Goal: Task Accomplishment & Management: Complete application form

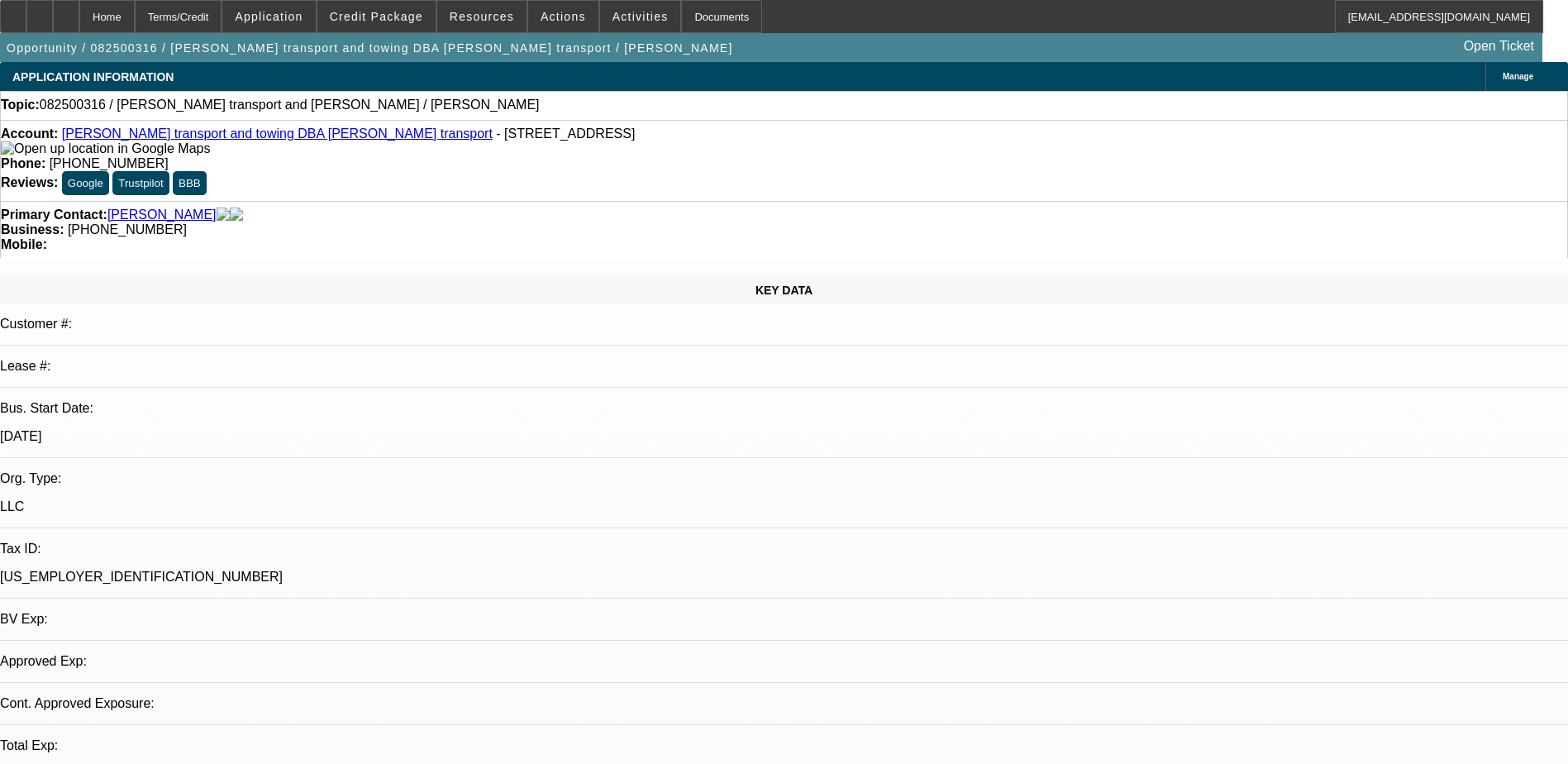
select select "0"
select select "2"
select select "0.1"
select select "1"
select select "2"
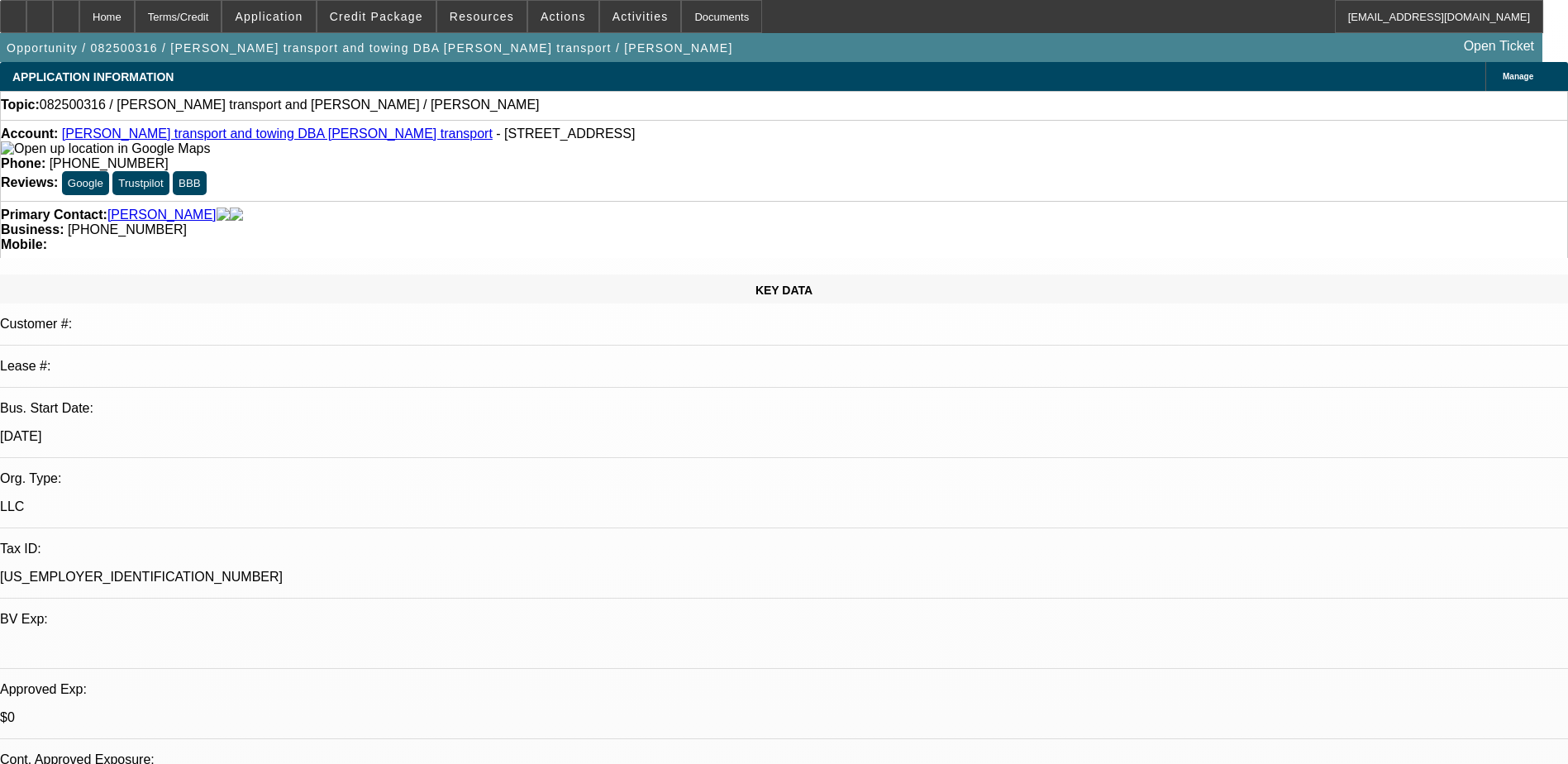
select select "4"
select select "0"
select select "2"
select select "0.1"
select select "1"
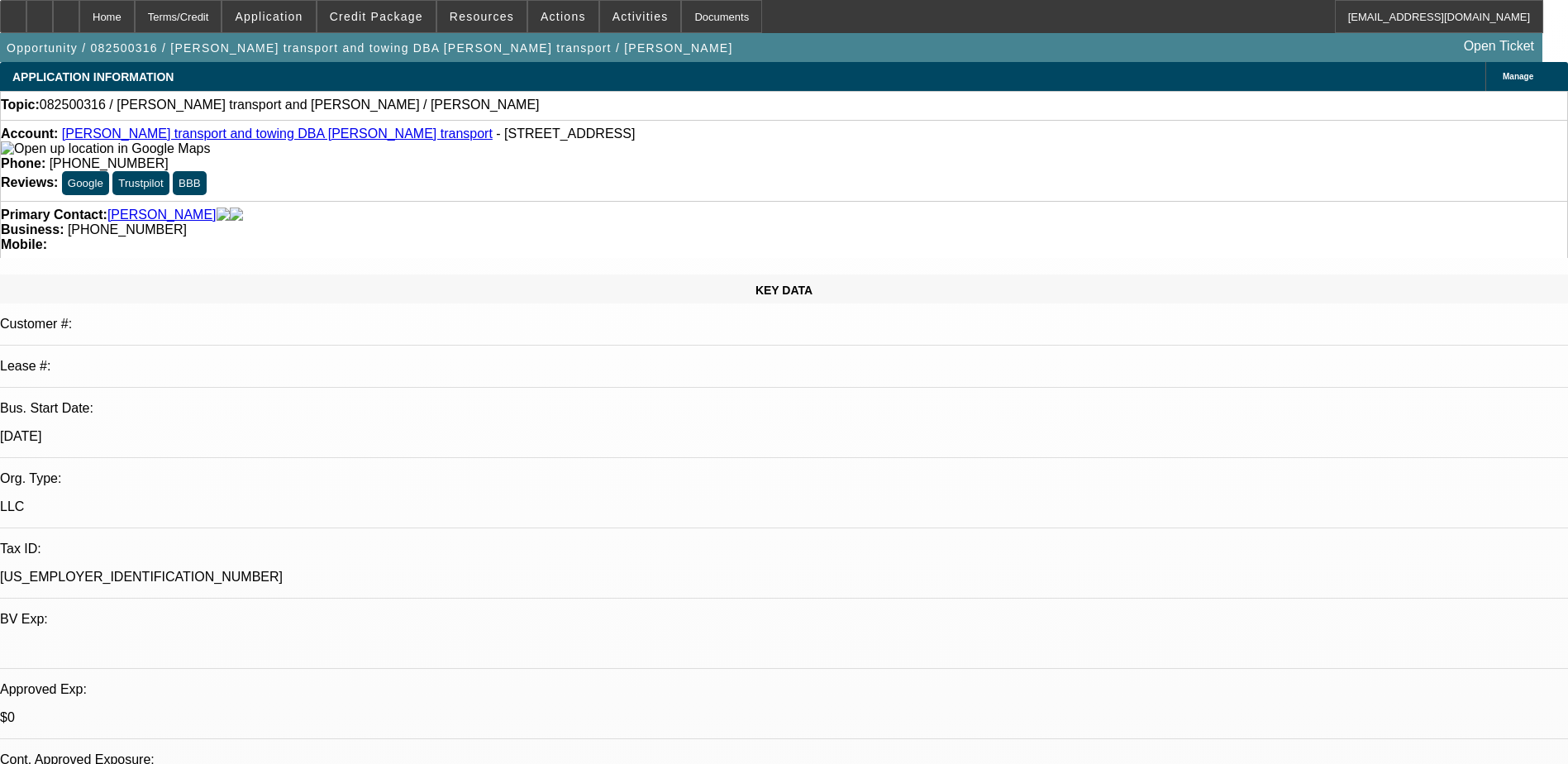
select select "2"
select select "4"
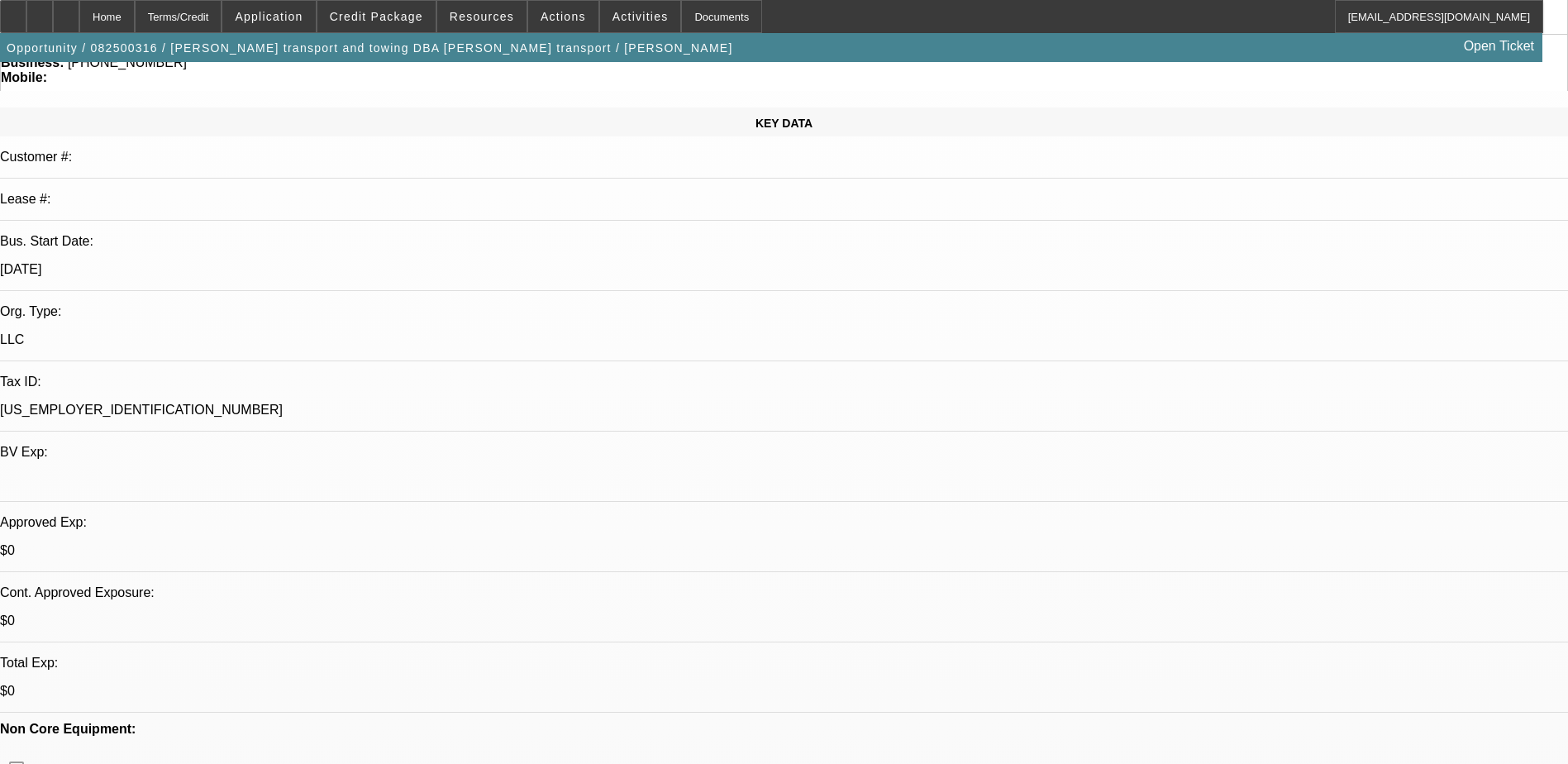
scroll to position [248, 0]
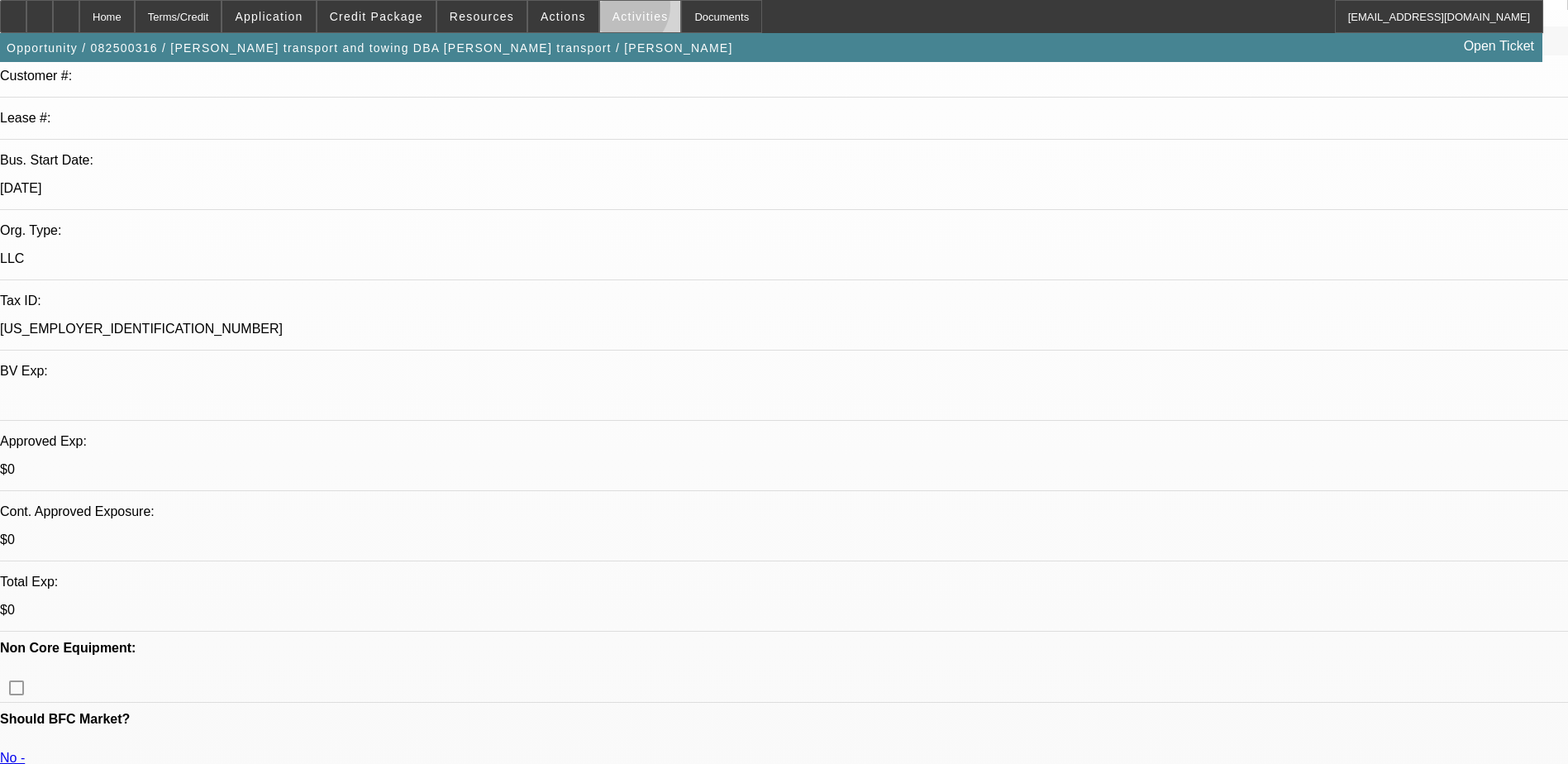
click at [606, 9] on button "Activities" at bounding box center [641, 16] width 81 height 32
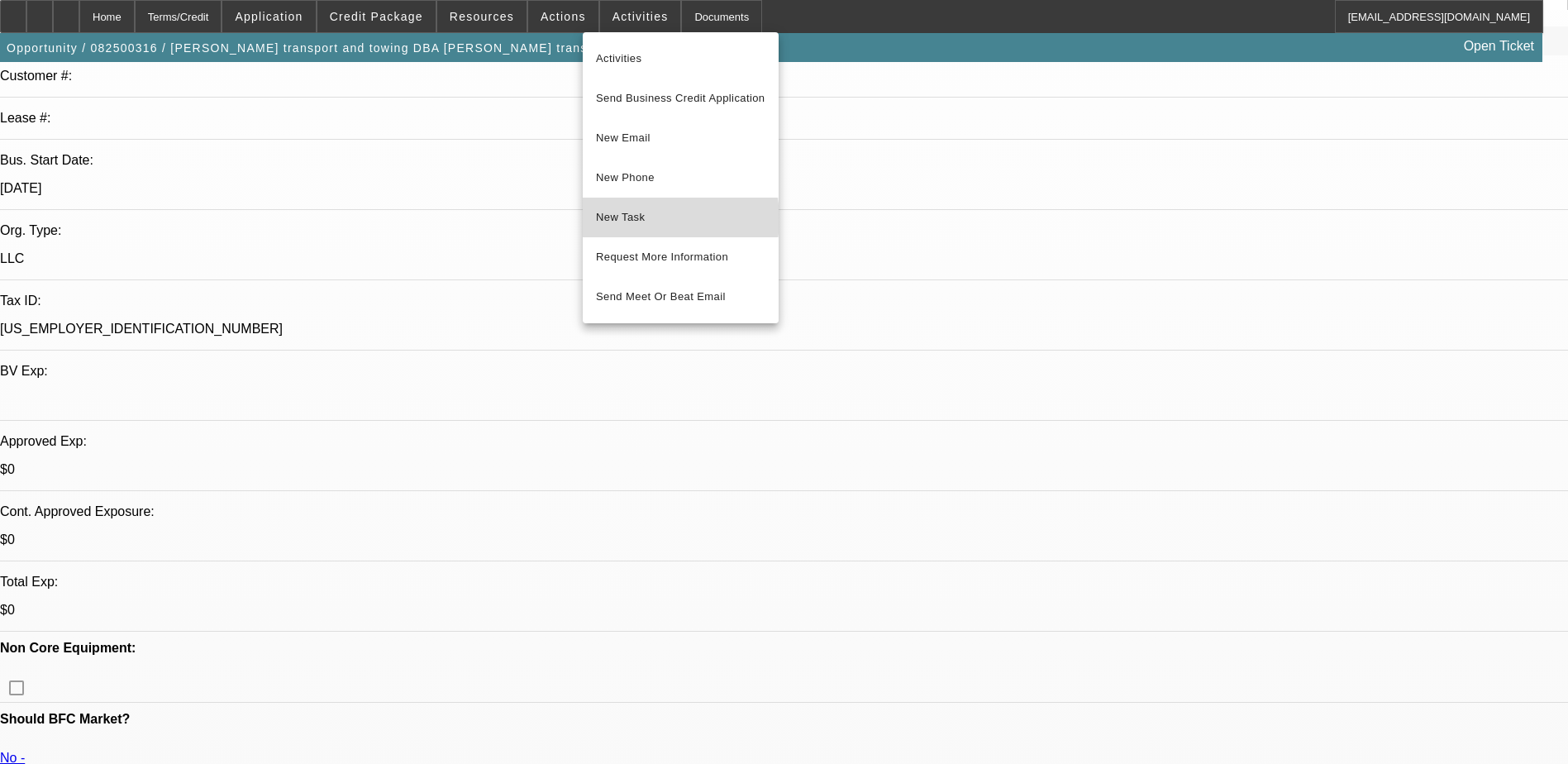
click at [642, 220] on span "New Task" at bounding box center [680, 217] width 169 height 20
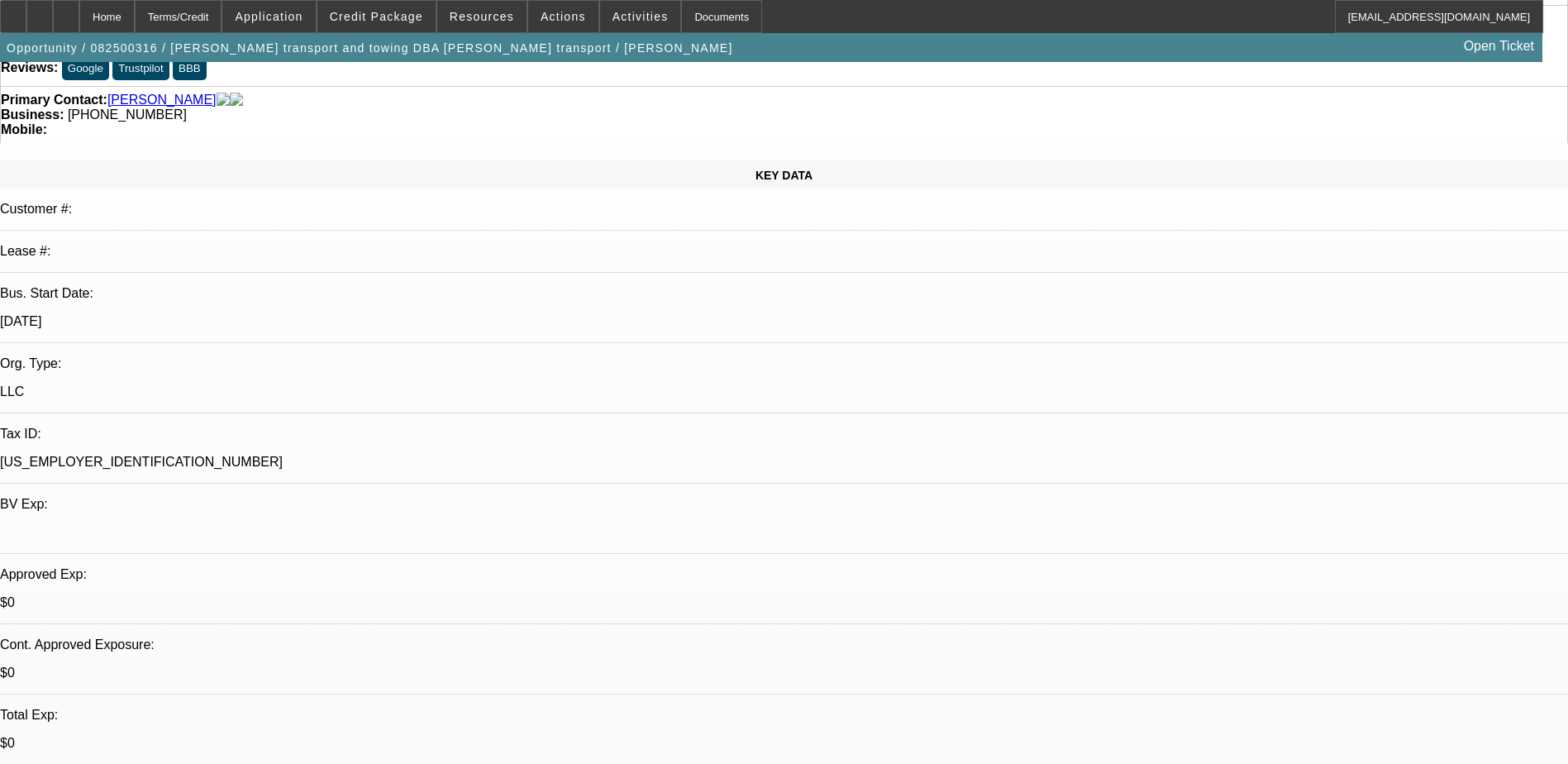
scroll to position [0, 0]
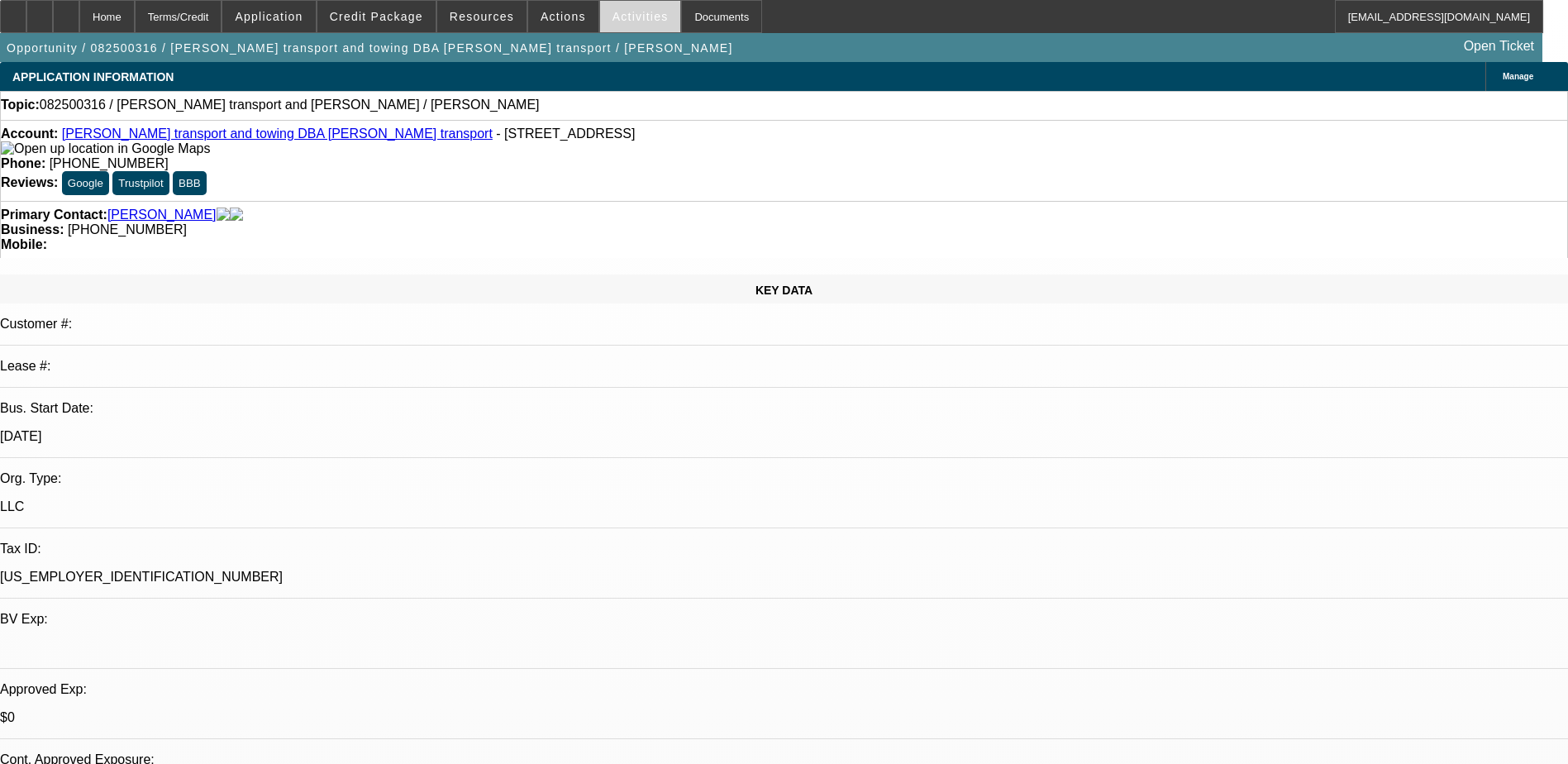
click at [639, 14] on span at bounding box center [641, 16] width 81 height 40
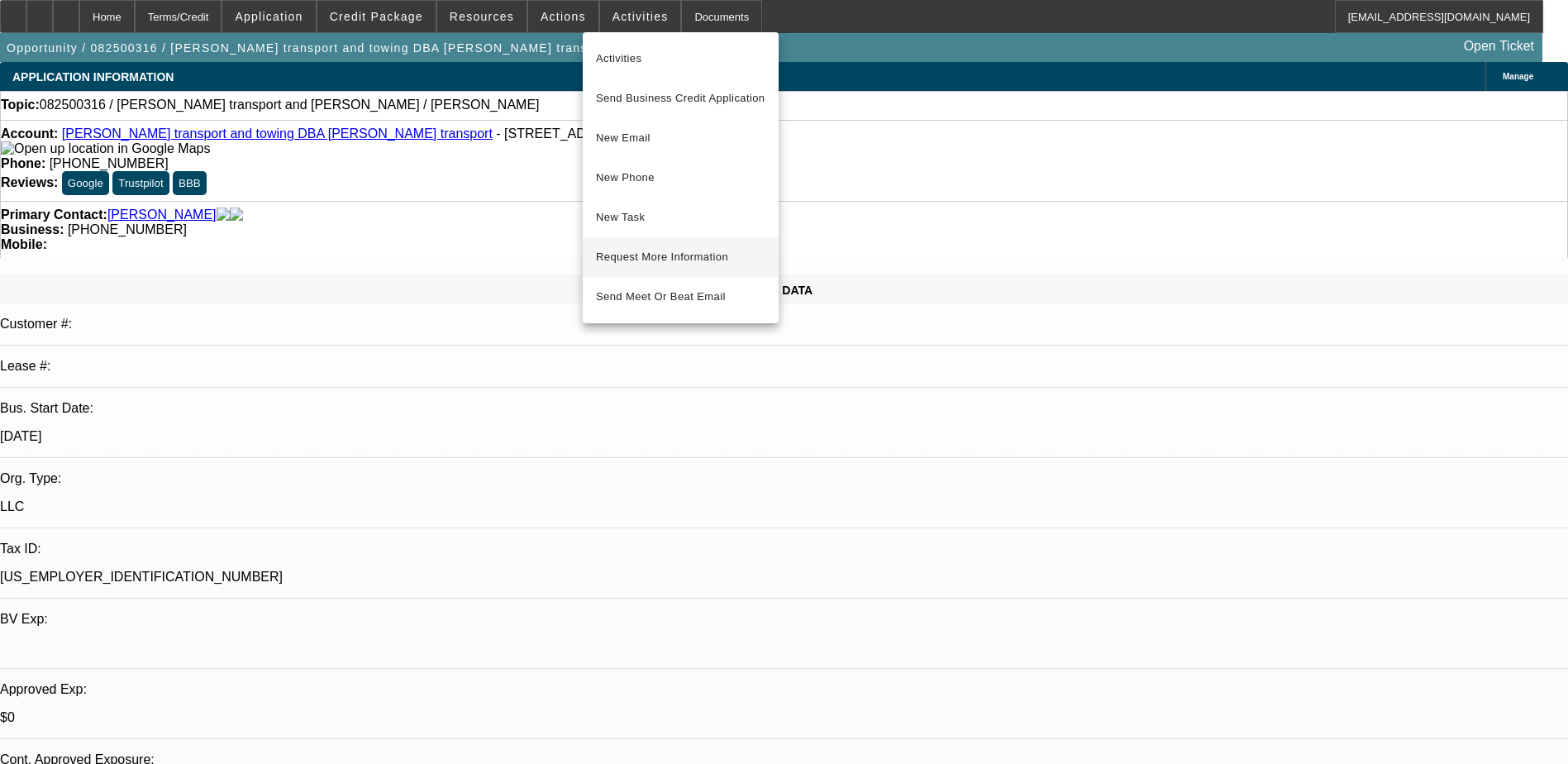
click at [682, 256] on span "Request More Information" at bounding box center [680, 257] width 169 height 20
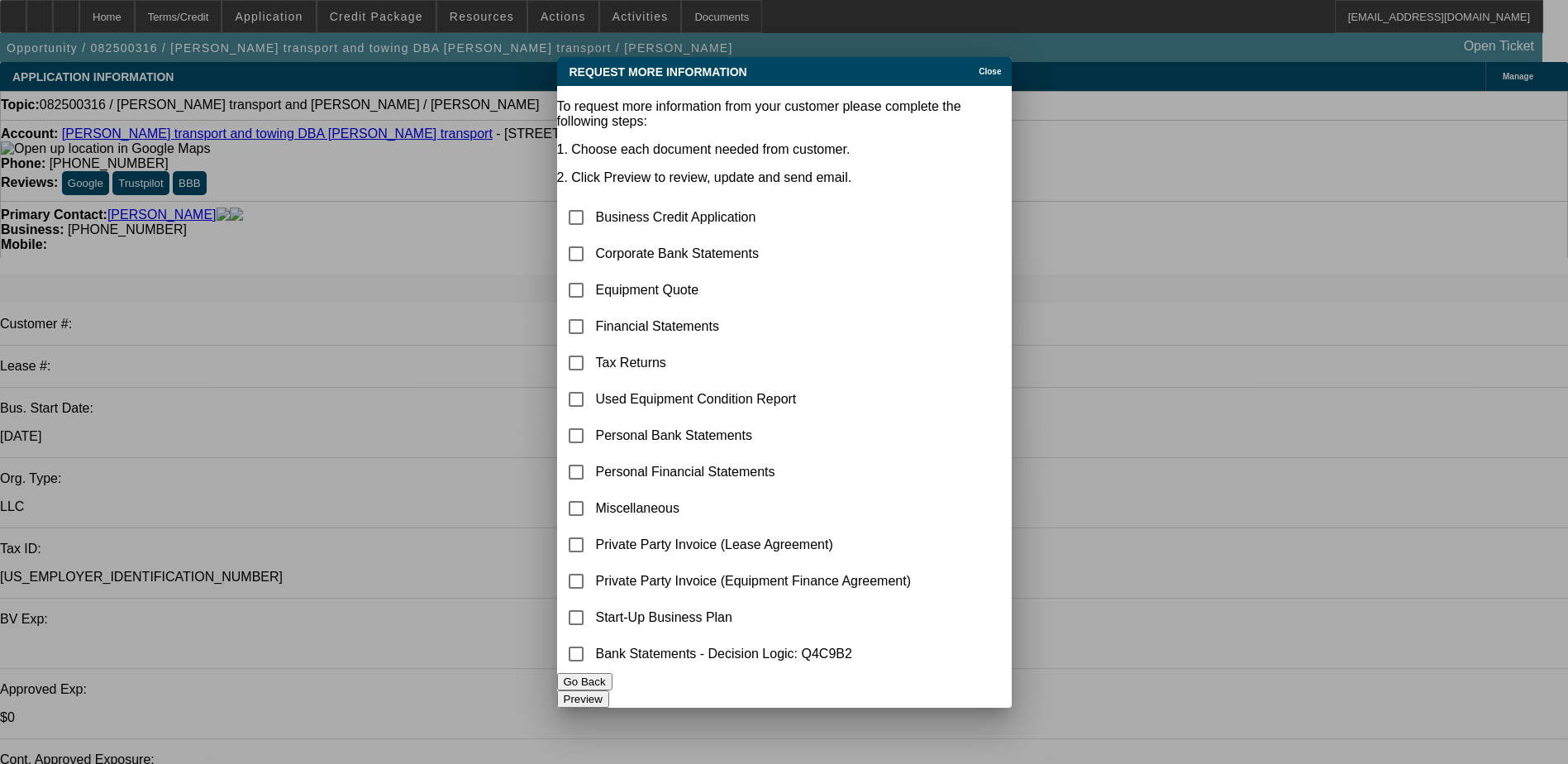
click at [979, 67] on span "Close" at bounding box center [990, 72] width 23 height 9
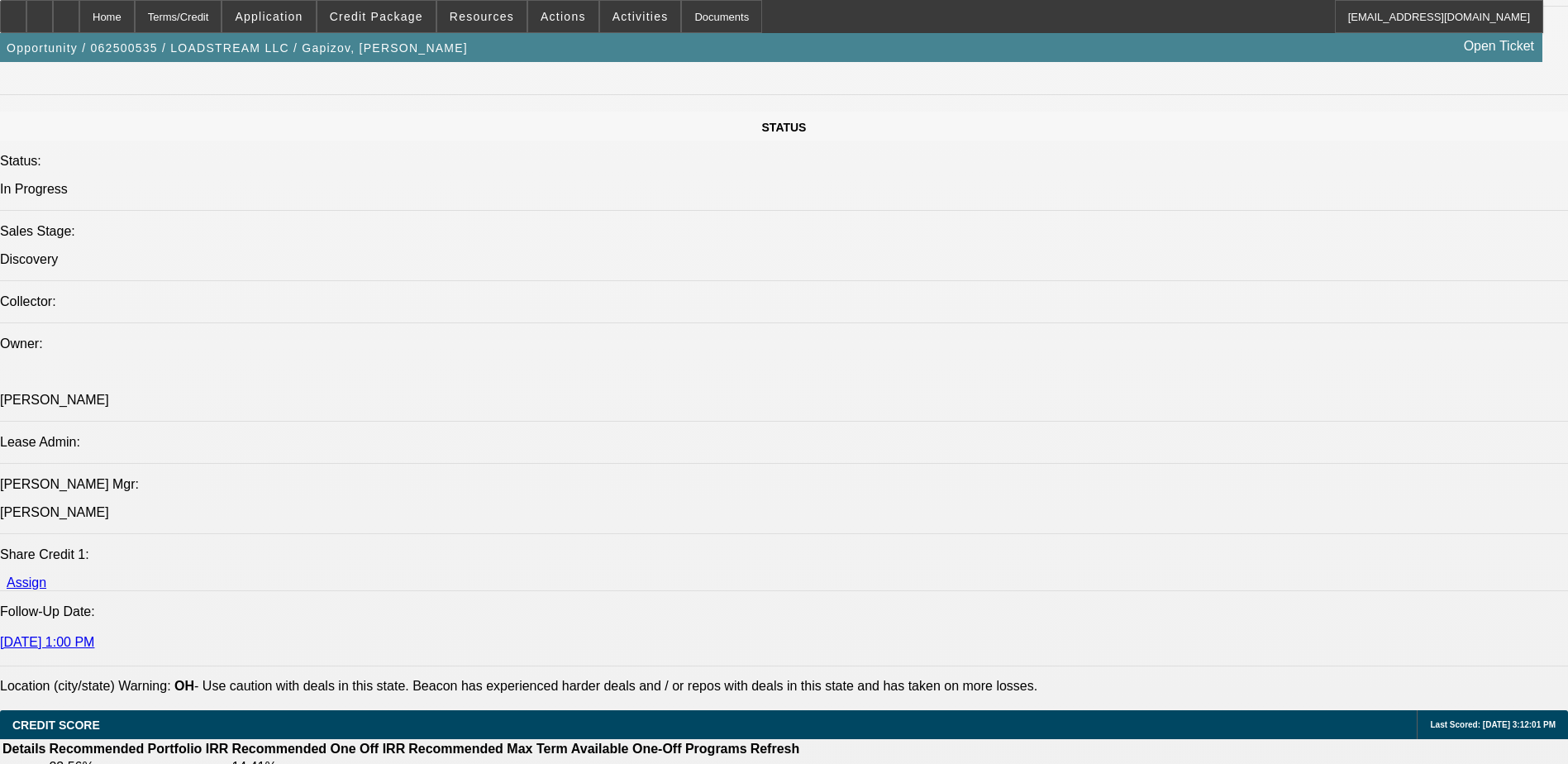
select select "0"
select select "0.1"
select select "0"
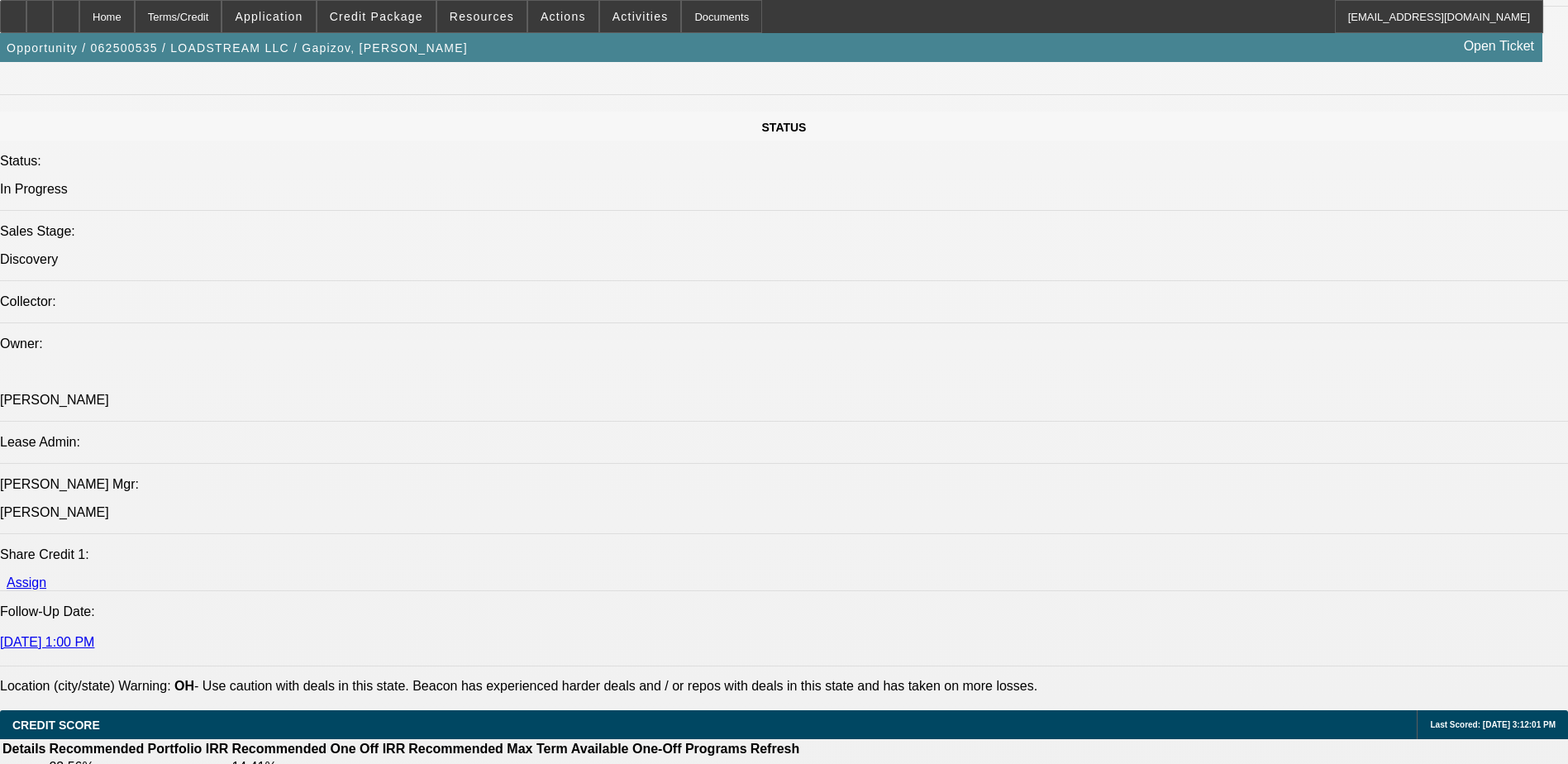
select select "0.1"
select select "0"
select select "0.1"
select select "0"
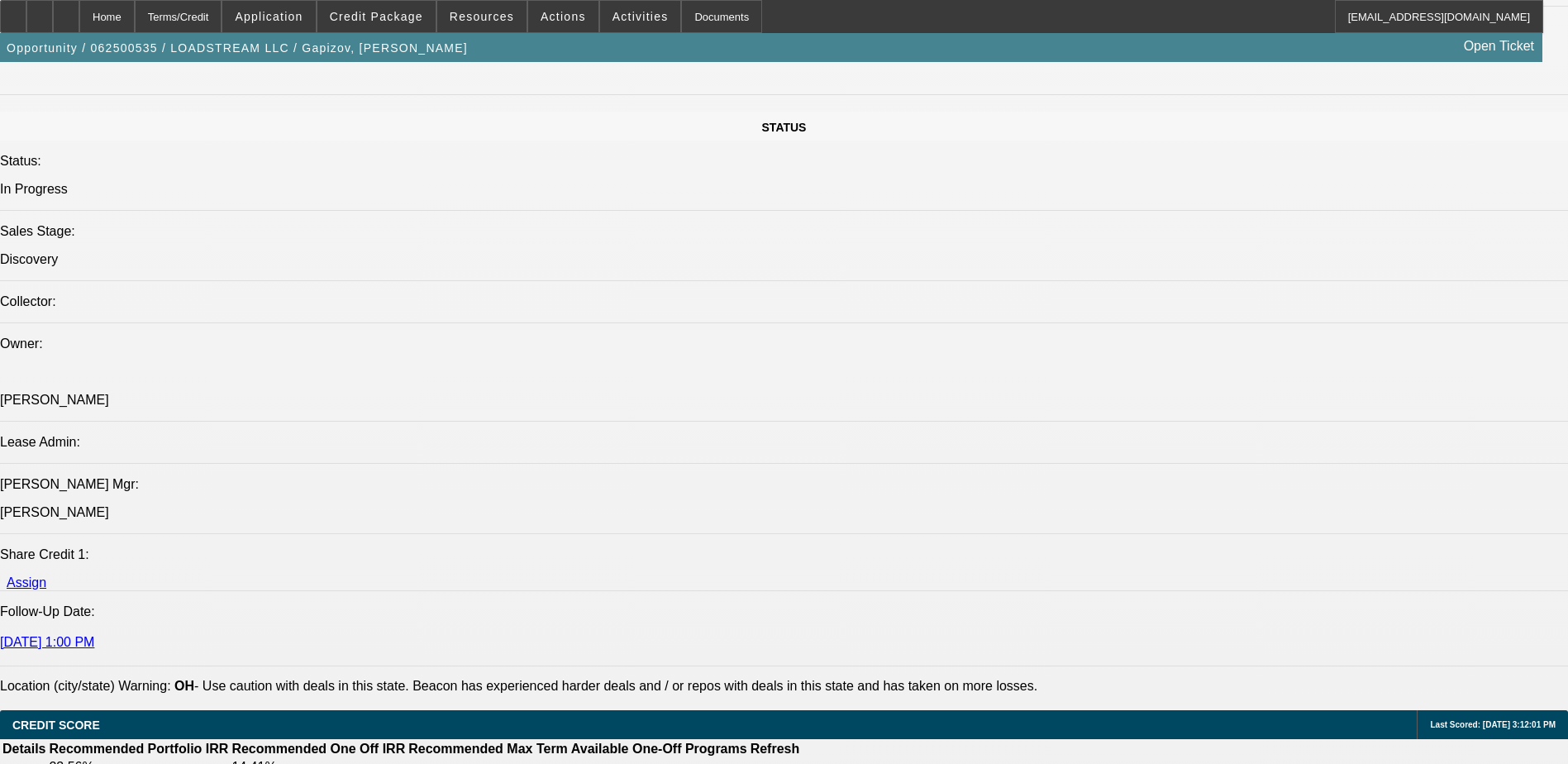
select select "0"
select select "0.1"
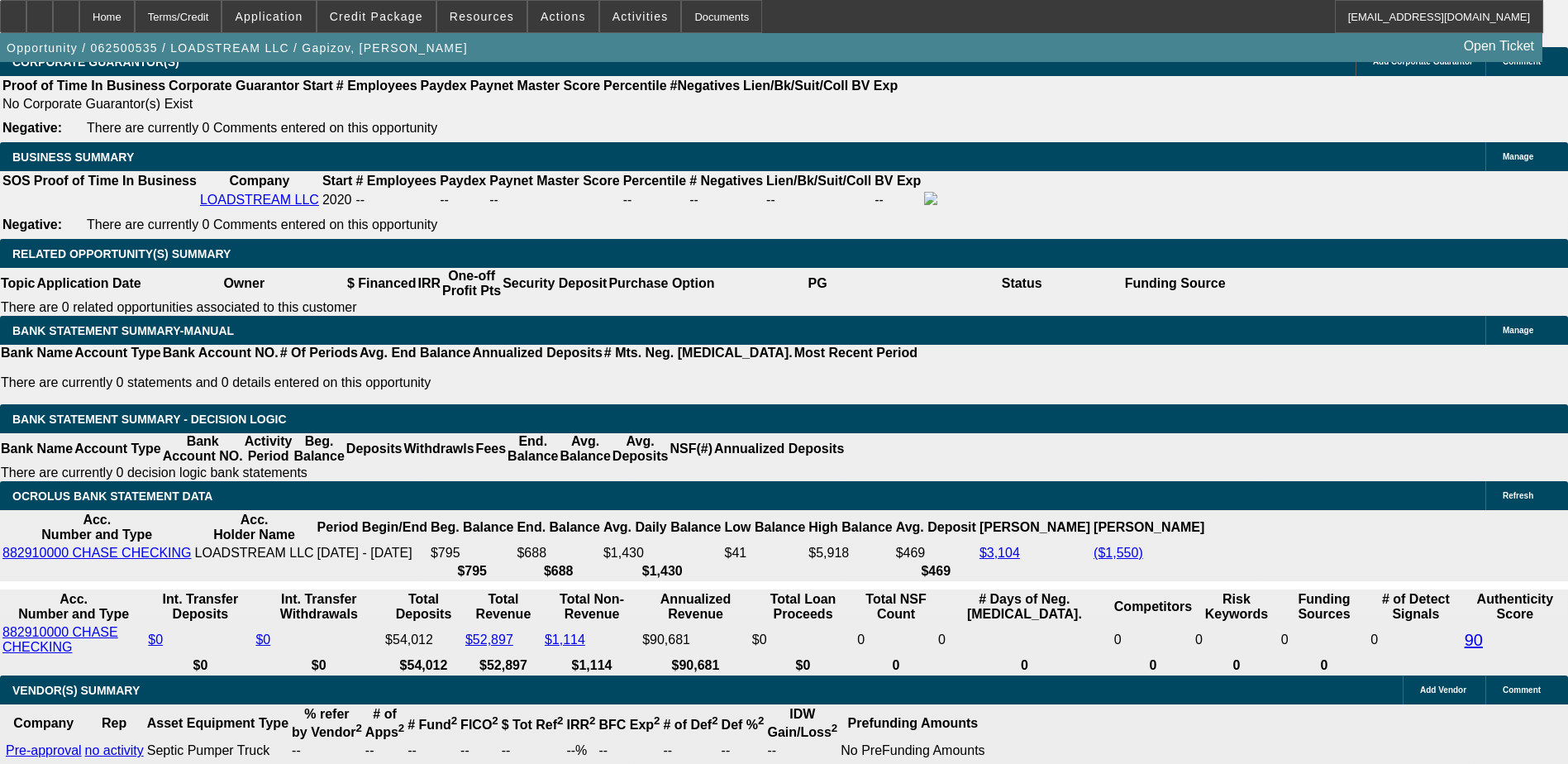
select select "1"
select select "3"
select select "4"
select select "1"
select select "3"
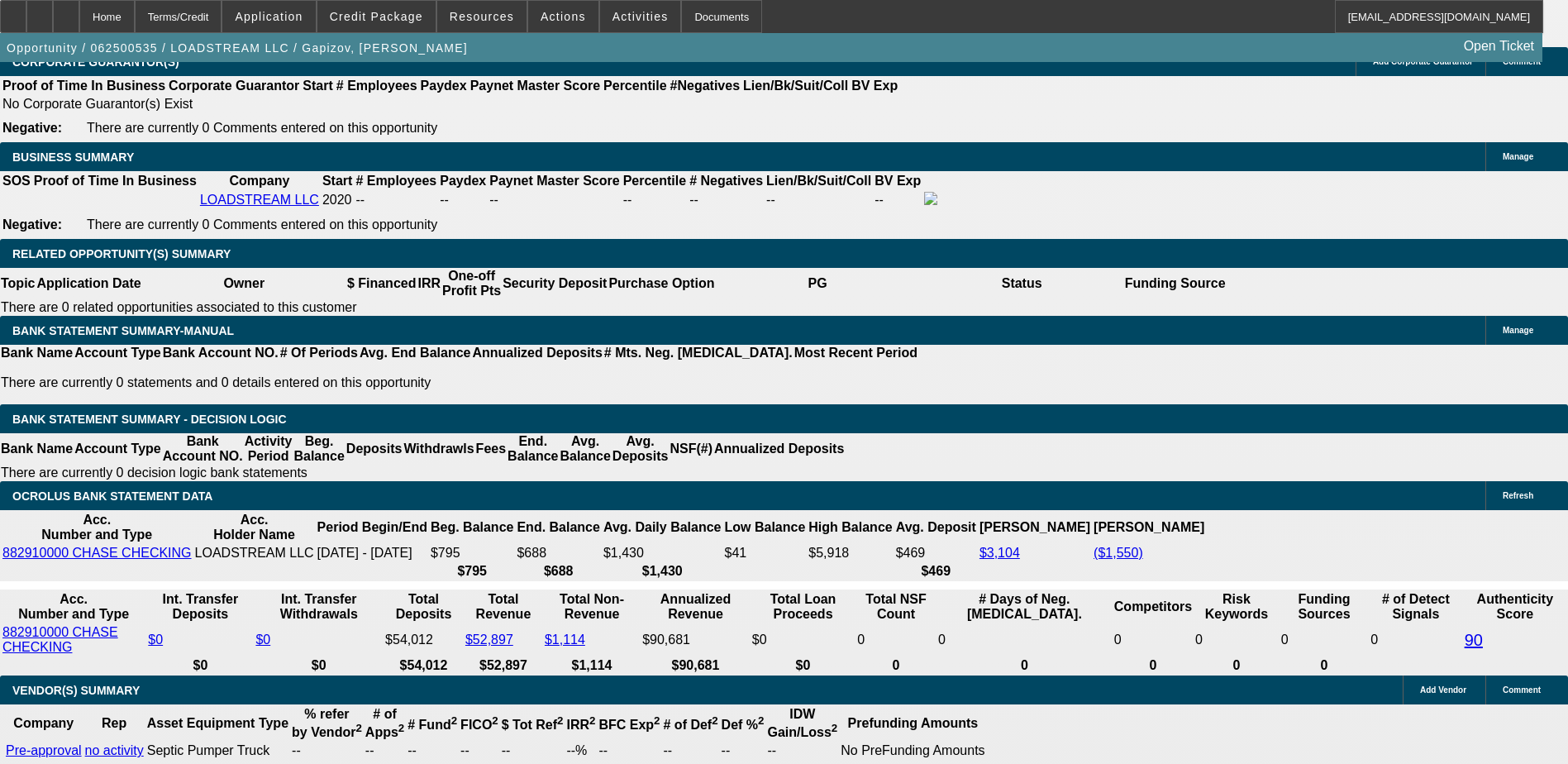
select select "4"
select select "1"
select select "3"
select select "4"
select select "1"
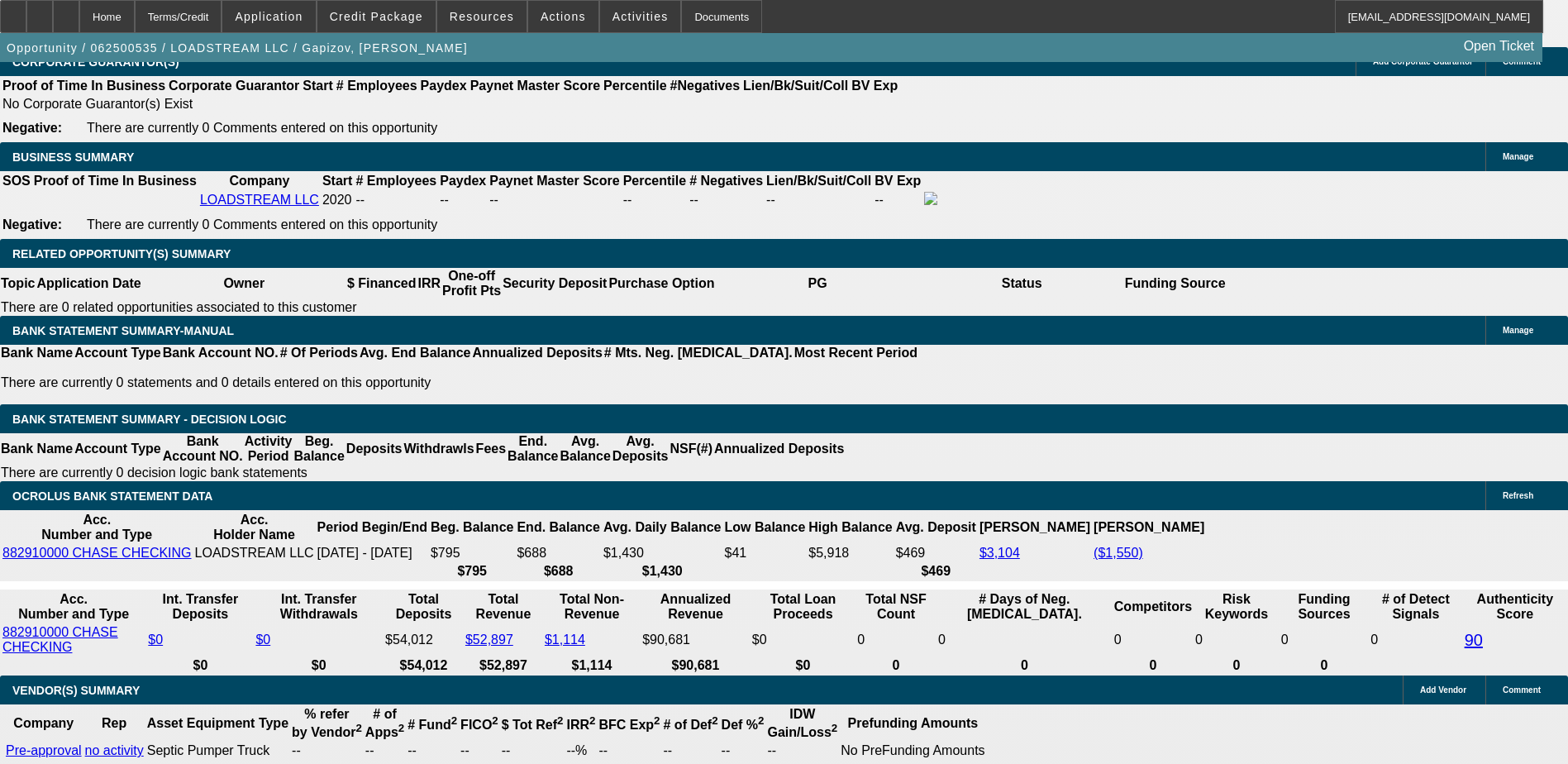
select select "3"
select select "4"
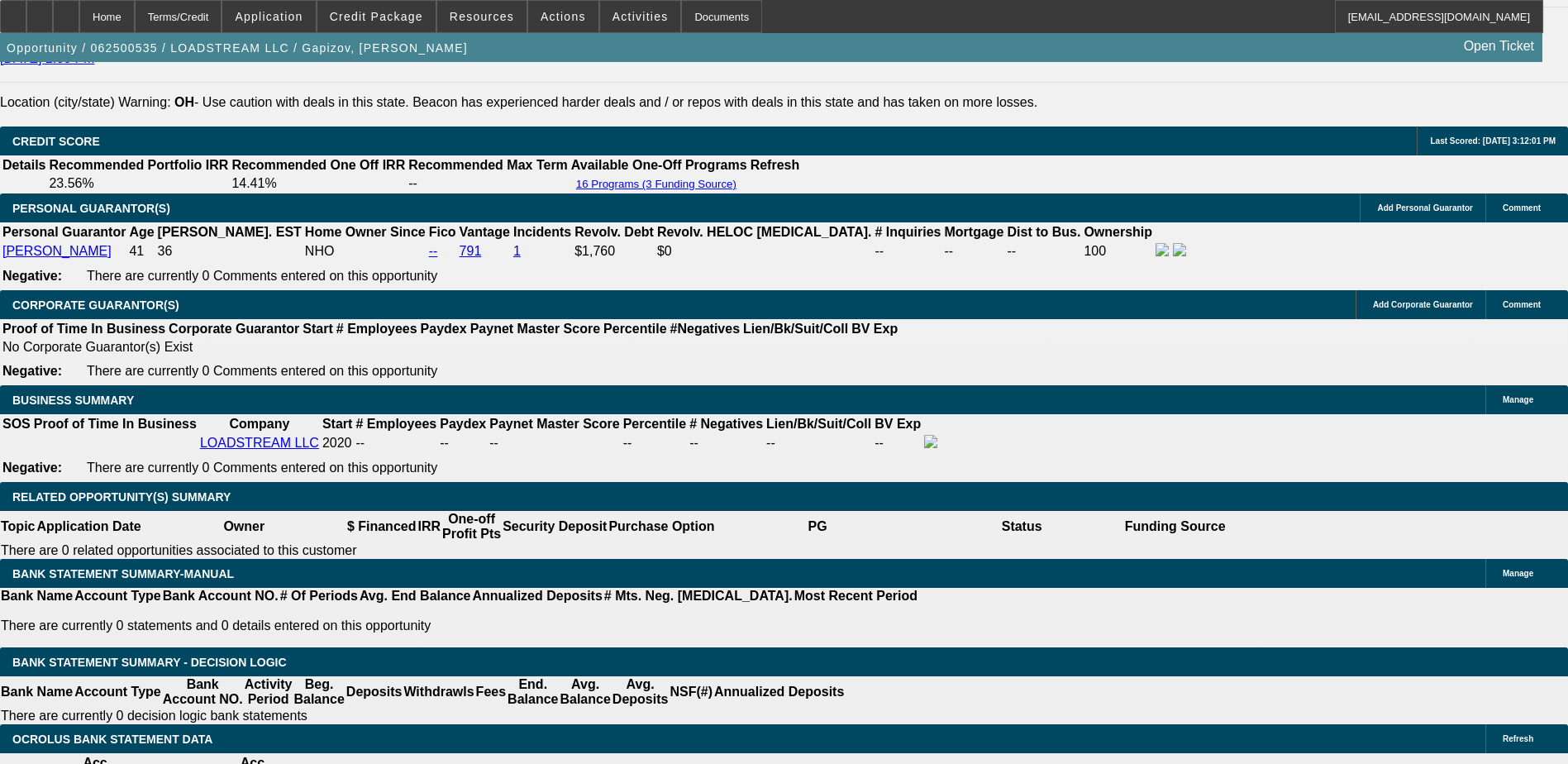
scroll to position [2373, 0]
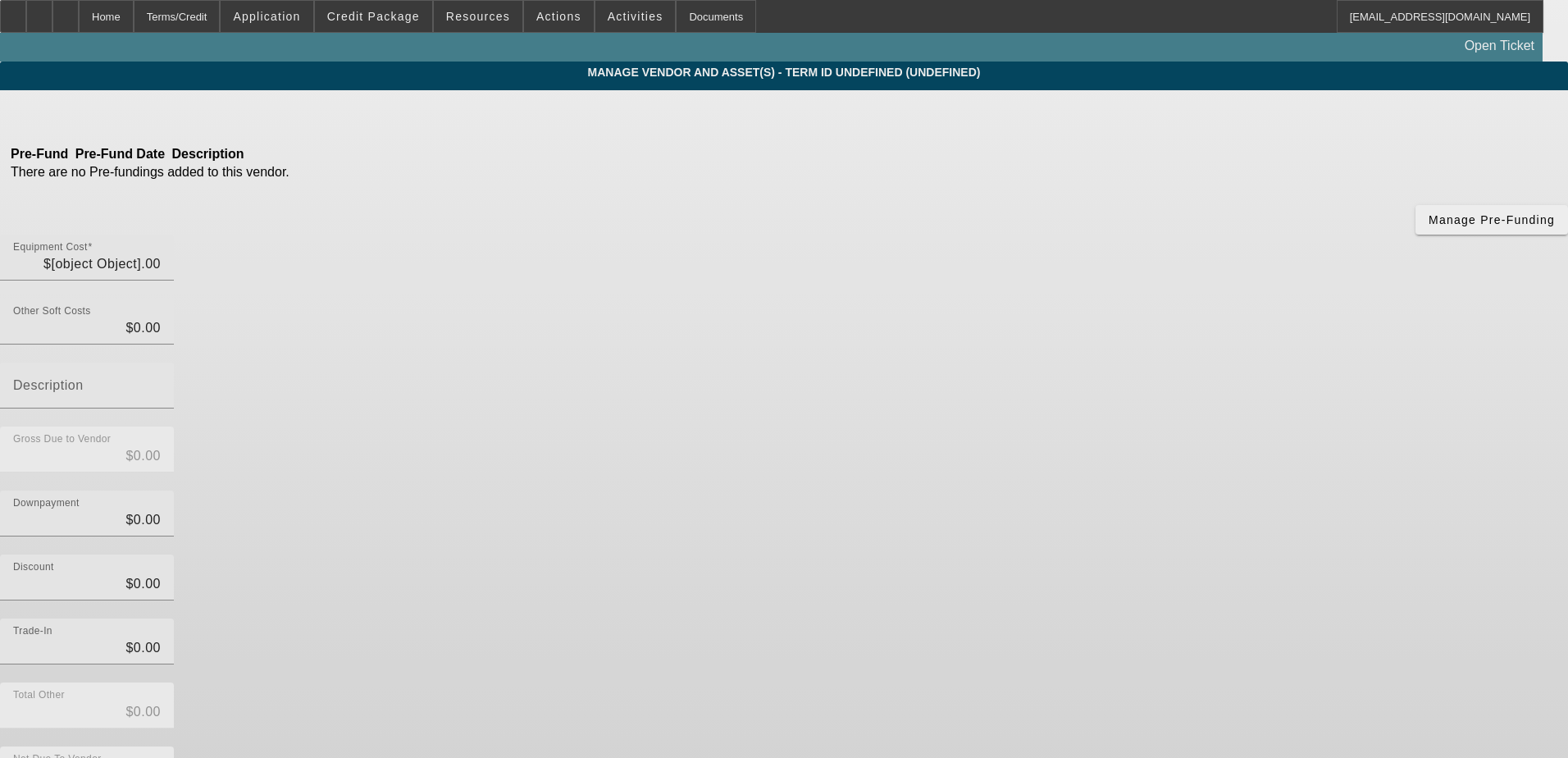
type input "$100,000.00"
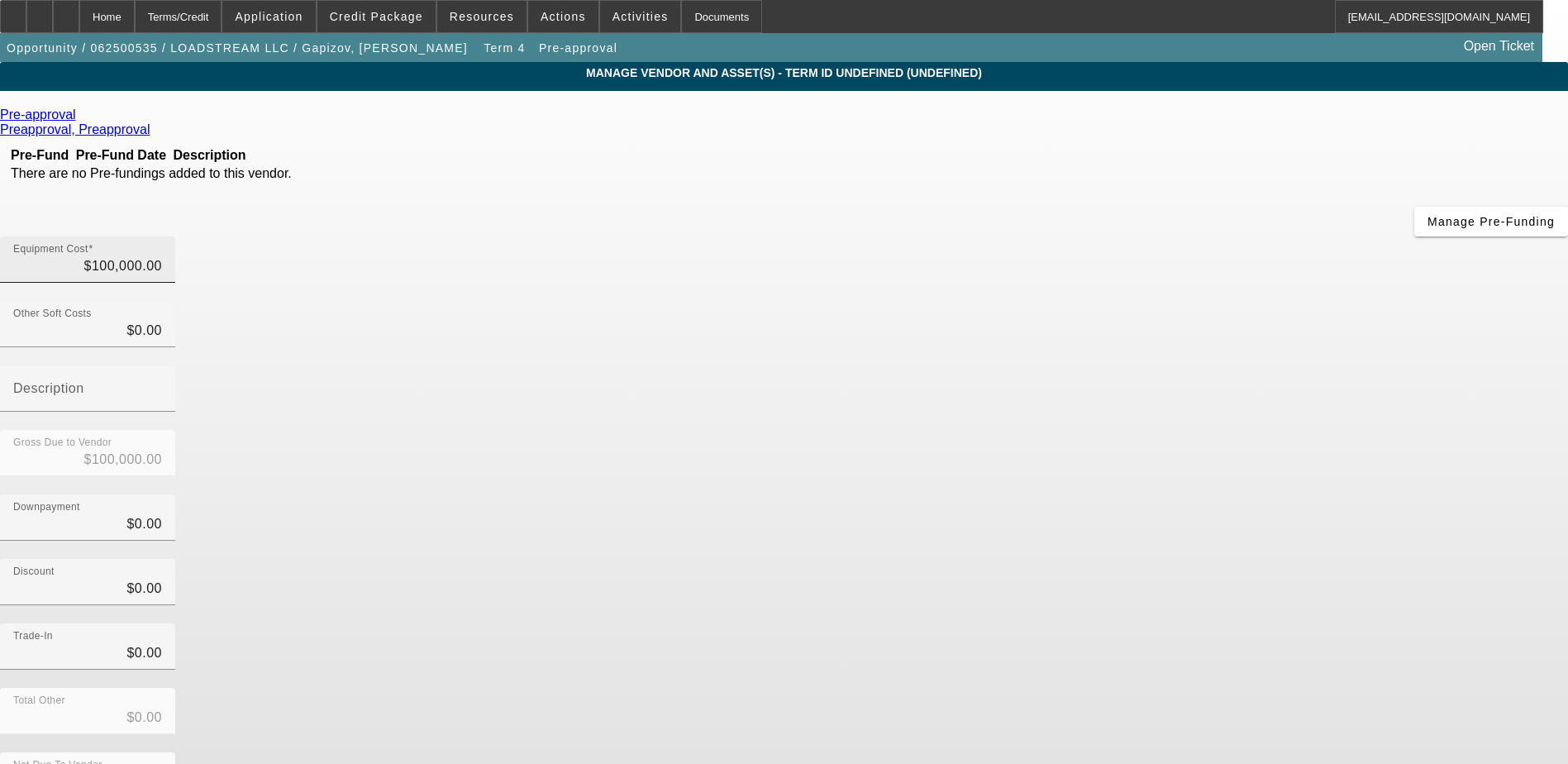
click at [162, 256] on input "$100,000.00" at bounding box center [88, 266] width 148 height 20
click at [162, 256] on input "100000" at bounding box center [88, 266] width 148 height 20
type input "2"
type input "$2.00"
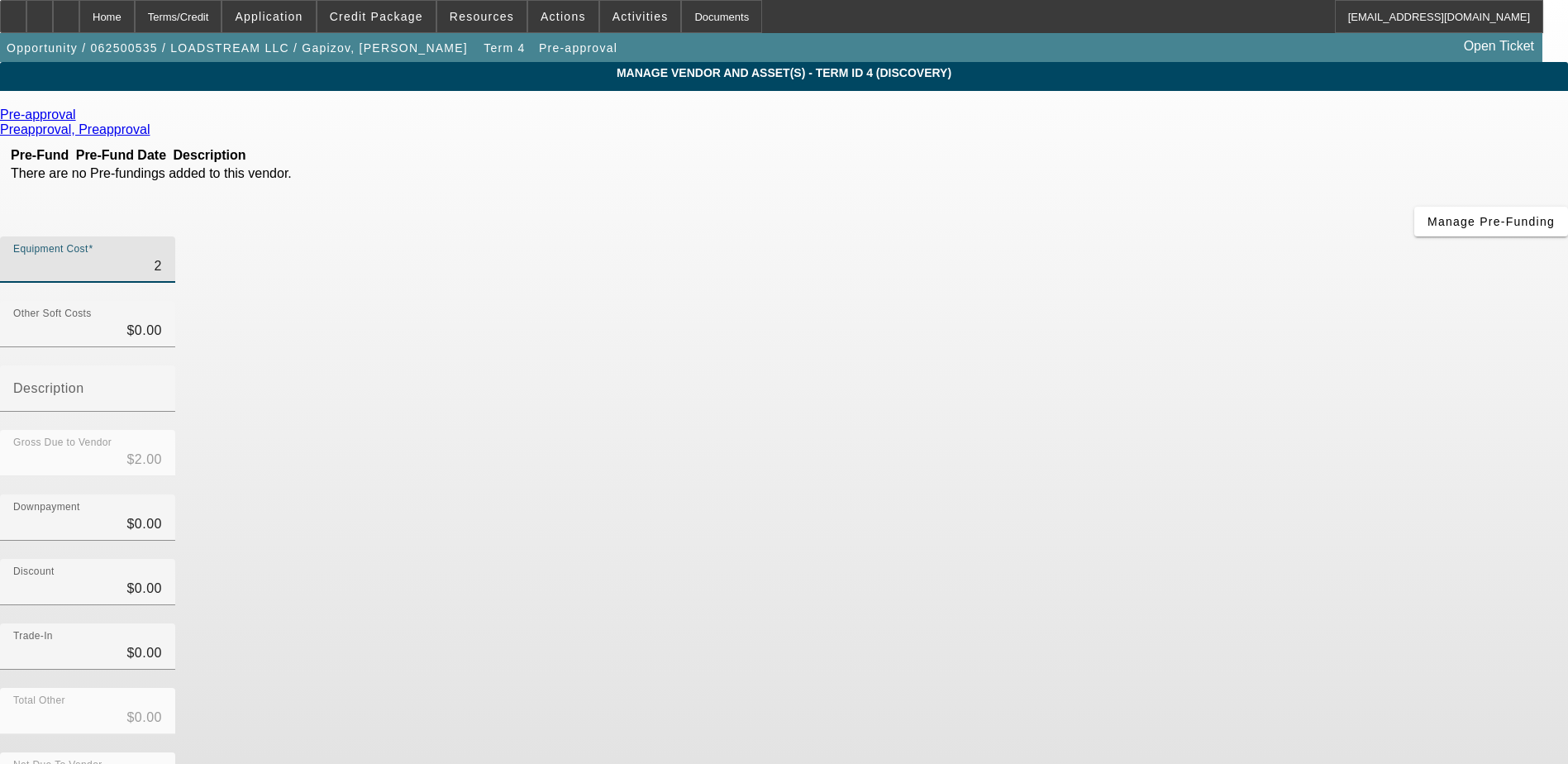
type input "25"
type input "$25.00"
type input "250"
type input "$250.00"
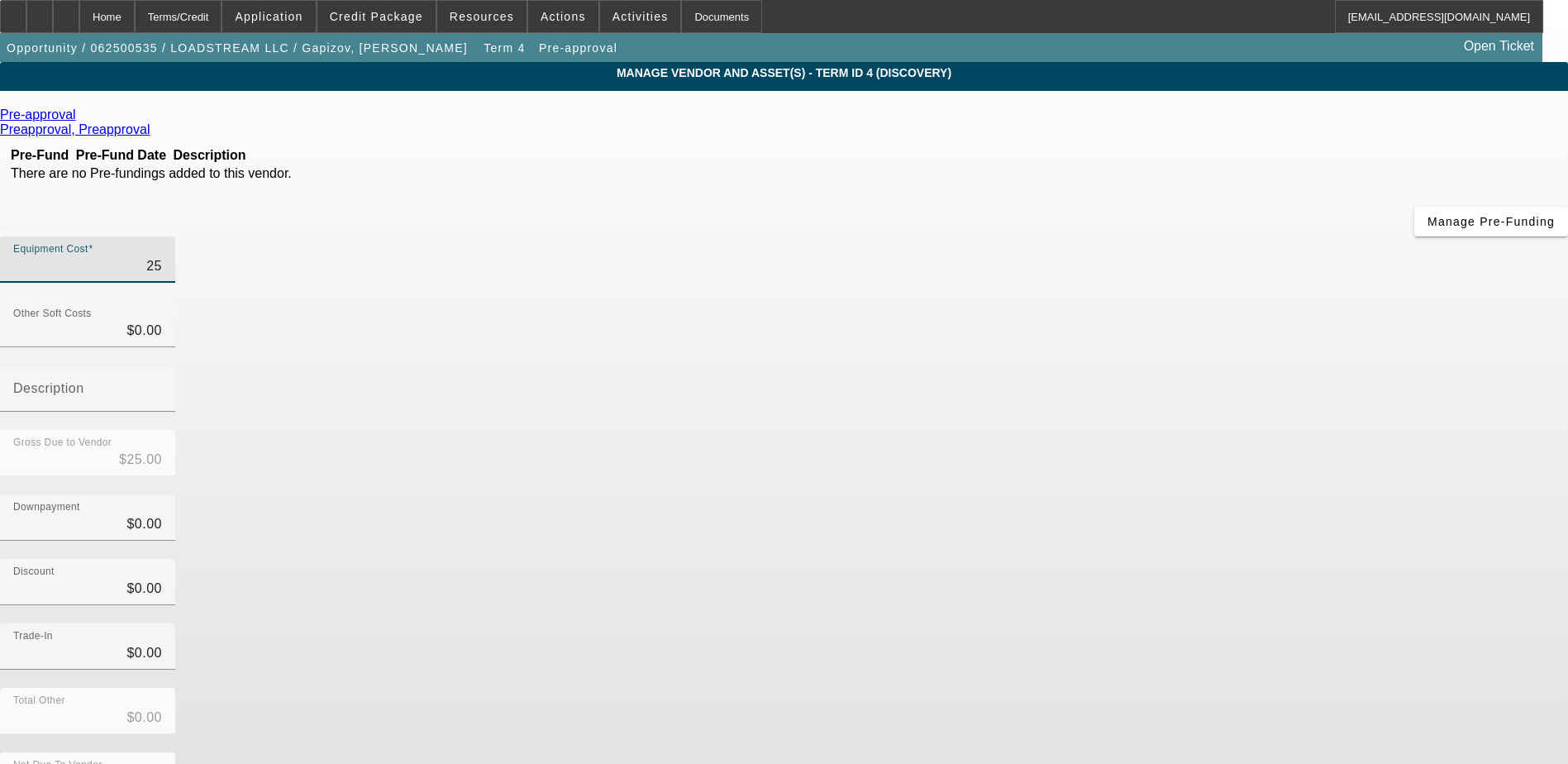
type input "$250.00"
type input "2500"
type input "$2,500.00"
type input "25000"
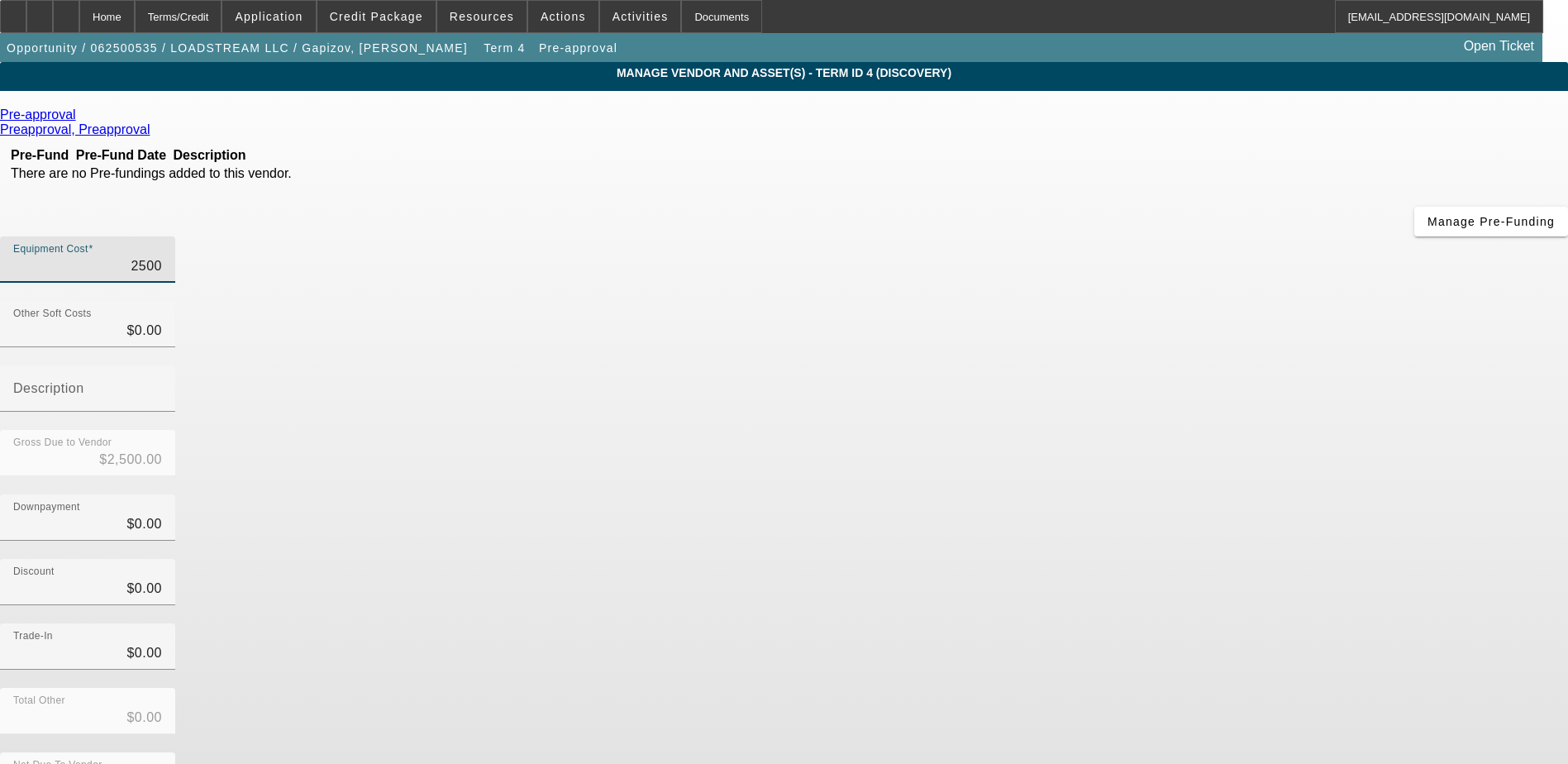
type input "$25,000.00"
click at [1322, 473] on app-vendor-asset-manage "MANAGE VENDOR AND ASSET(S) - Term ID 4 (Discovery) Remove Vendor Pre-approval P…" at bounding box center [784, 506] width 1568 height 888
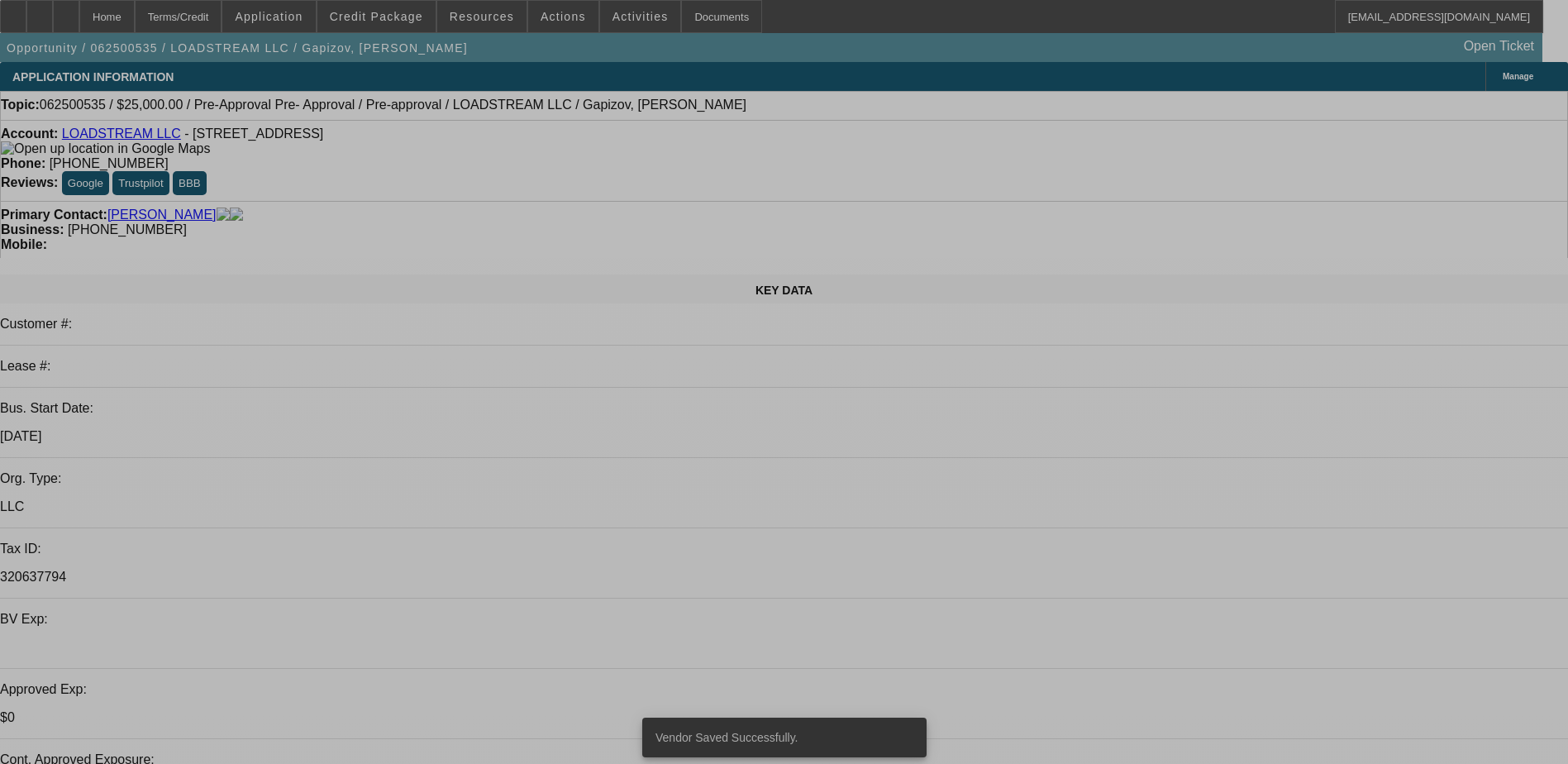
select select "0"
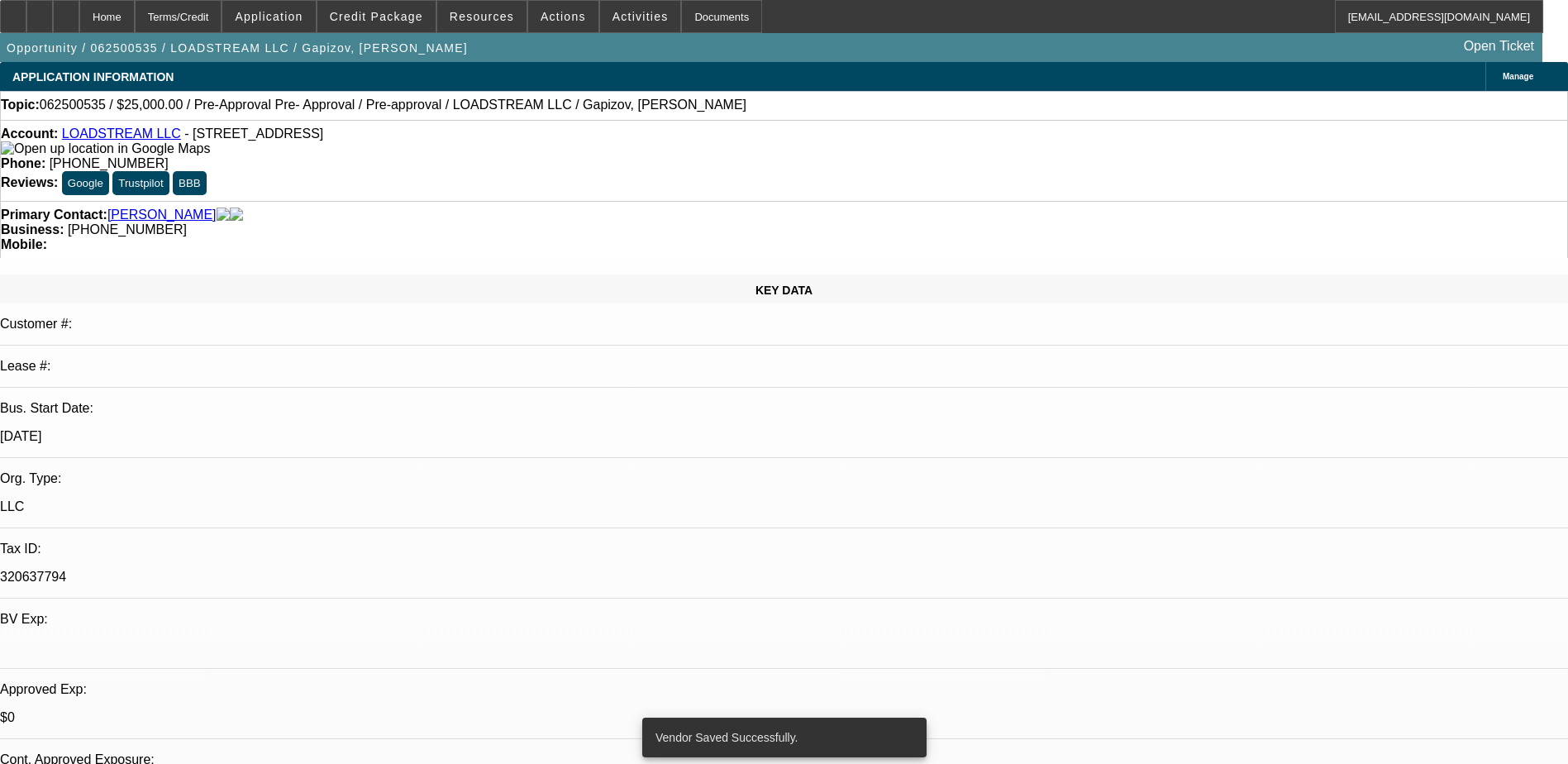
select select "0"
select select "3"
select select "0.1"
select select "4"
select select "0"
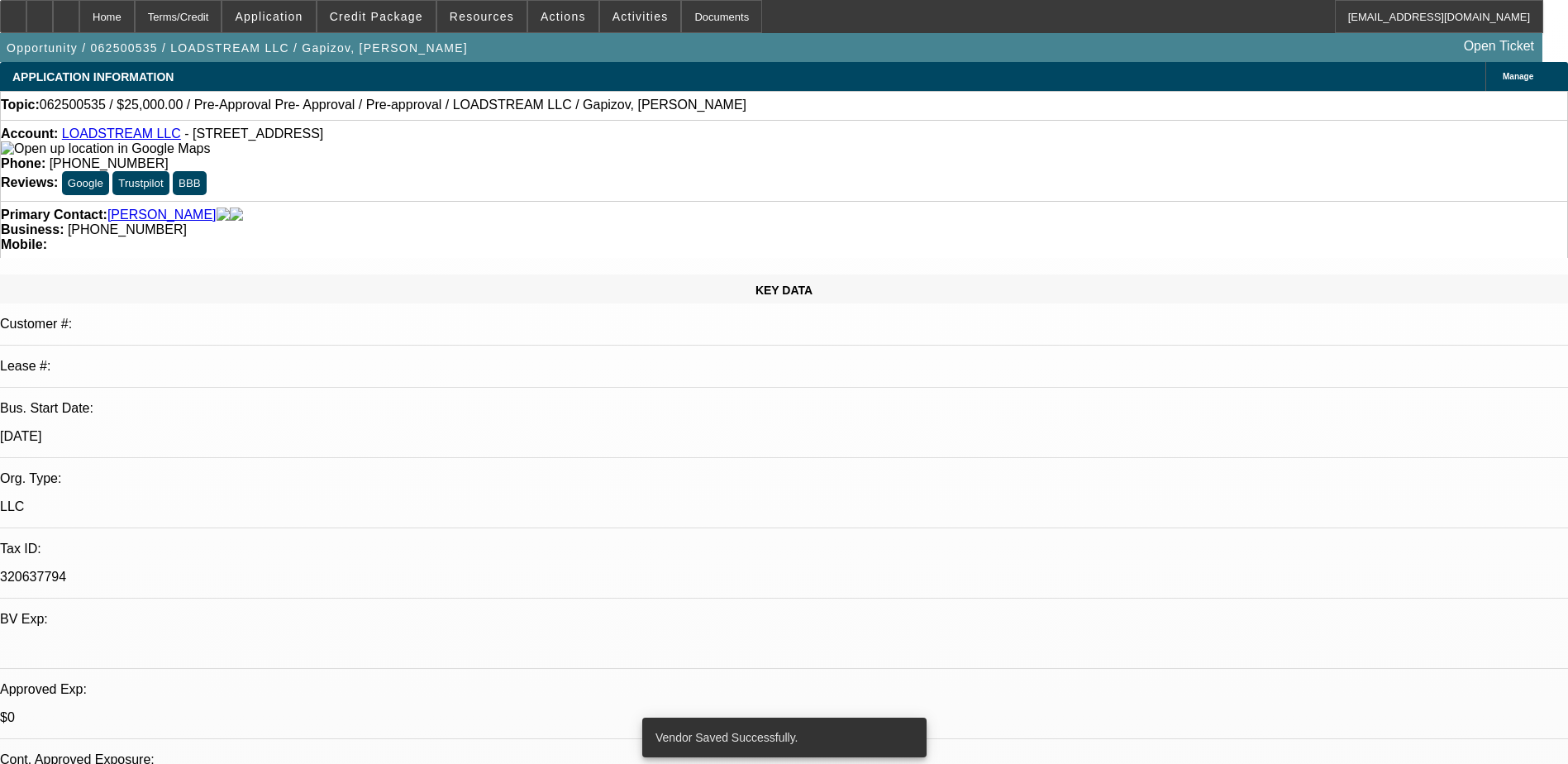
select select "0"
select select "3"
select select "0.1"
select select "4"
select select "0"
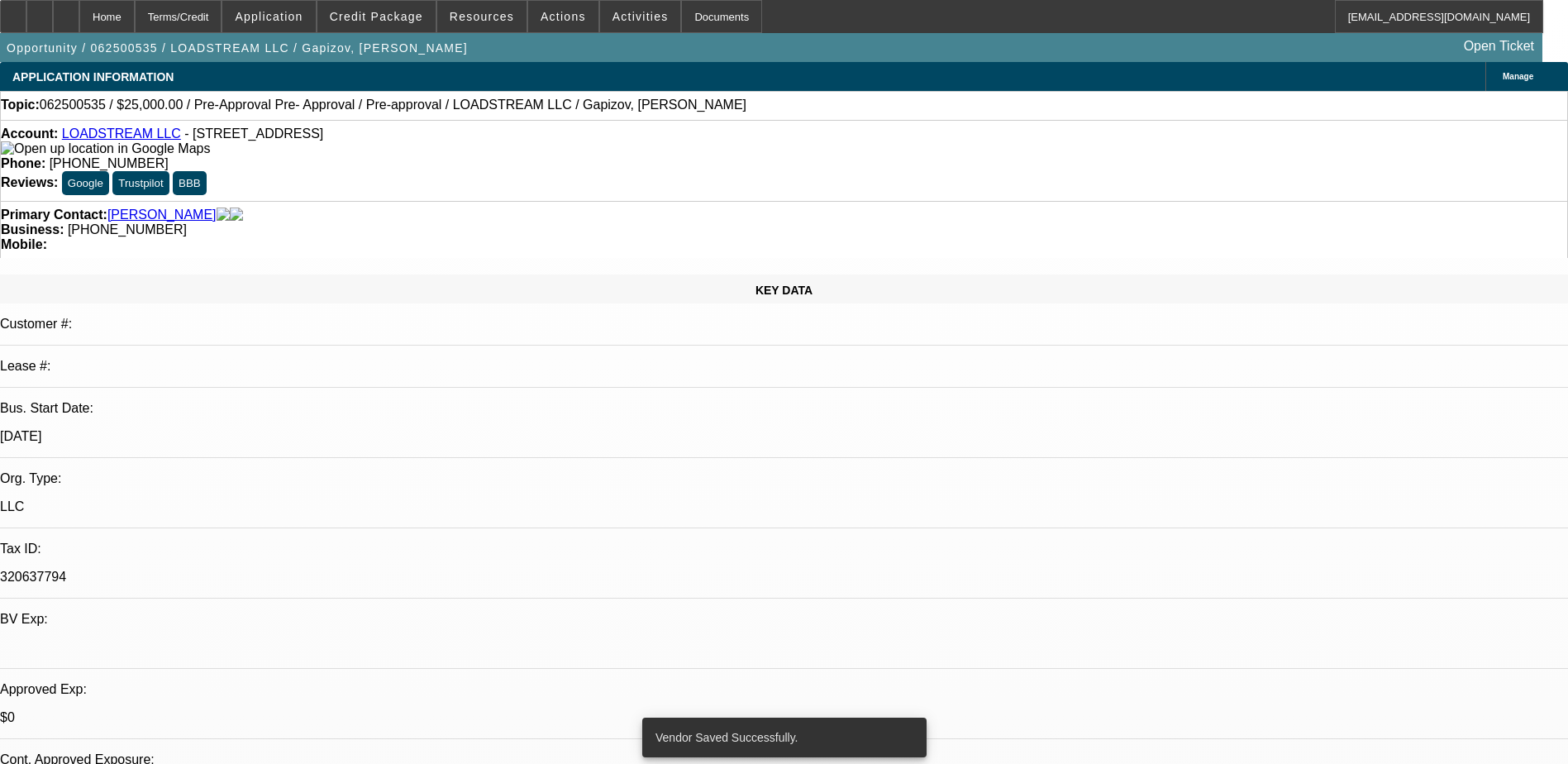
select select "0"
select select "3"
select select "0.1"
select select "4"
select select "0"
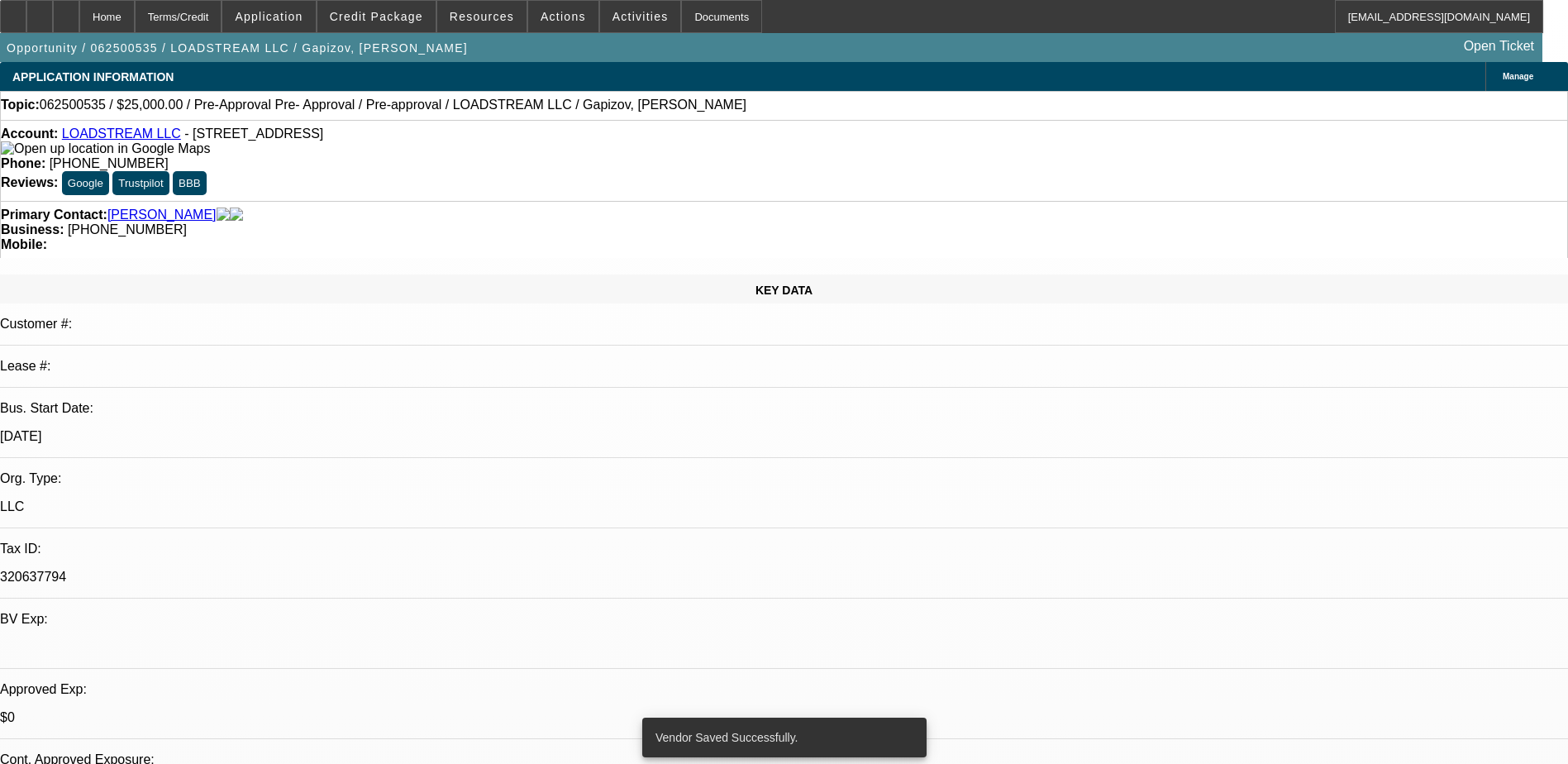
select select "0"
select select "3"
select select "0.1"
select select "4"
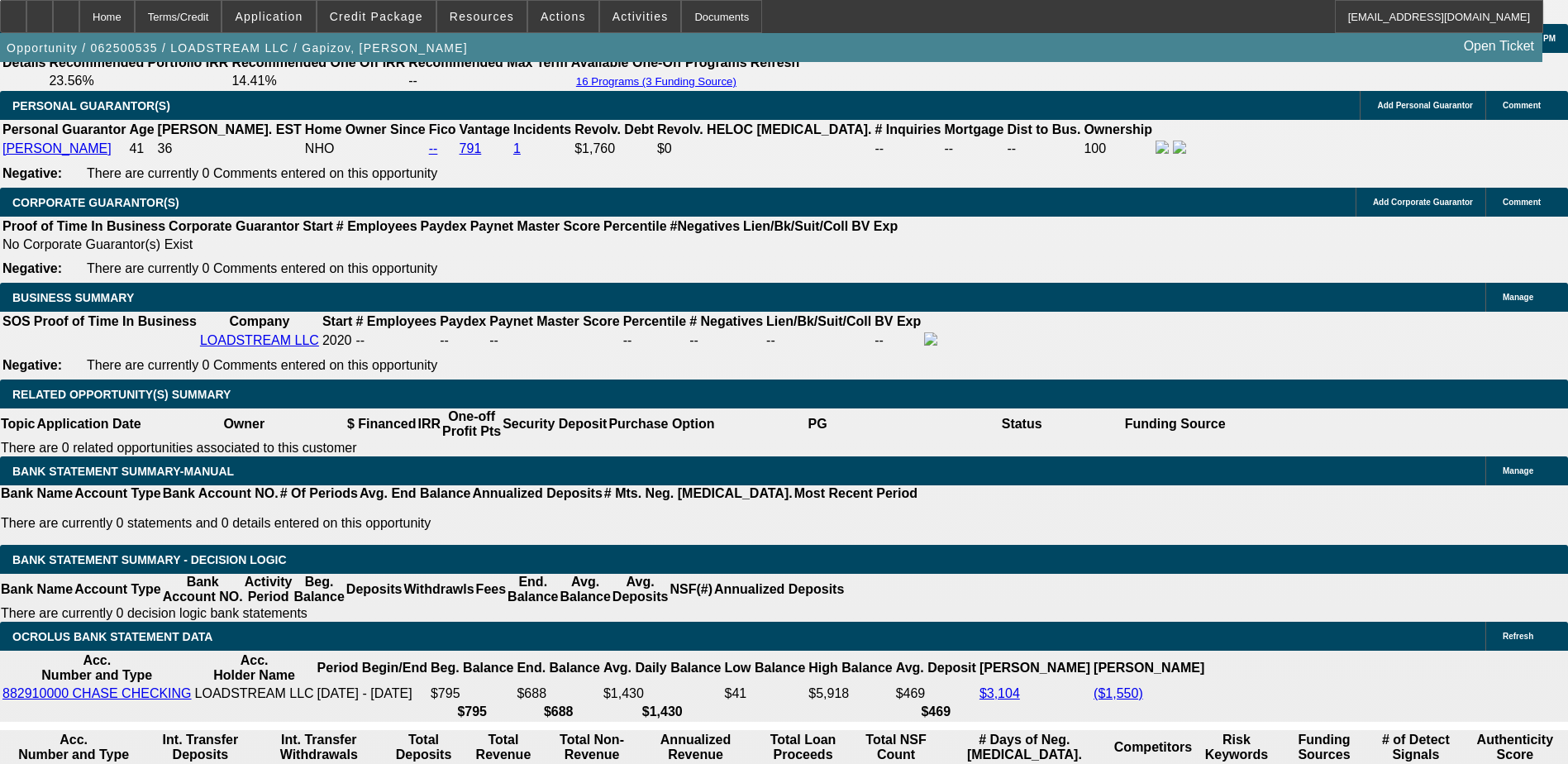
scroll to position [2399, 0]
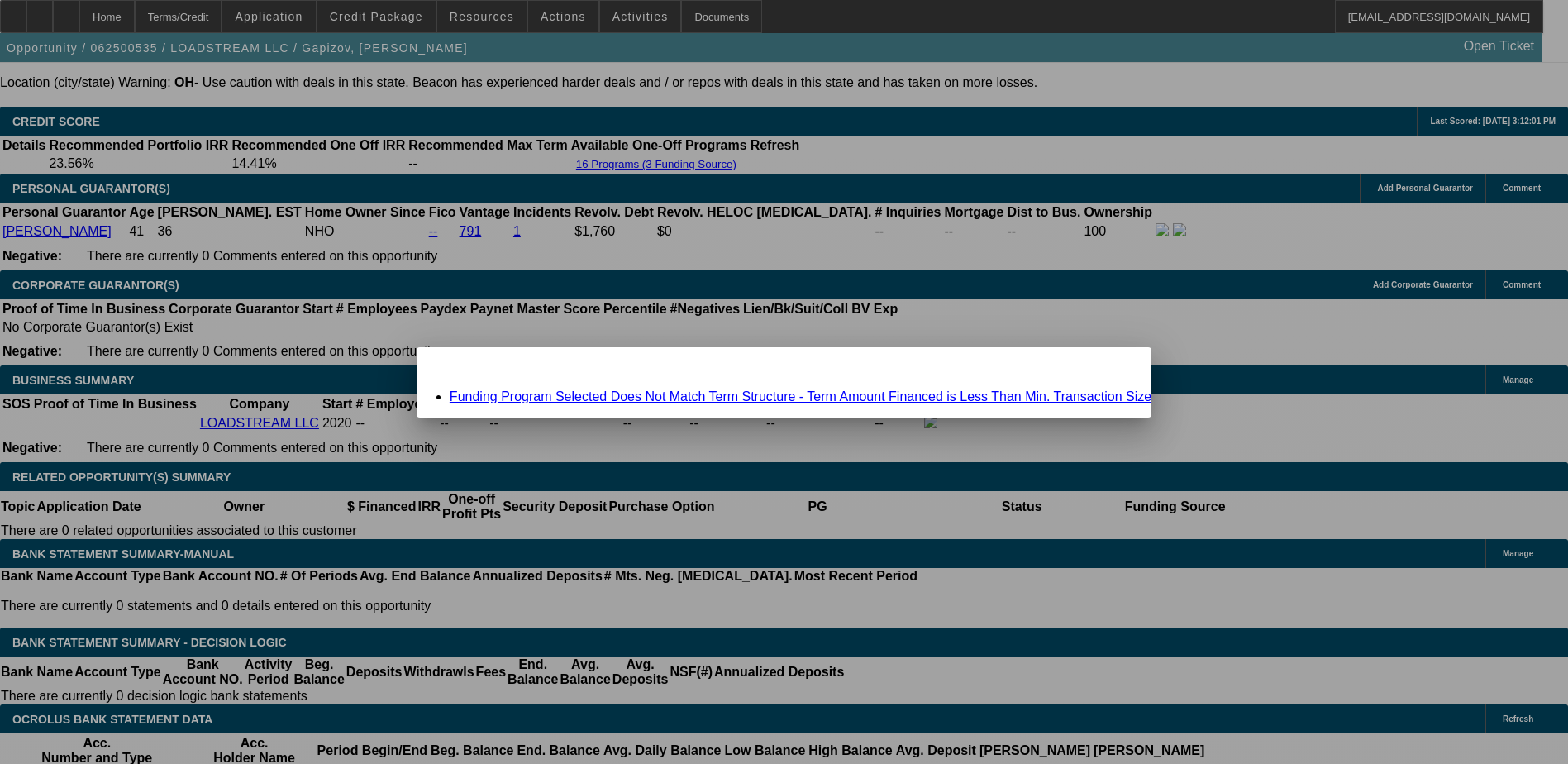
click at [1116, 367] on div "Close" at bounding box center [1134, 357] width 36 height 19
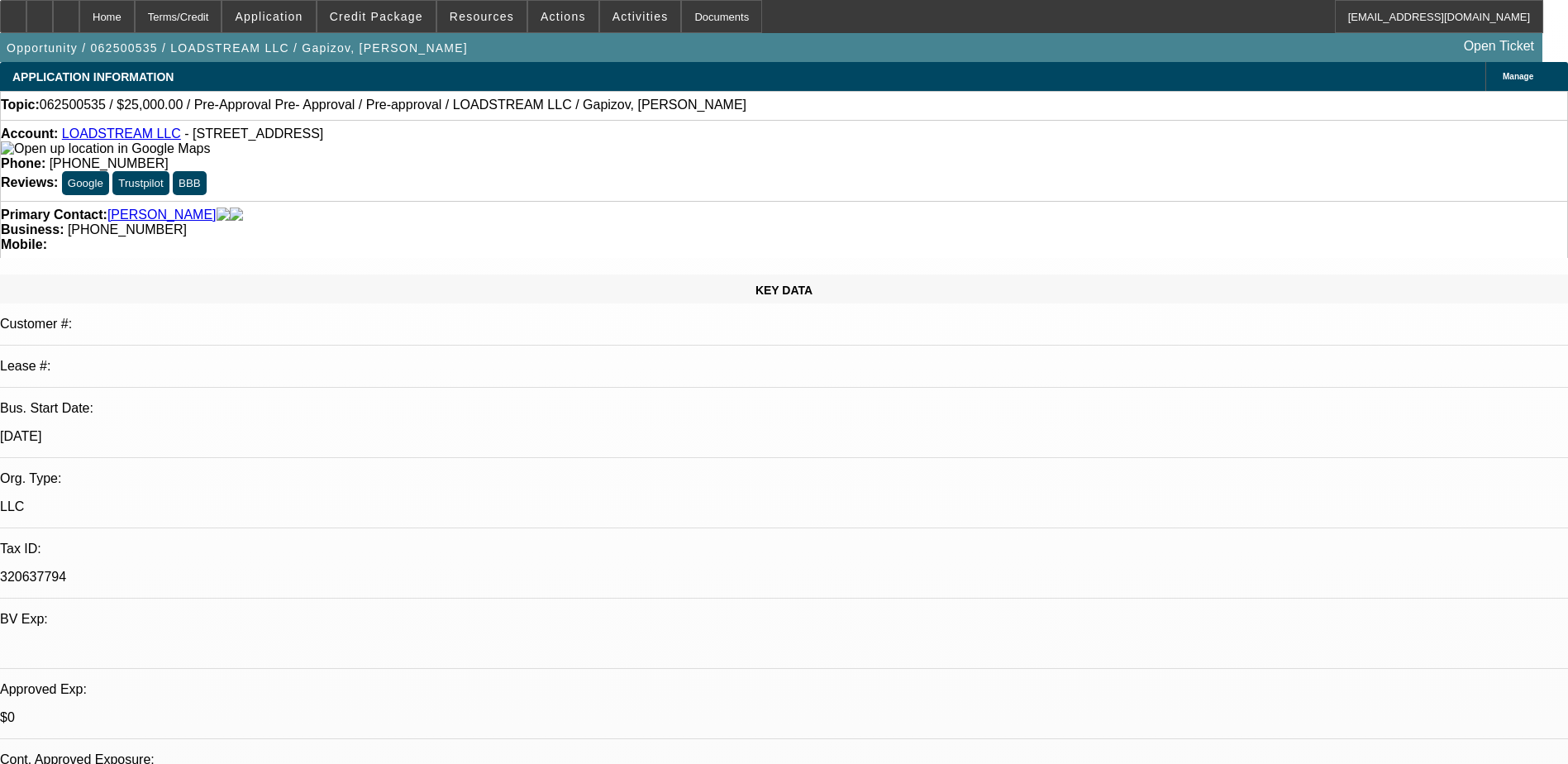
scroll to position [2399, 0]
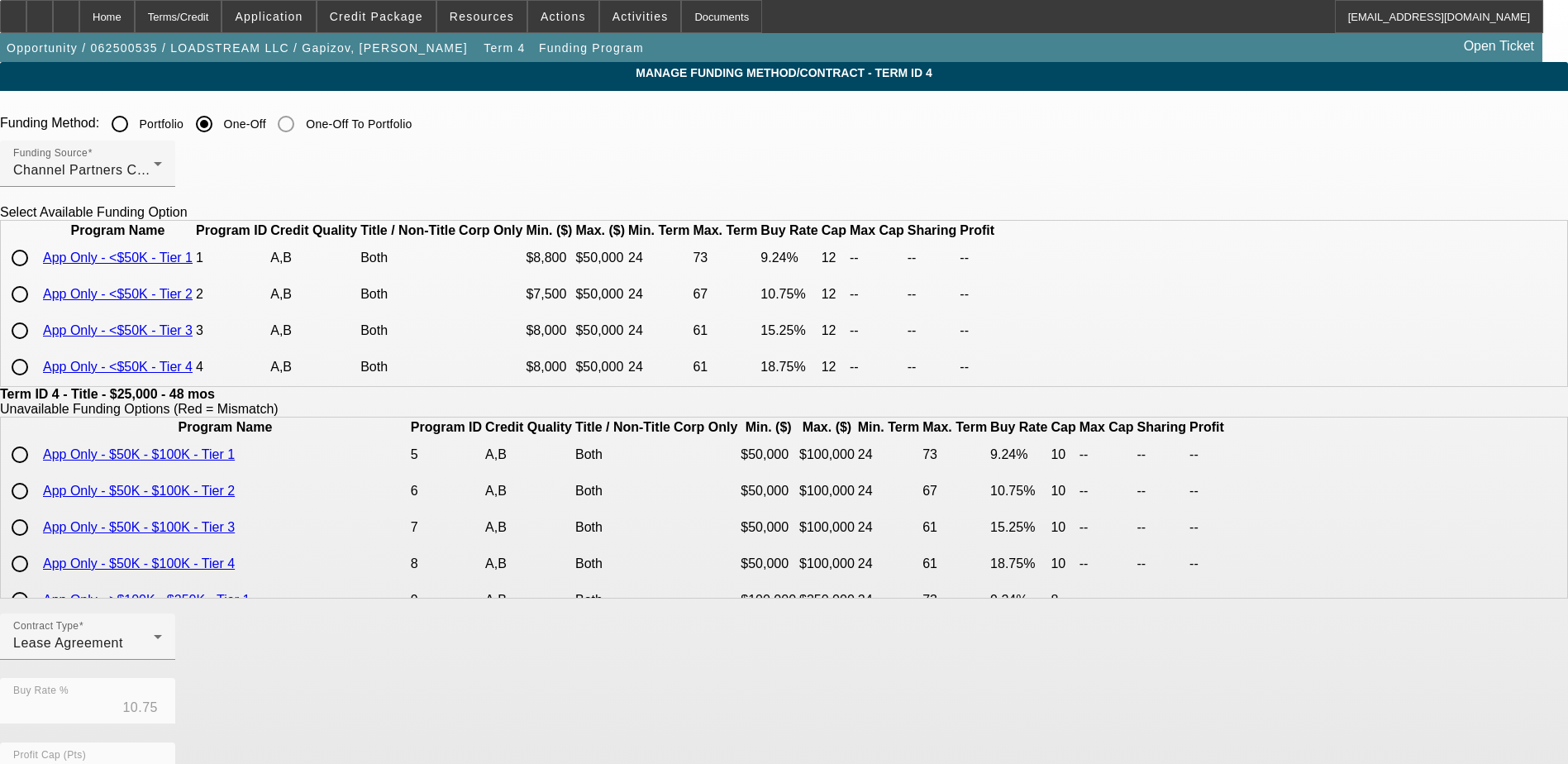
click at [36, 274] on input "radio" at bounding box center [20, 258] width 33 height 33
radio input "true"
type input "9.24"
type input "12"
click at [164, 308] on app-term-manage-funding "Manage Funding Method/Contract - Term ID 4 Funding Method: Portfolio One-Off On…" at bounding box center [784, 621] width 1568 height 1117
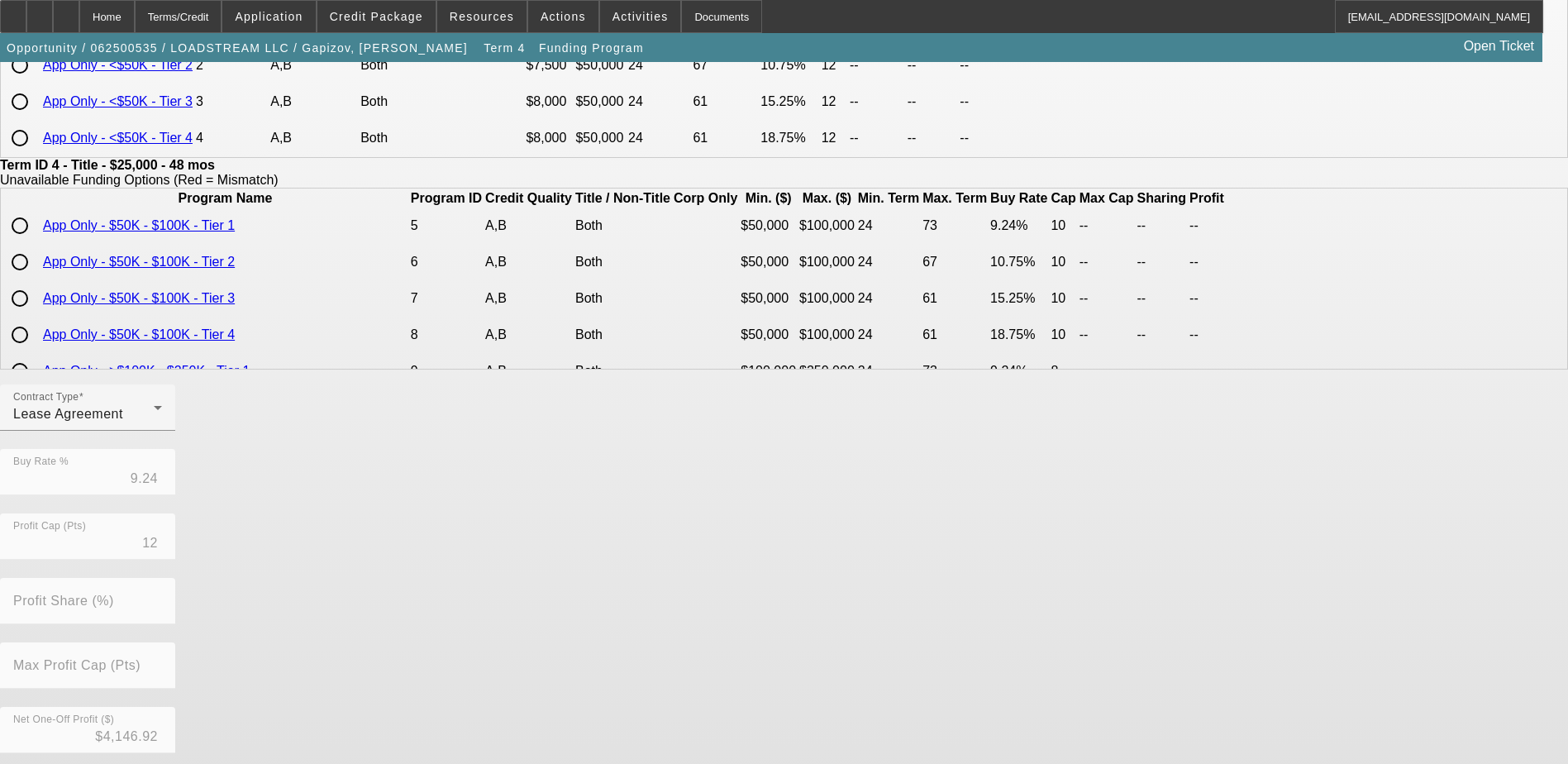
scroll to position [379, 0]
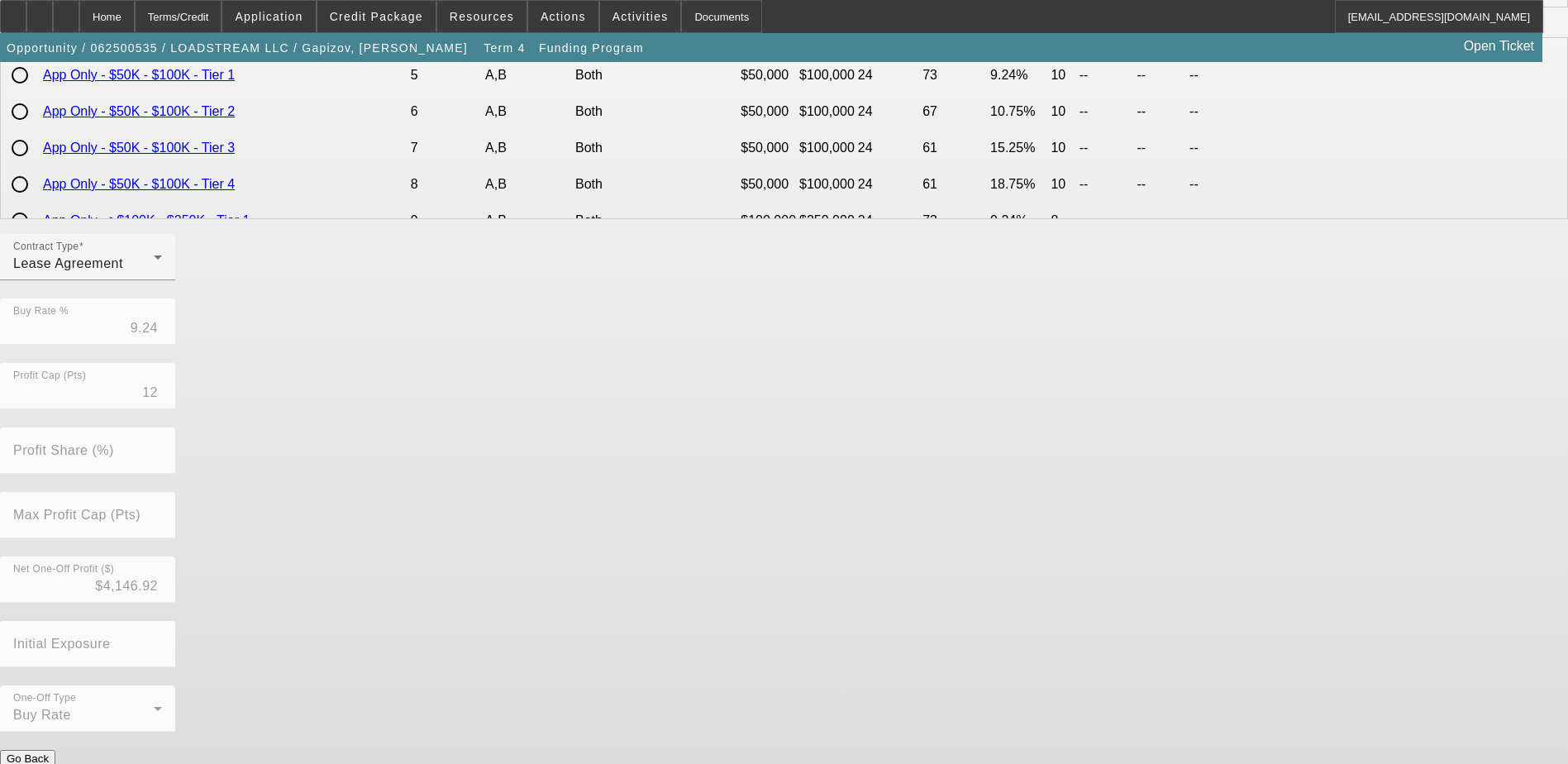
click at [47, 763] on button "Submit" at bounding box center [24, 776] width 47 height 17
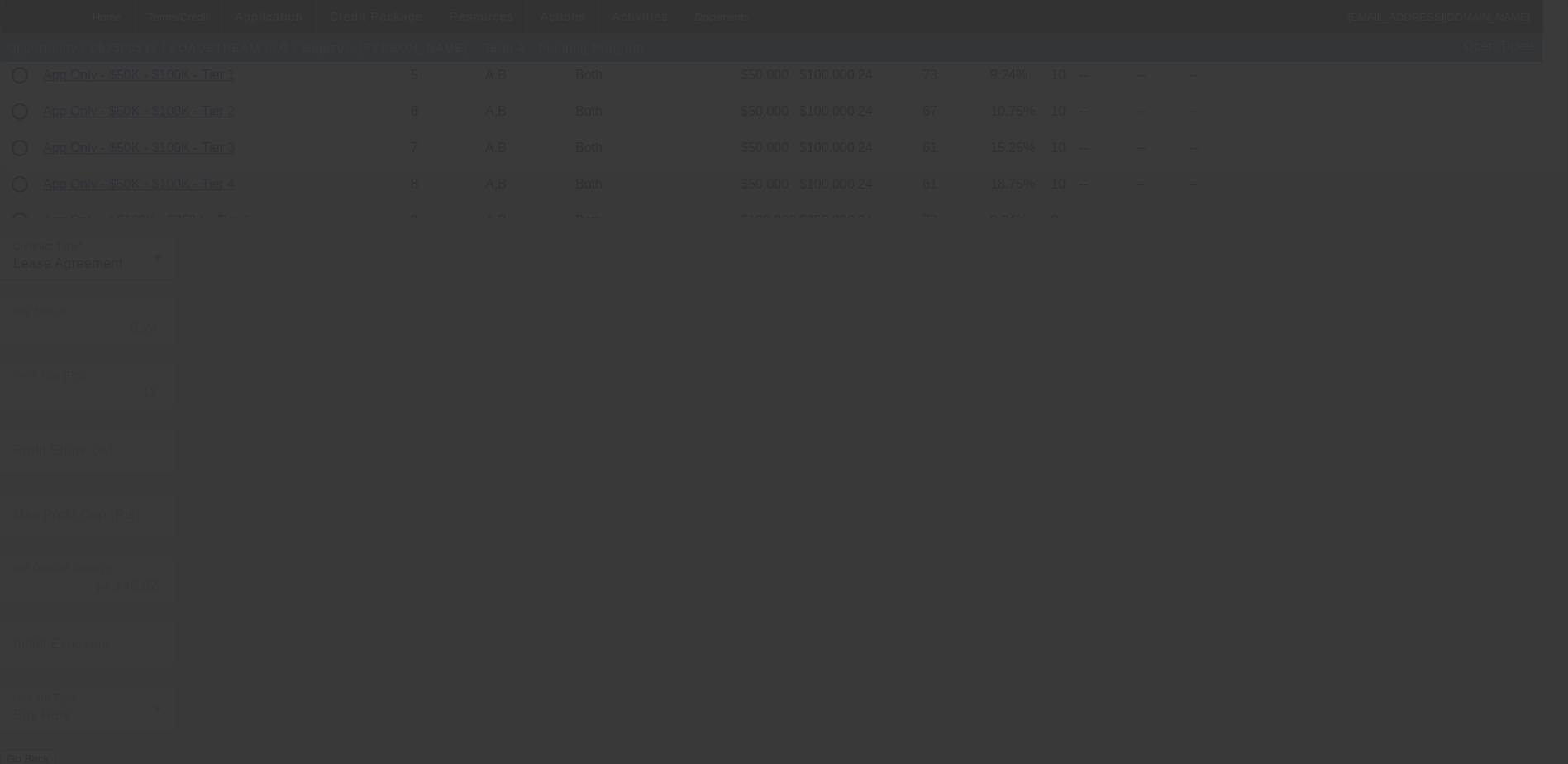
type input "10.75"
type input "10"
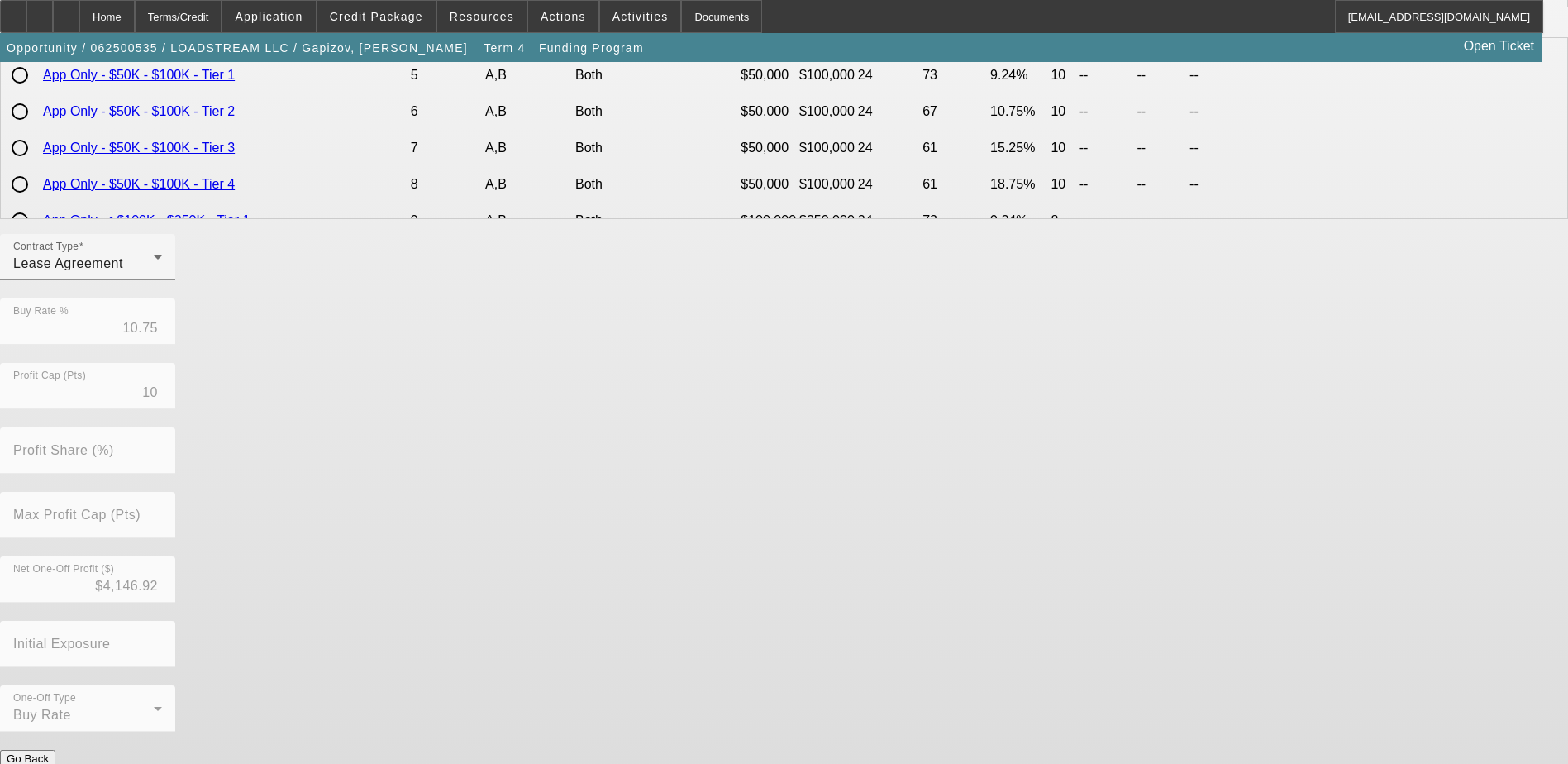
scroll to position [0, 0]
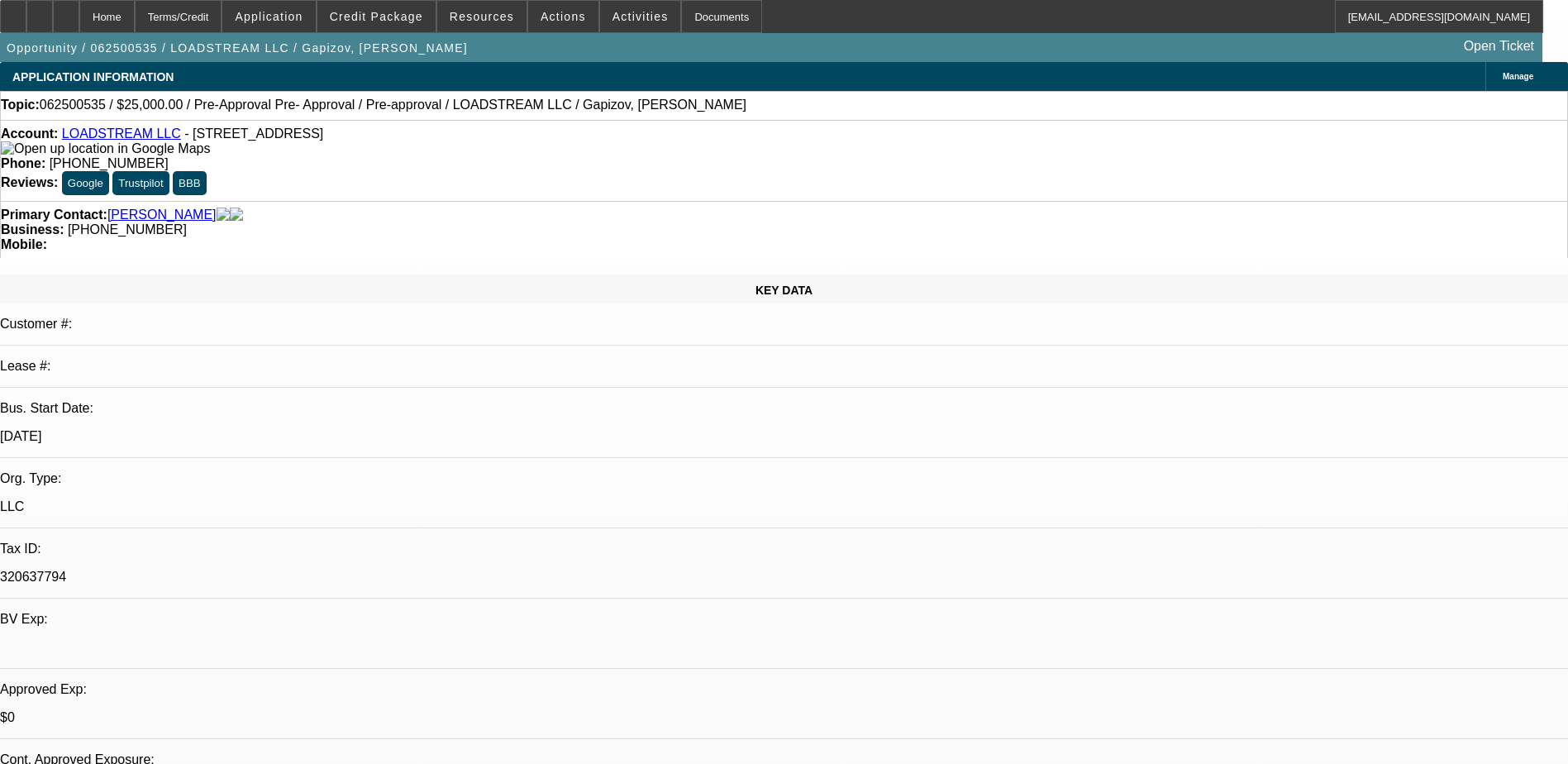
select select "0"
select select "3"
select select "0.1"
select select "4"
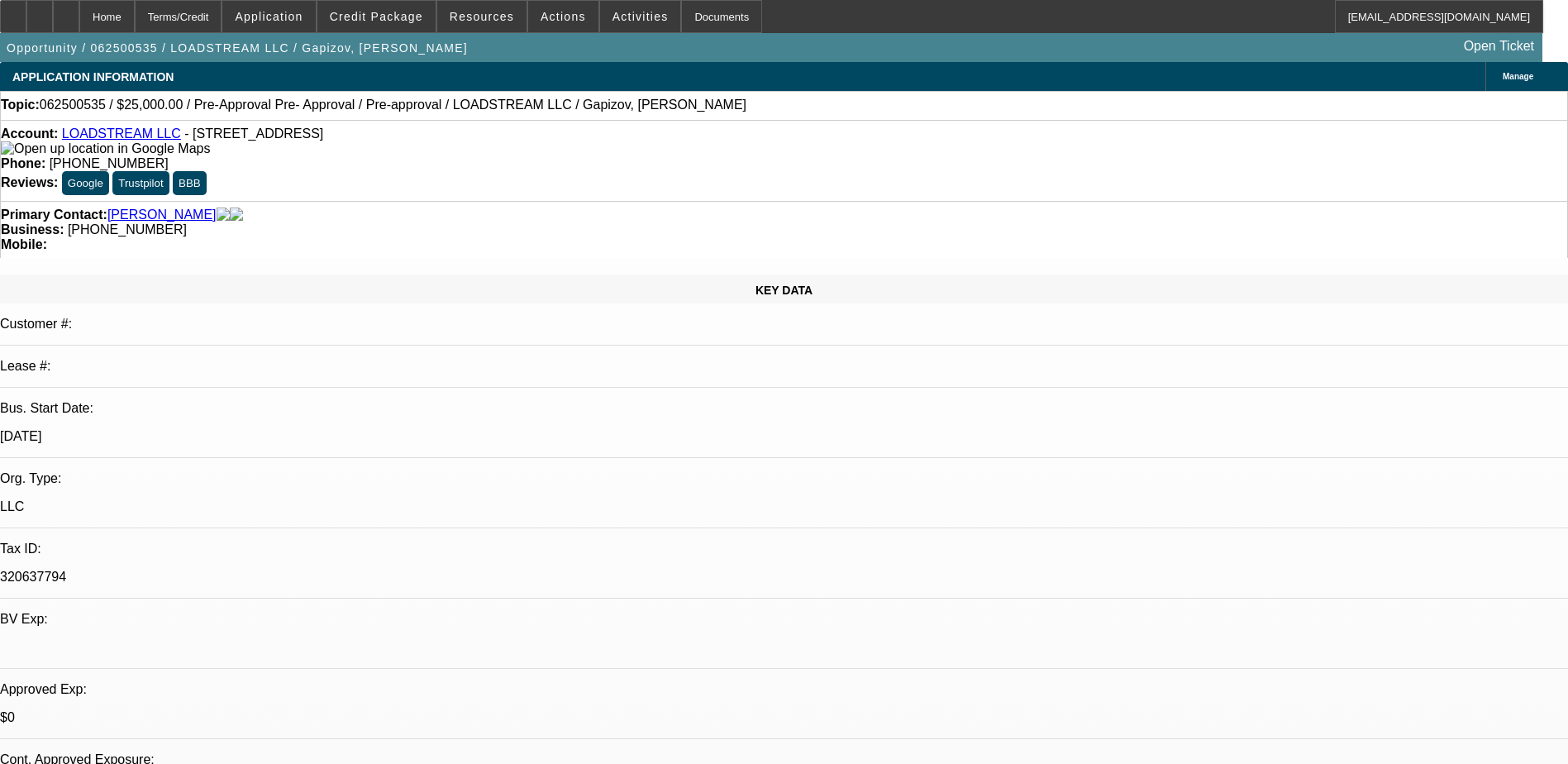
select select "0"
select select "3"
select select "0.1"
select select "4"
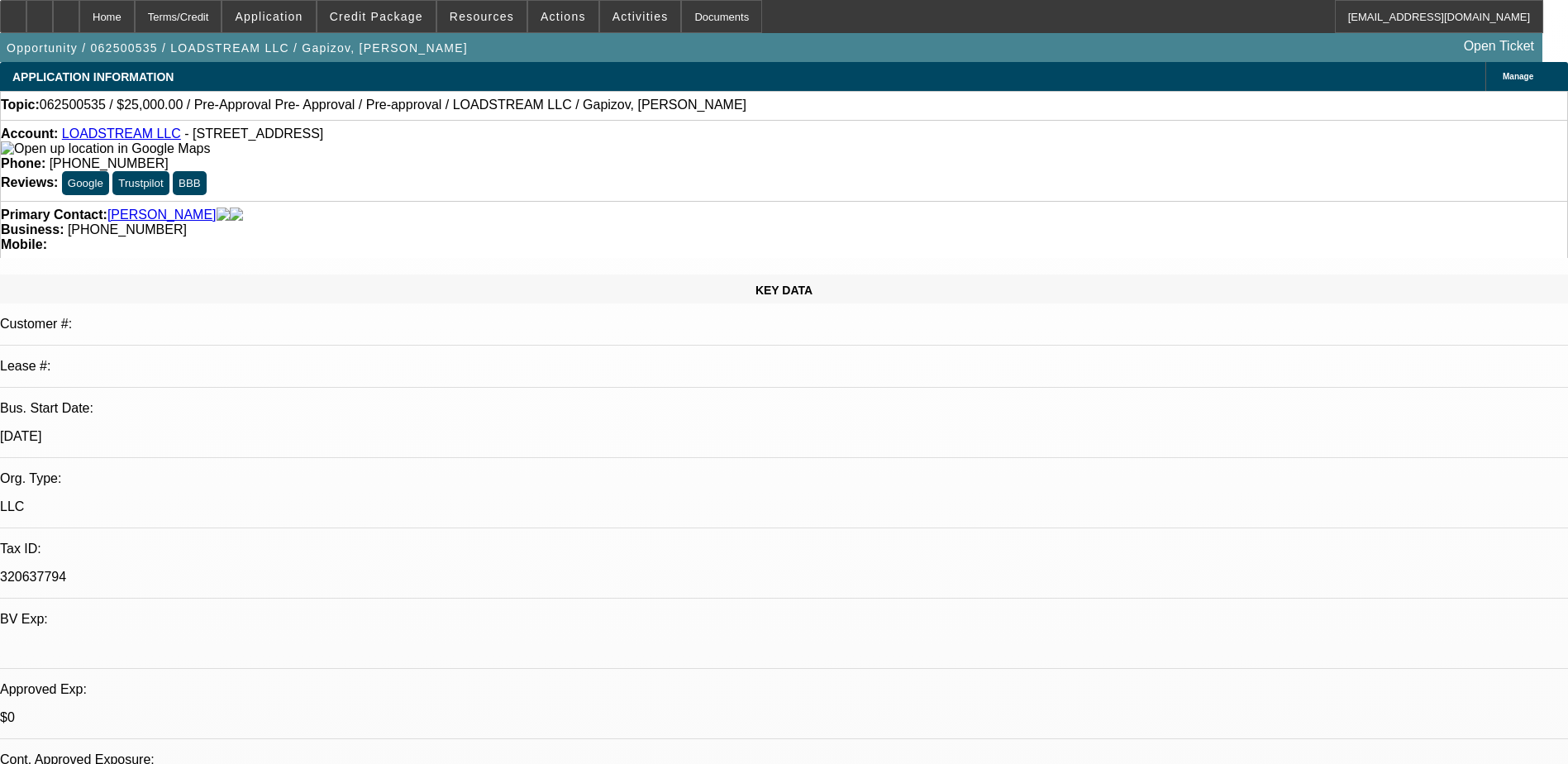
select select "0"
select select "3"
select select "0.1"
select select "4"
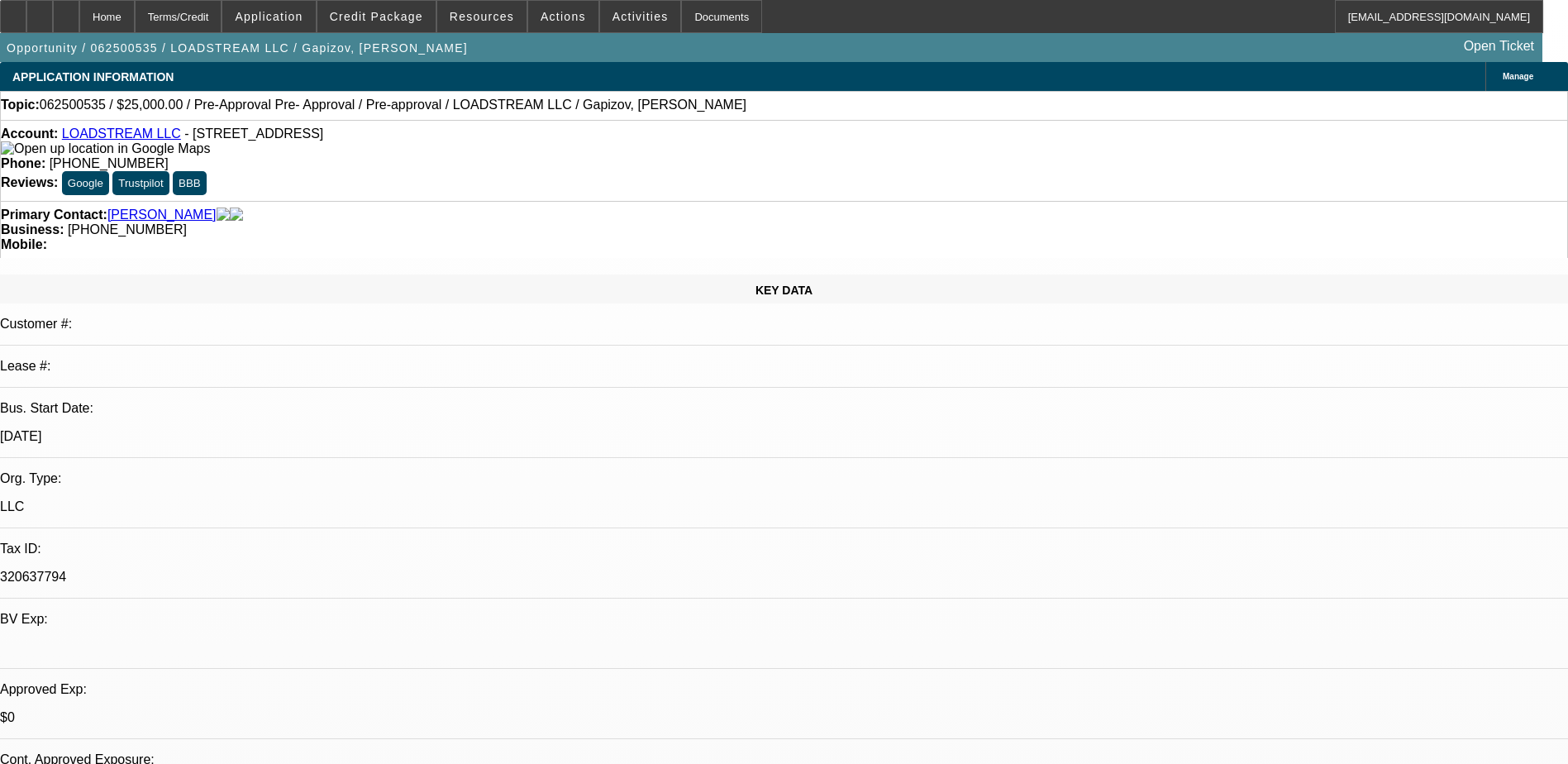
select select "0"
select select "3"
select select "0.1"
select select "4"
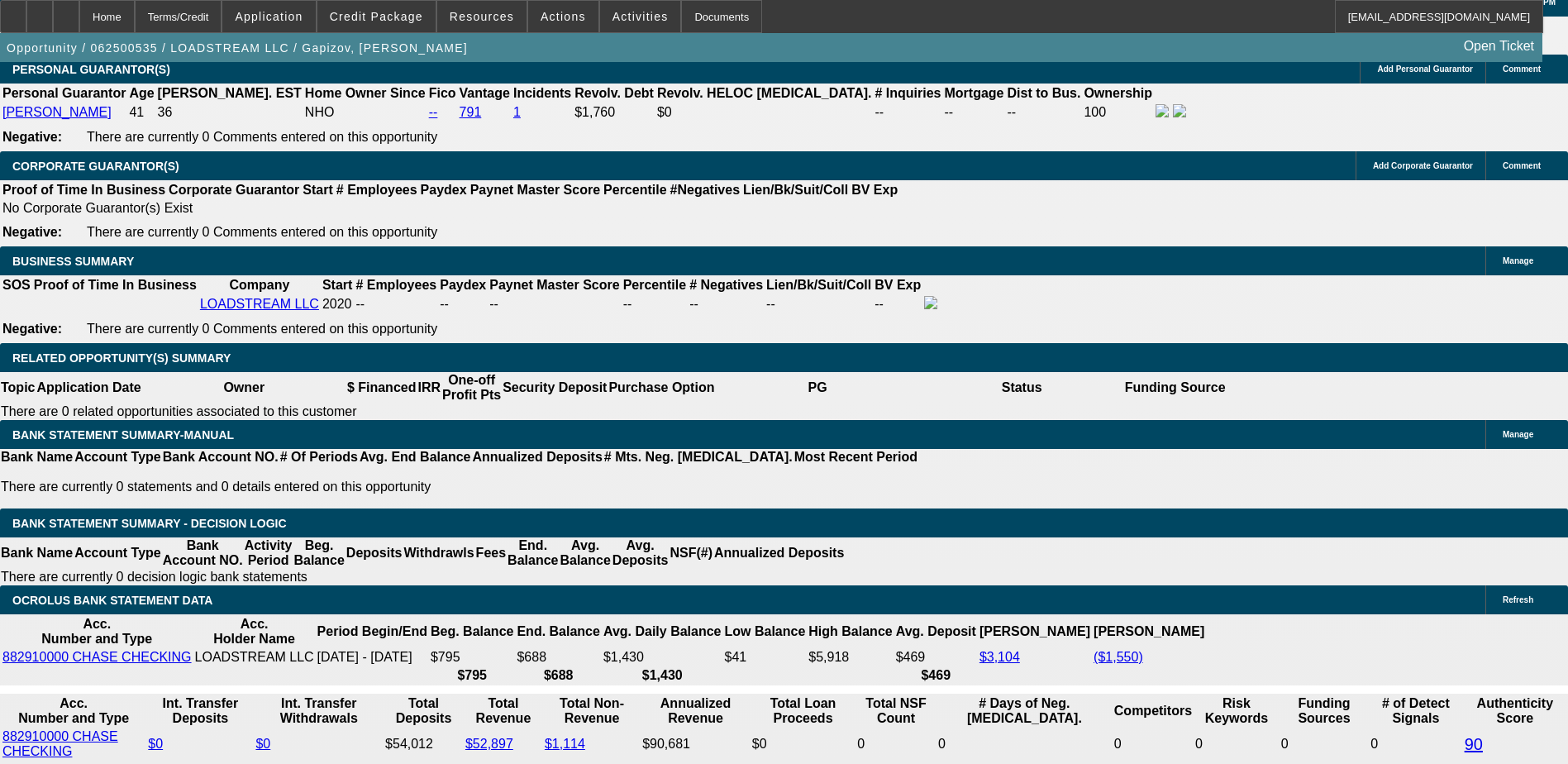
scroll to position [2481, 0]
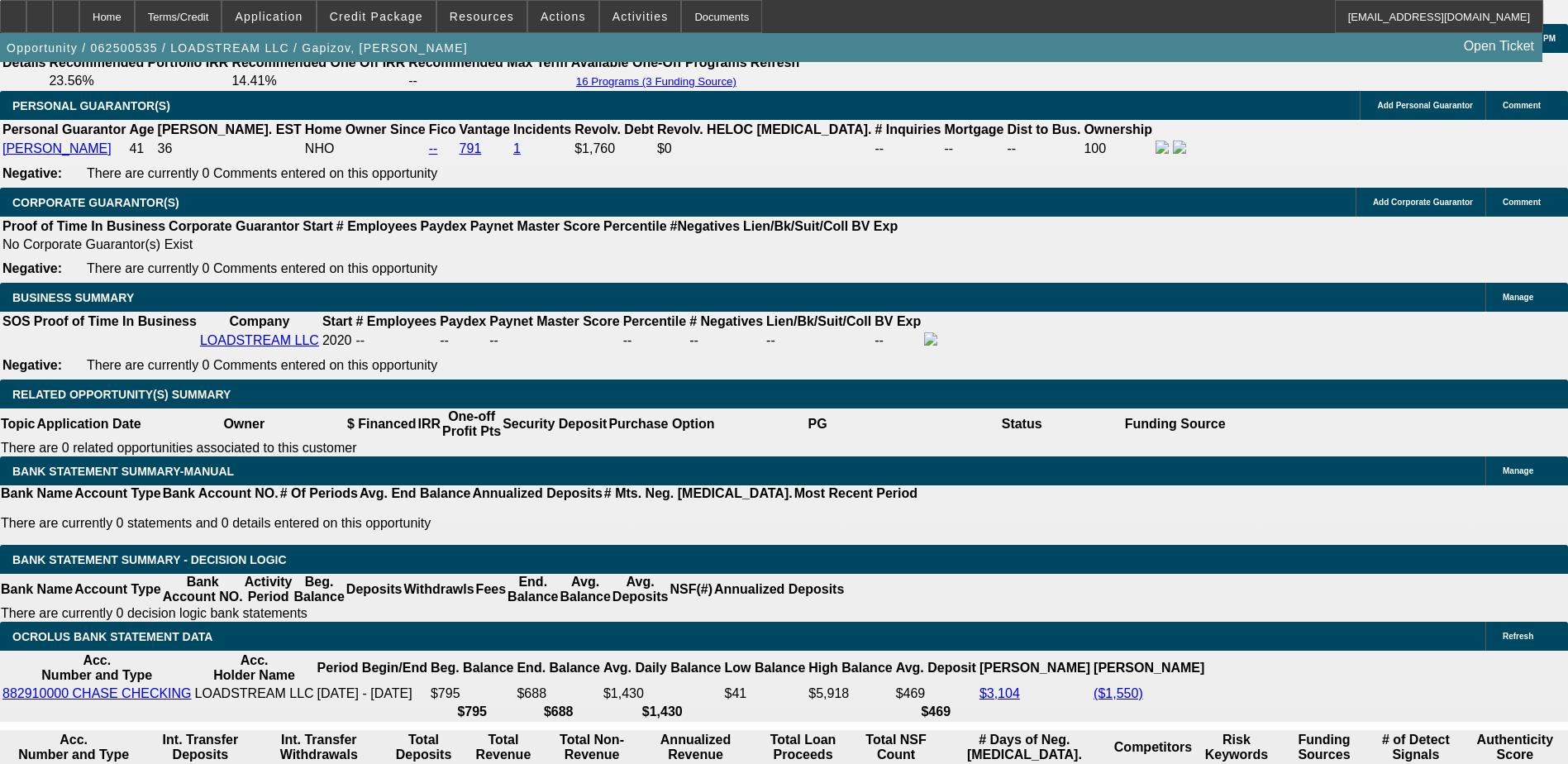
type input "UNKNOWN"
type input "10"
type input "$634.06"
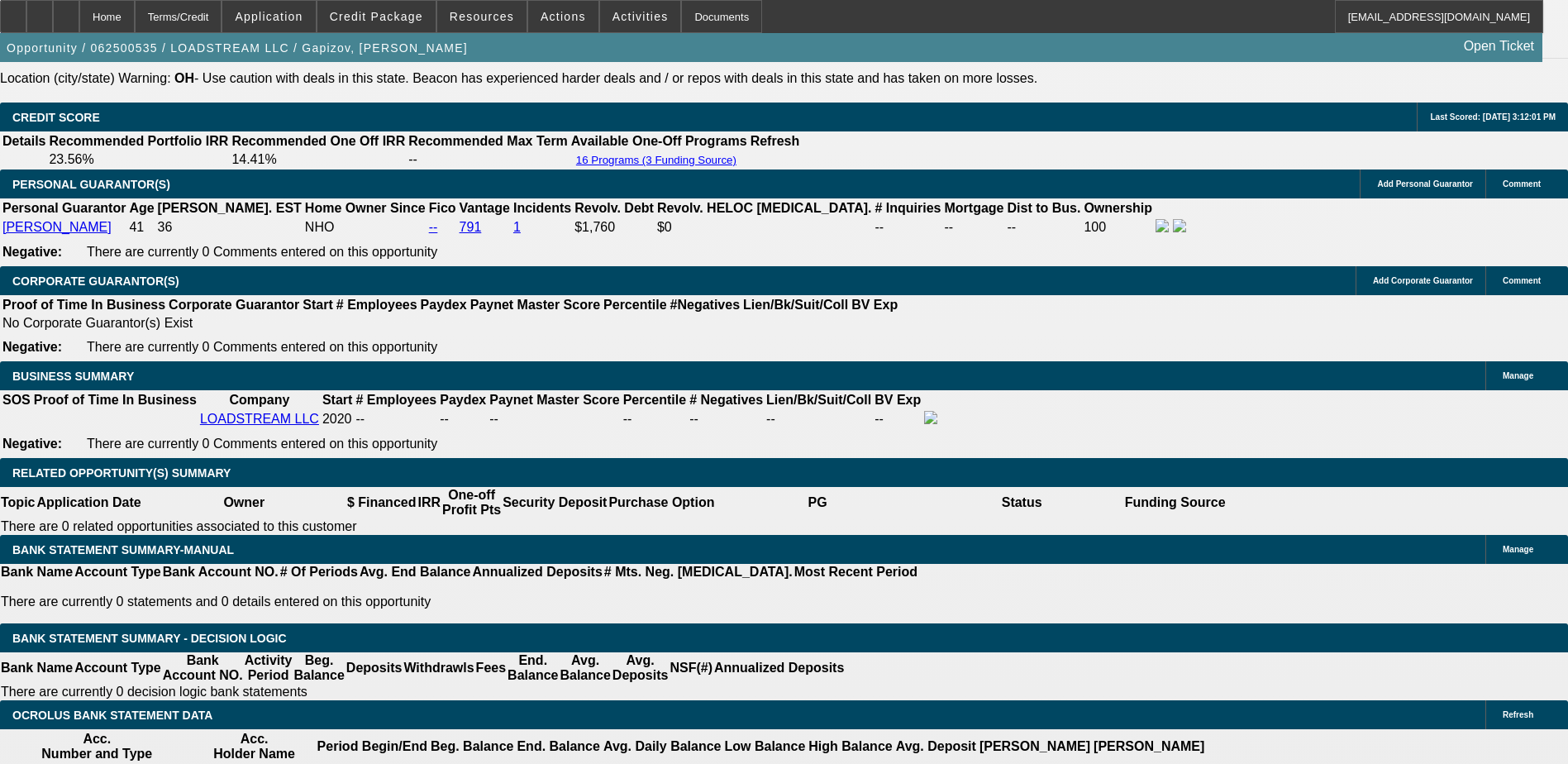
scroll to position [2316, 0]
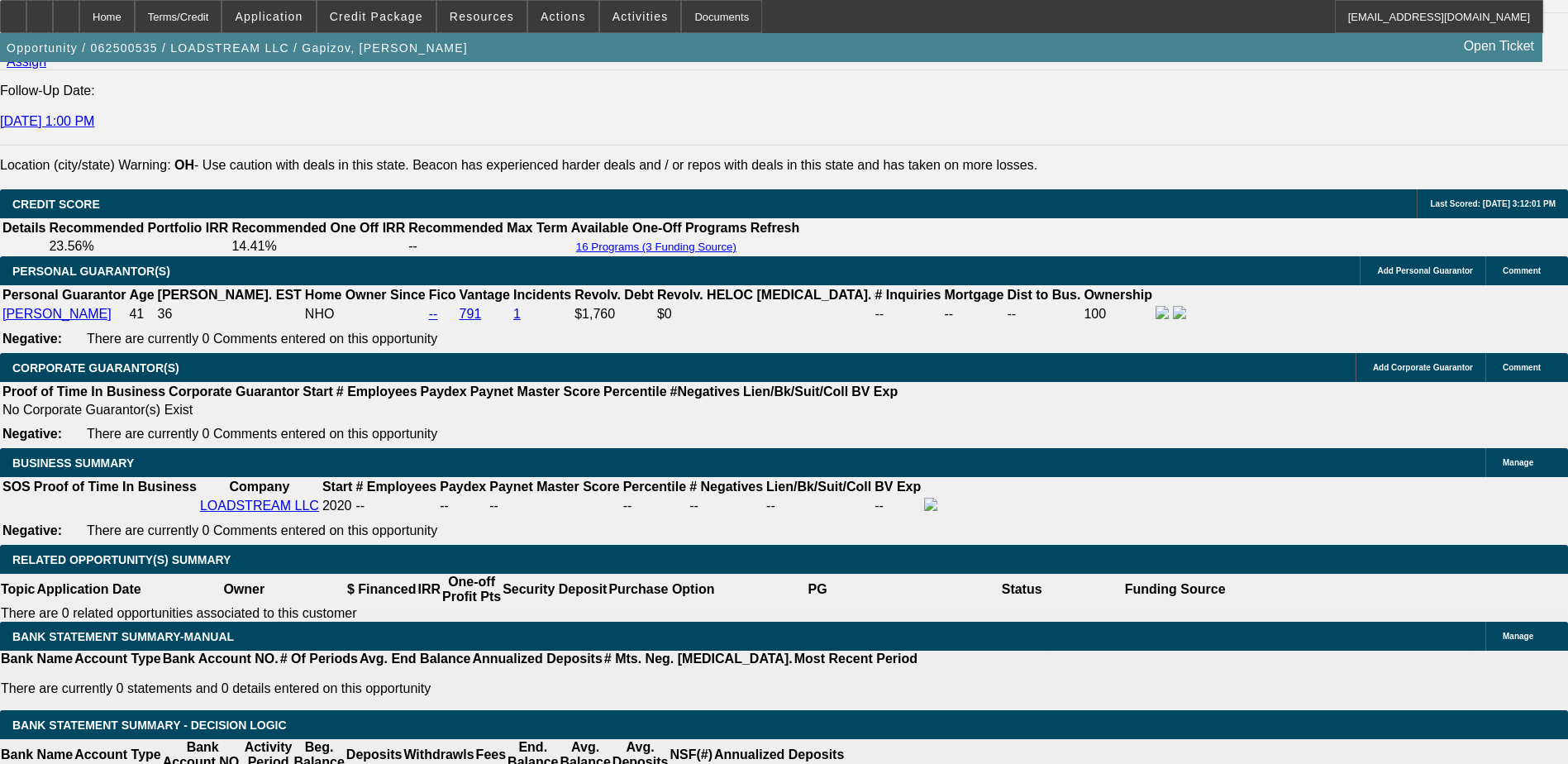
type input "10"
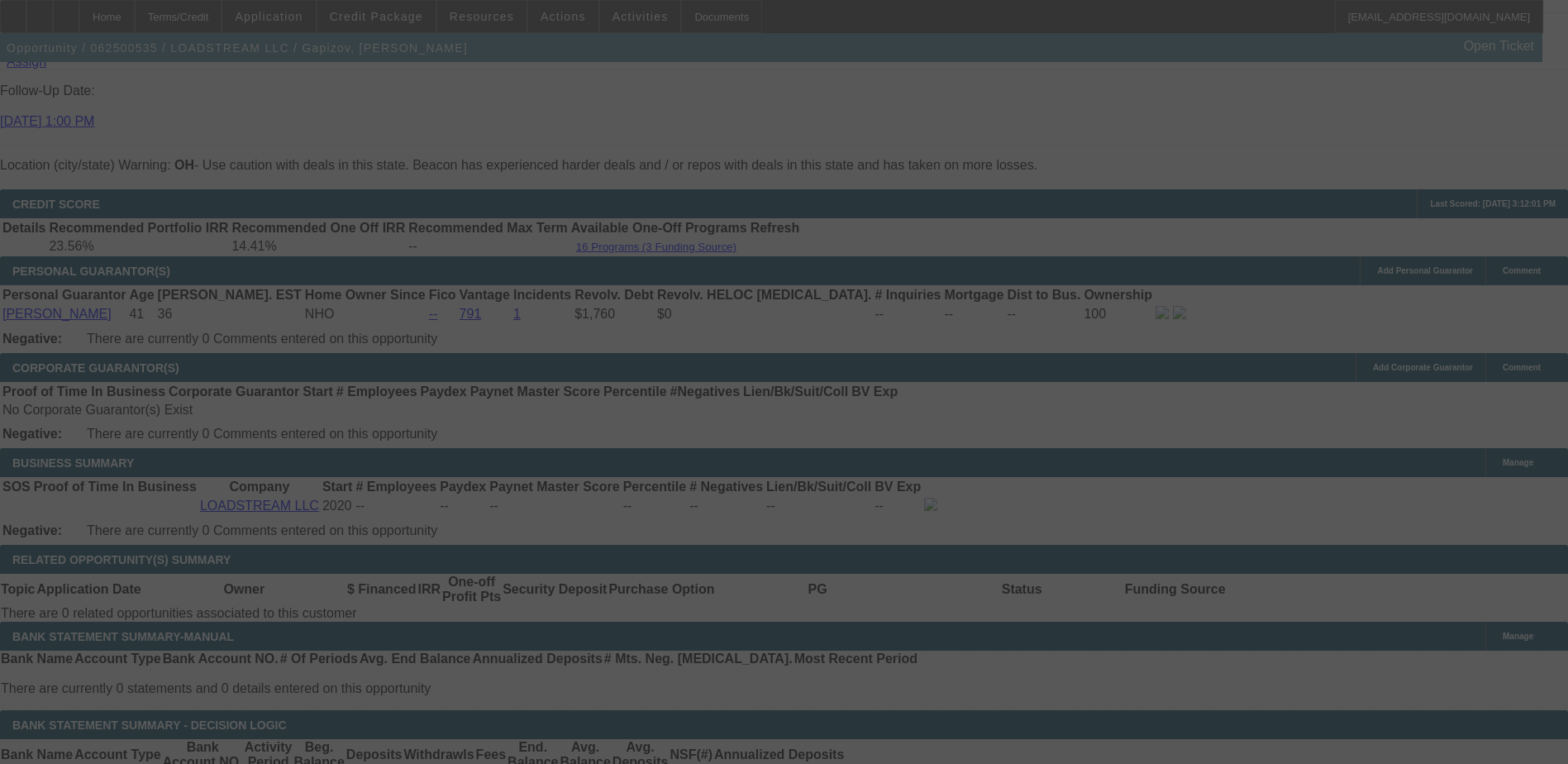
select select "0"
select select "3"
select select "0.1"
select select "4"
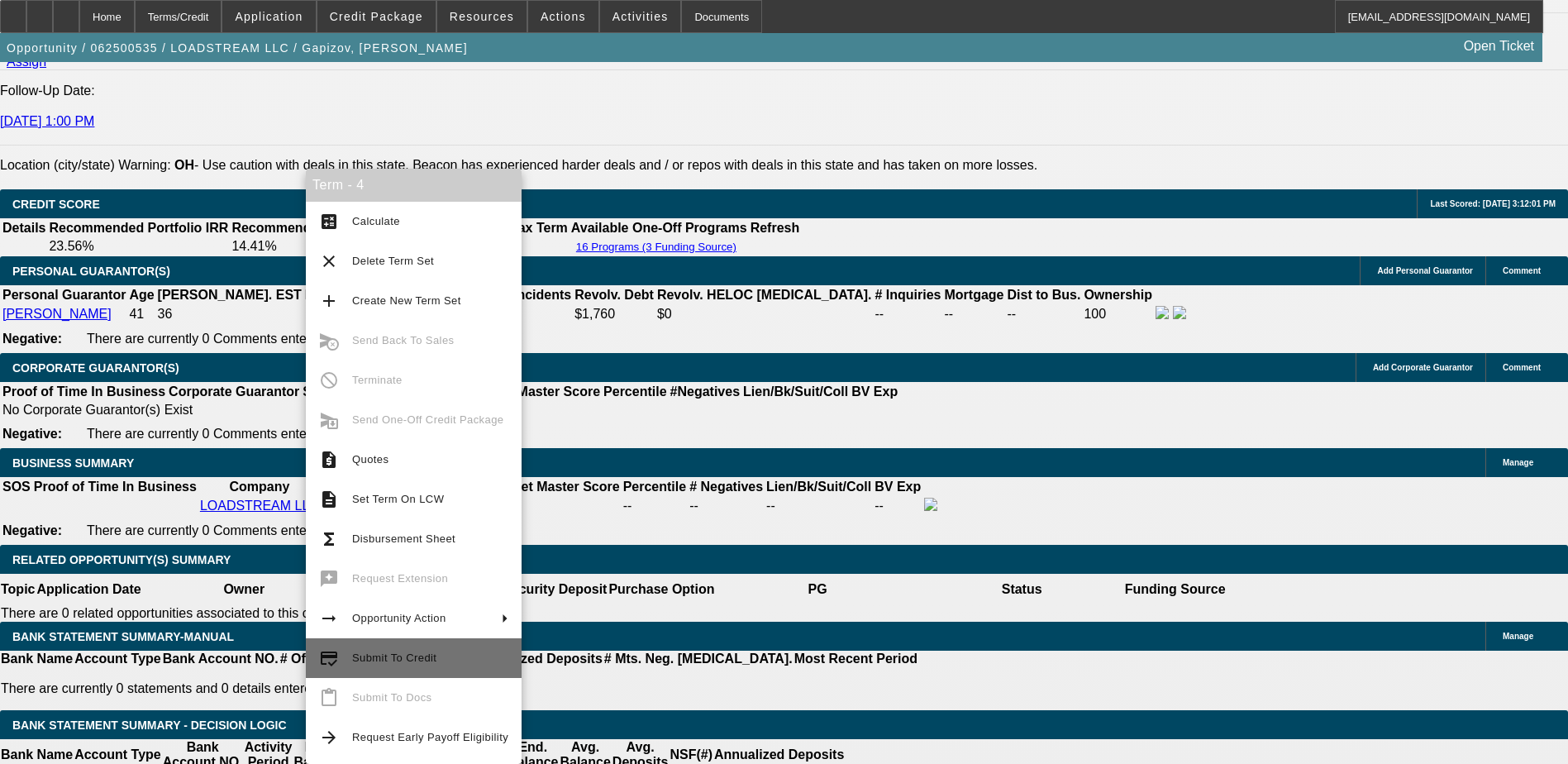
click at [419, 652] on span "Submit To Credit" at bounding box center [430, 658] width 157 height 20
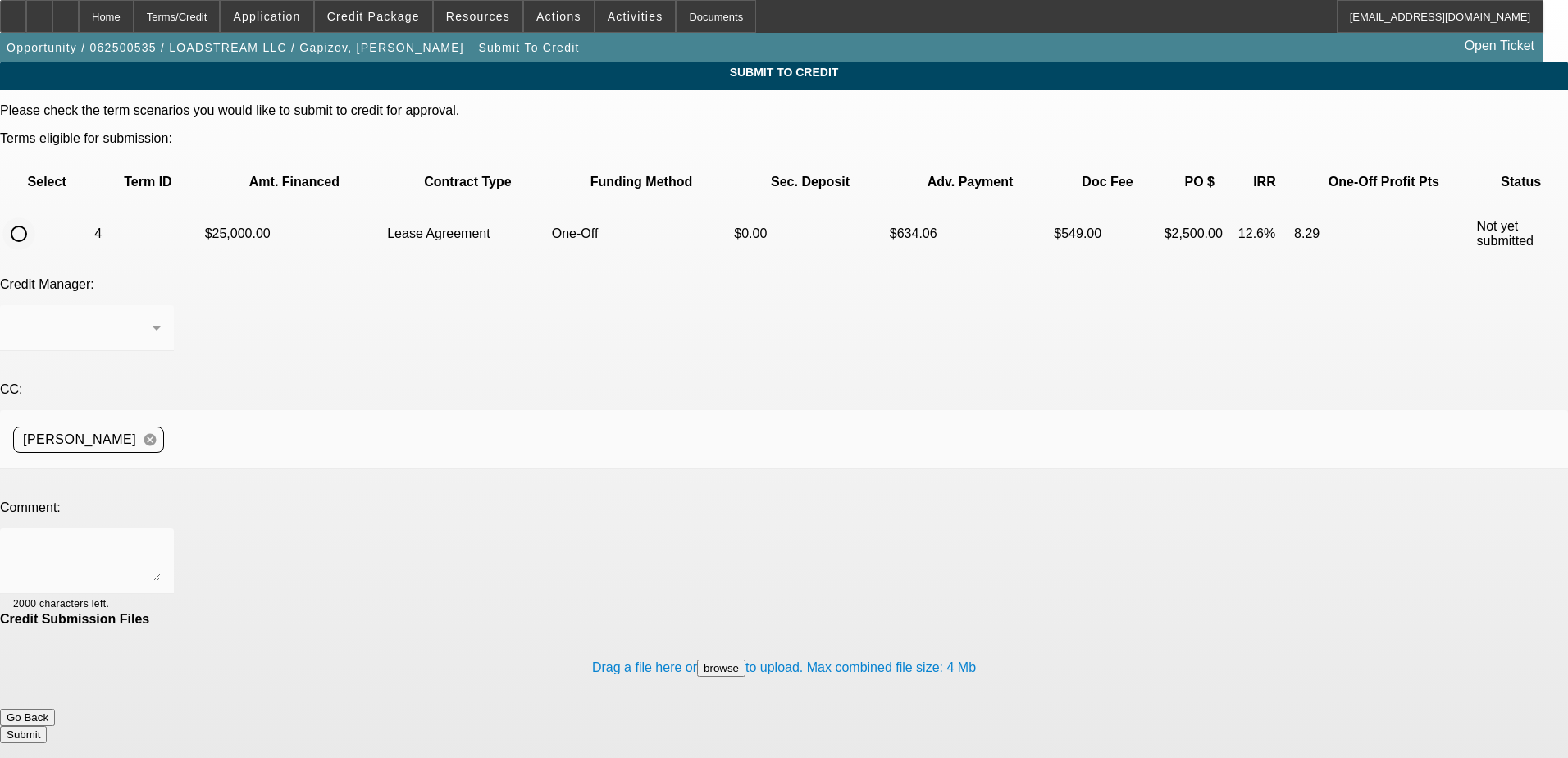
click at [35, 217] on input "radio" at bounding box center [19, 234] width 33 height 33
radio input "true"
click at [408, 385] on div at bounding box center [784, 379] width 1568 height 758
click at [161, 542] on textarea at bounding box center [87, 561] width 147 height 40
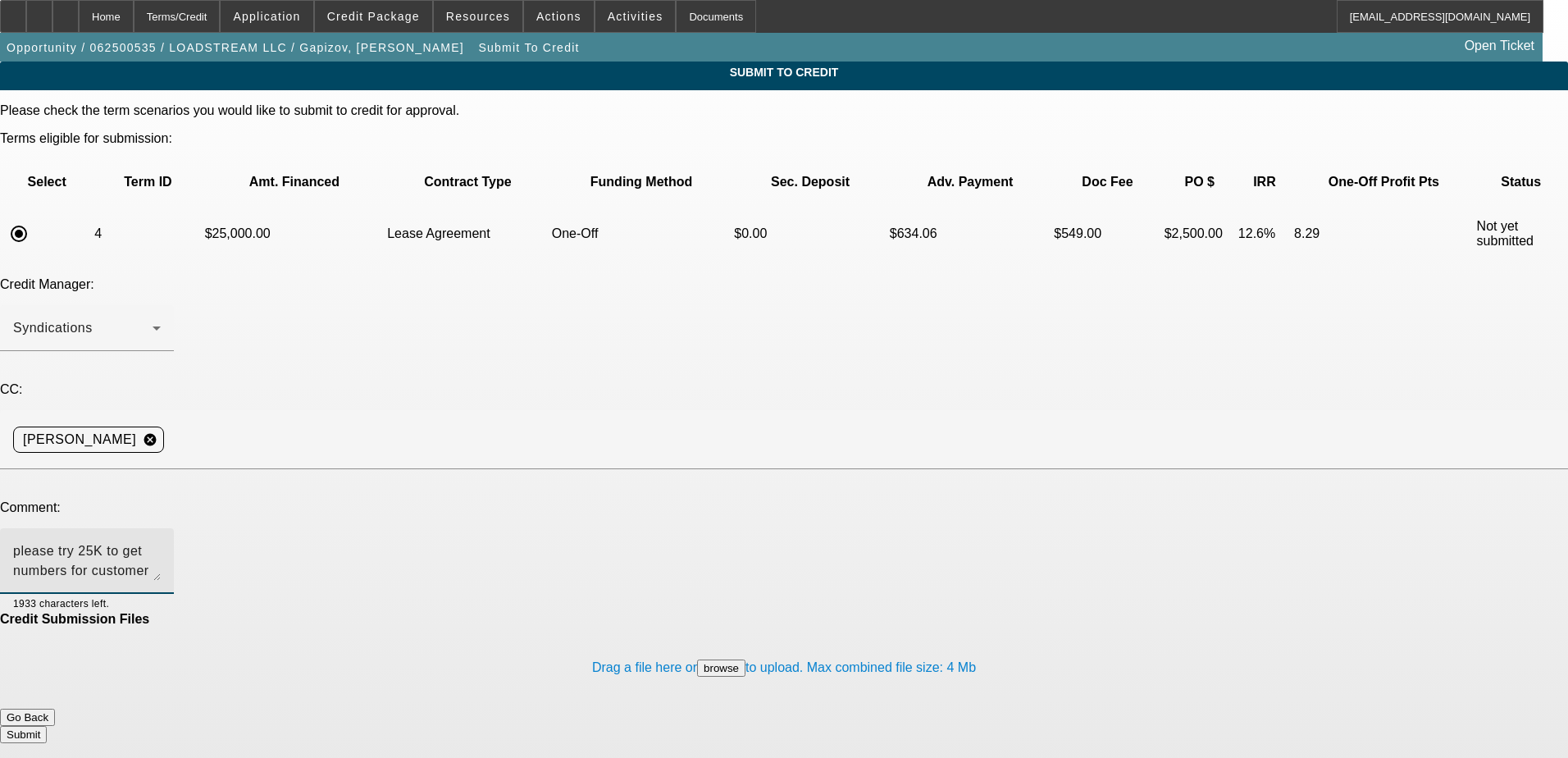
type textarea "please try 25K to get numbers for customer while he looks for a CG"
click at [47, 727] on button "Submit" at bounding box center [23, 735] width 47 height 17
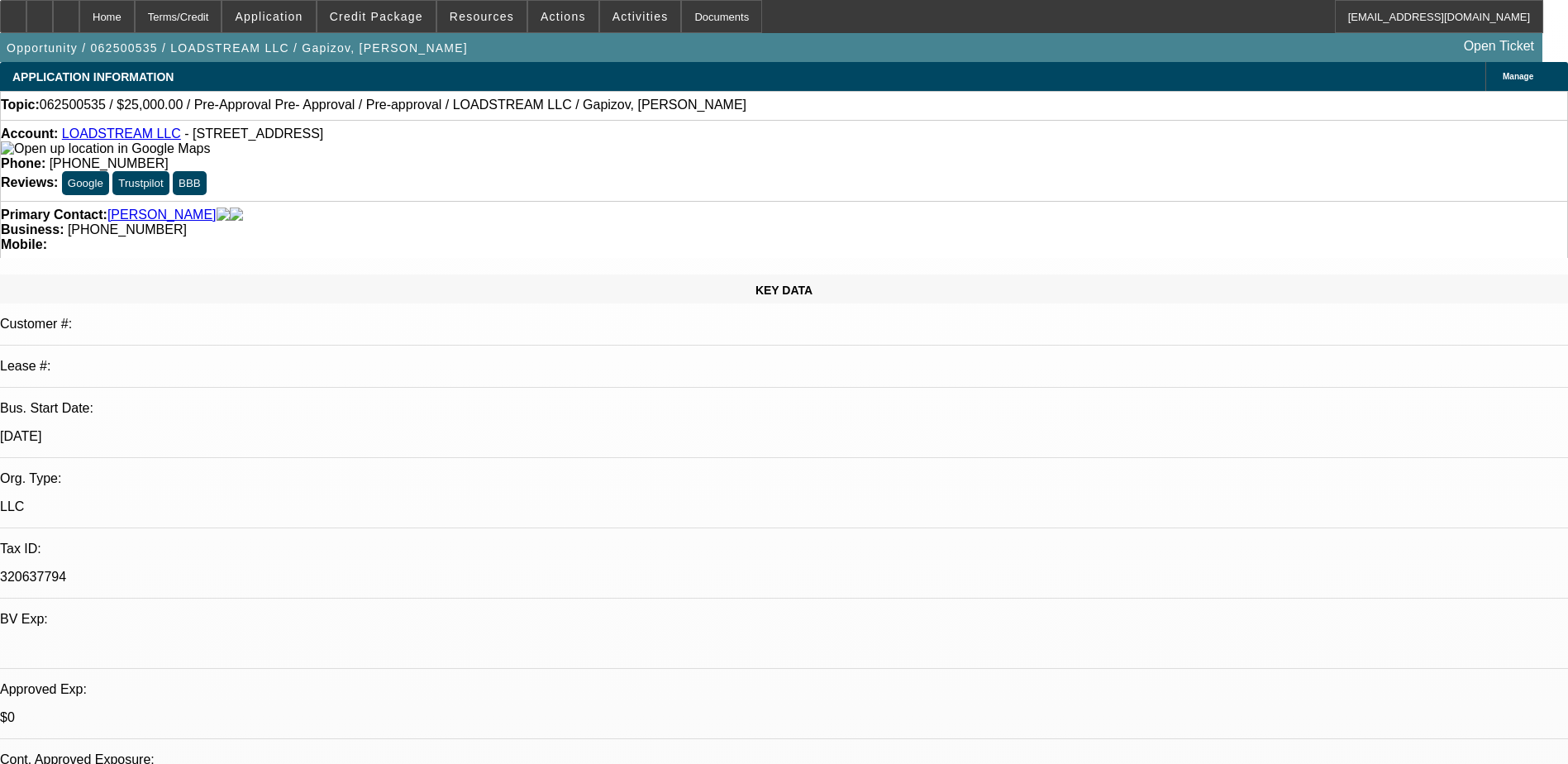
select select "0"
select select "3"
select select "0.1"
select select "4"
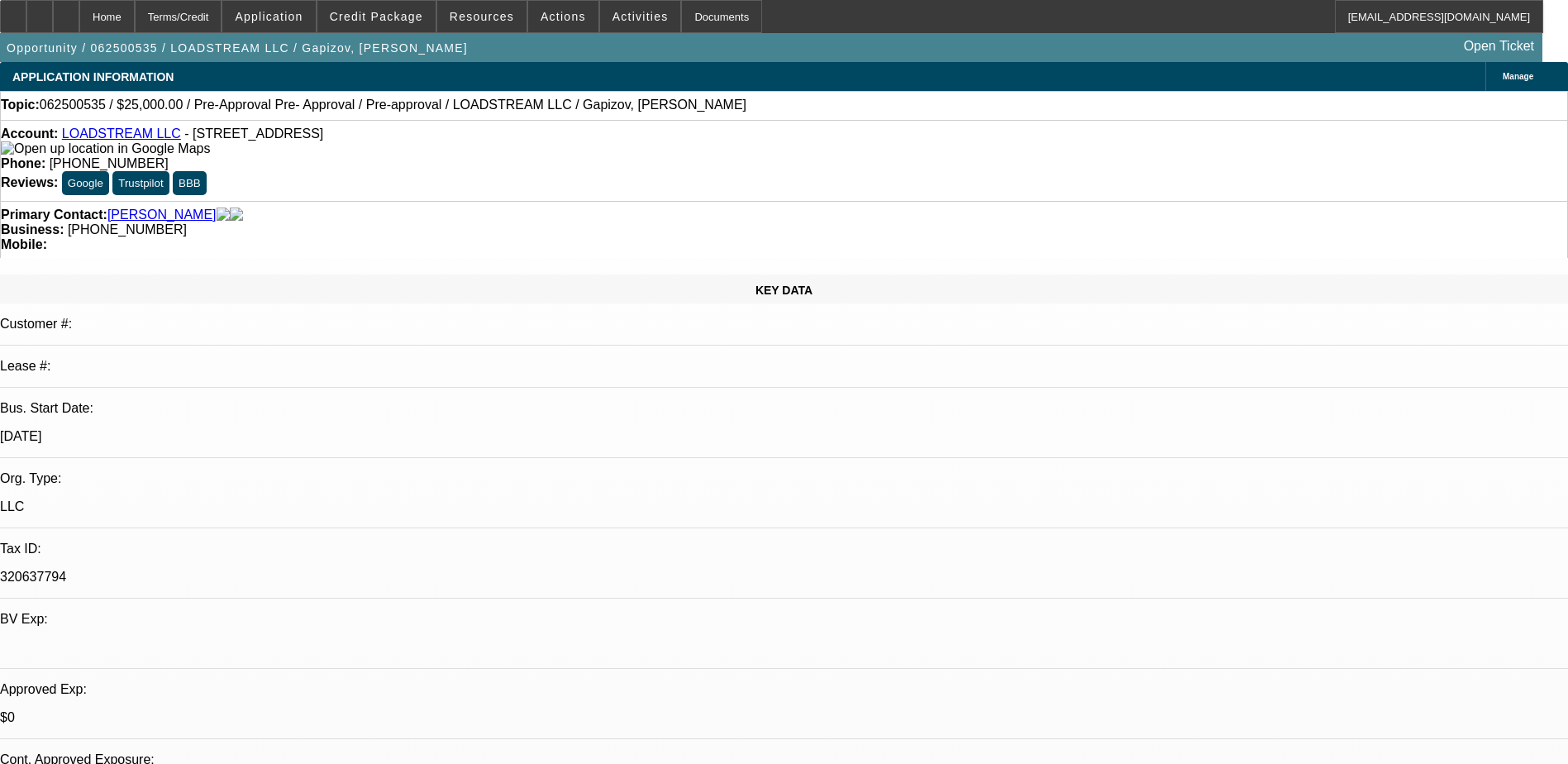
select select "0"
select select "3"
select select "0.1"
select select "4"
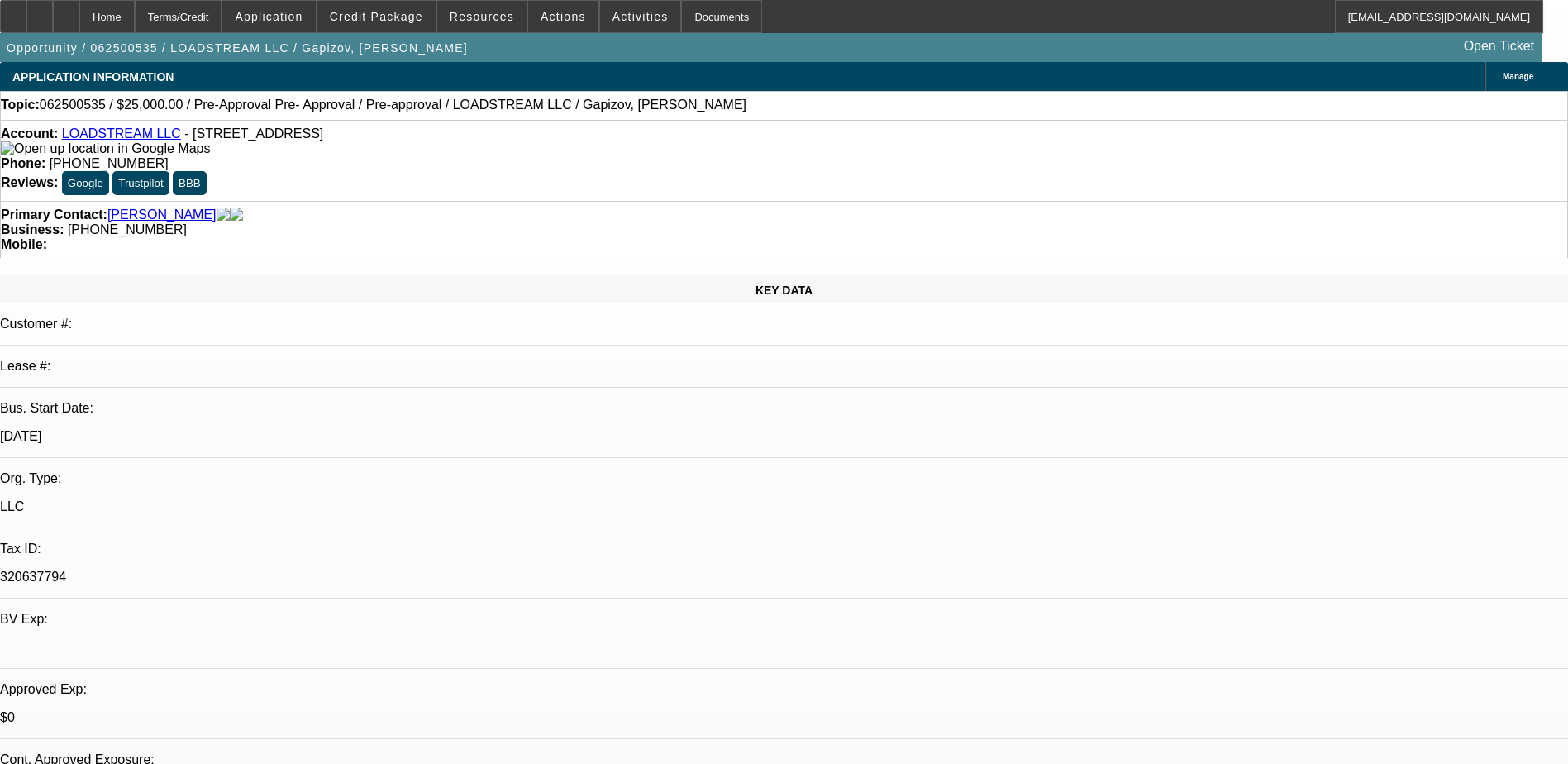
select select "0"
select select "3"
select select "0.1"
select select "4"
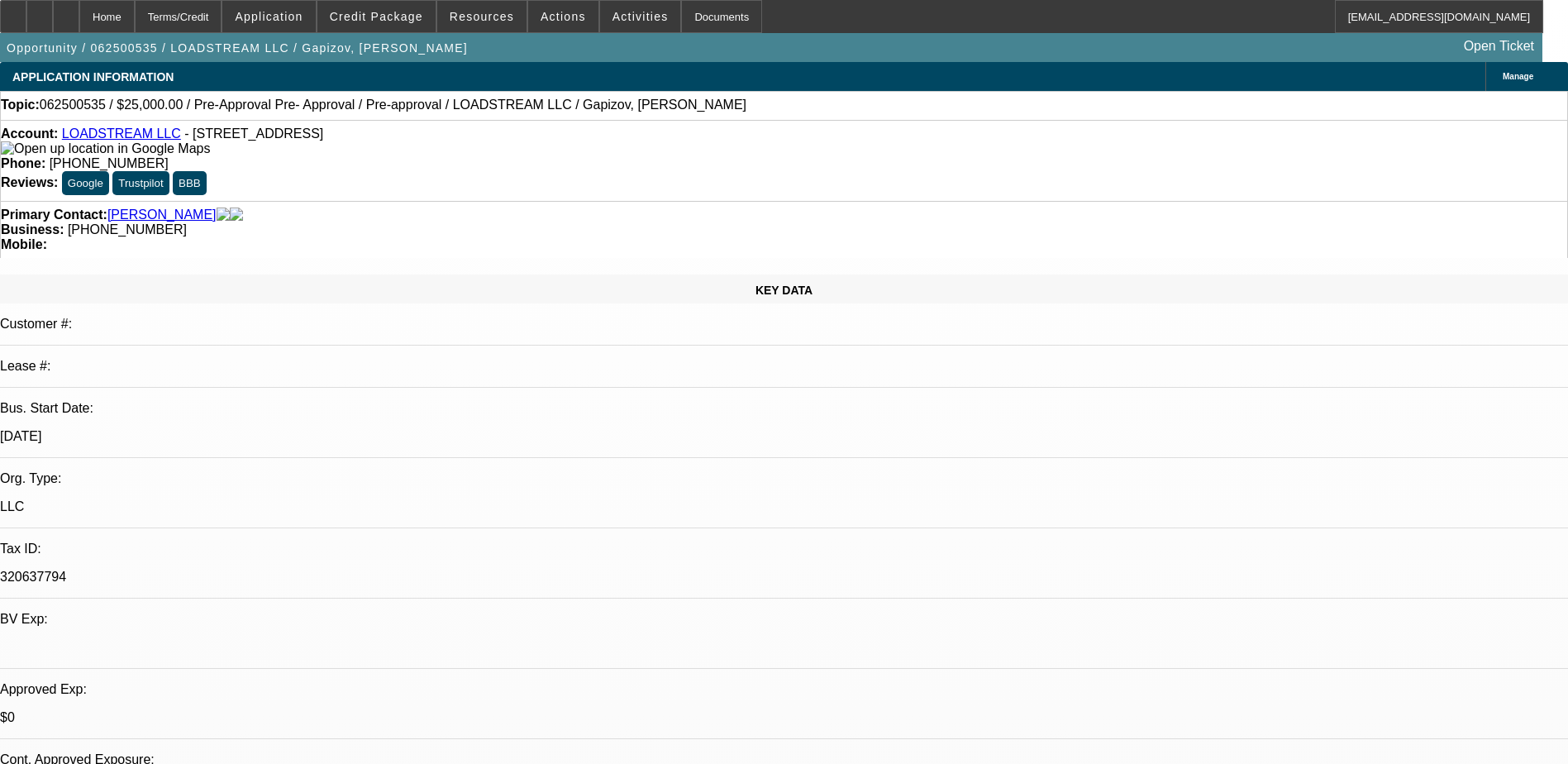
select select "0"
select select "3"
select select "0.1"
select select "4"
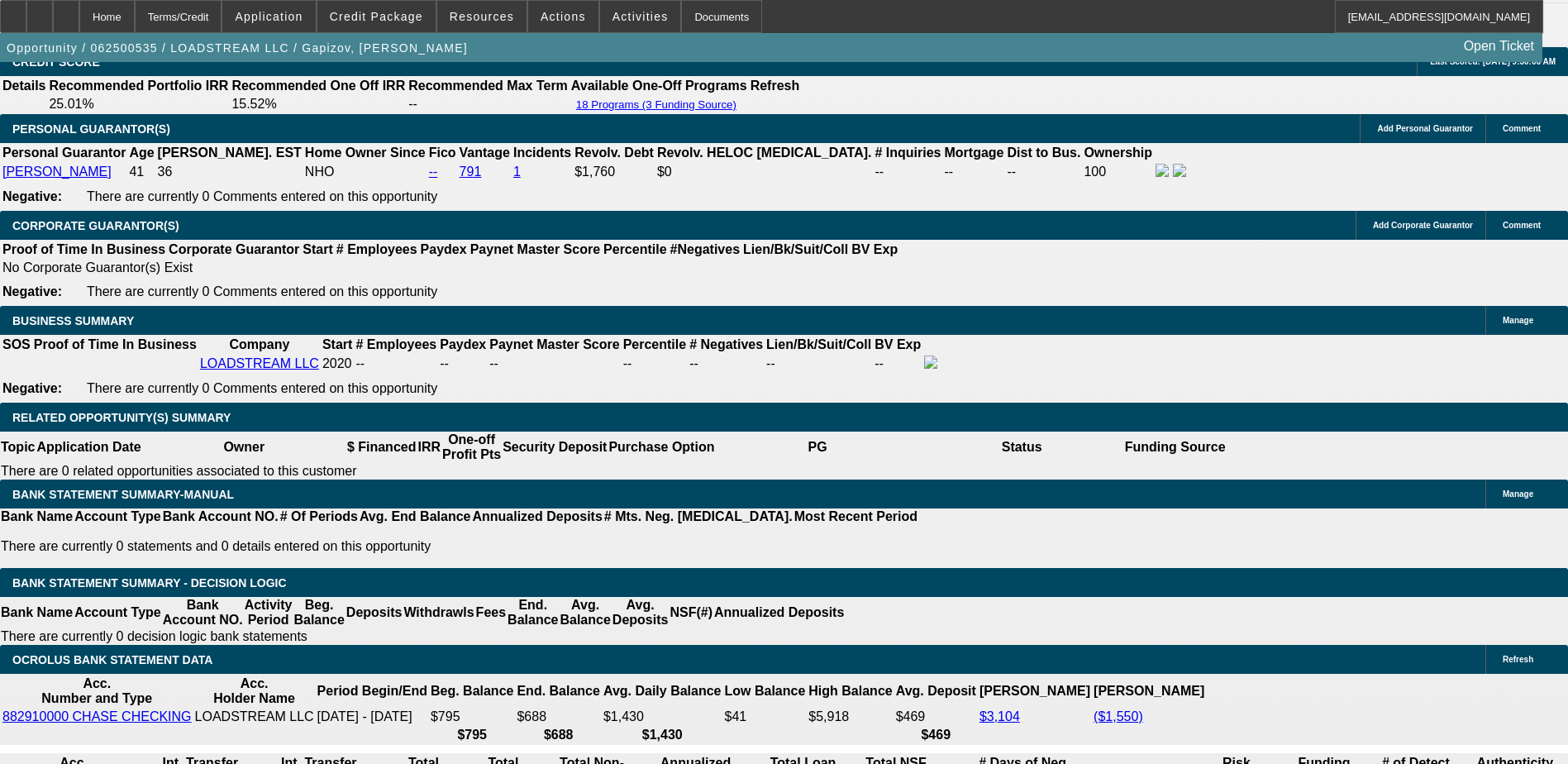
scroll to position [2647, 0]
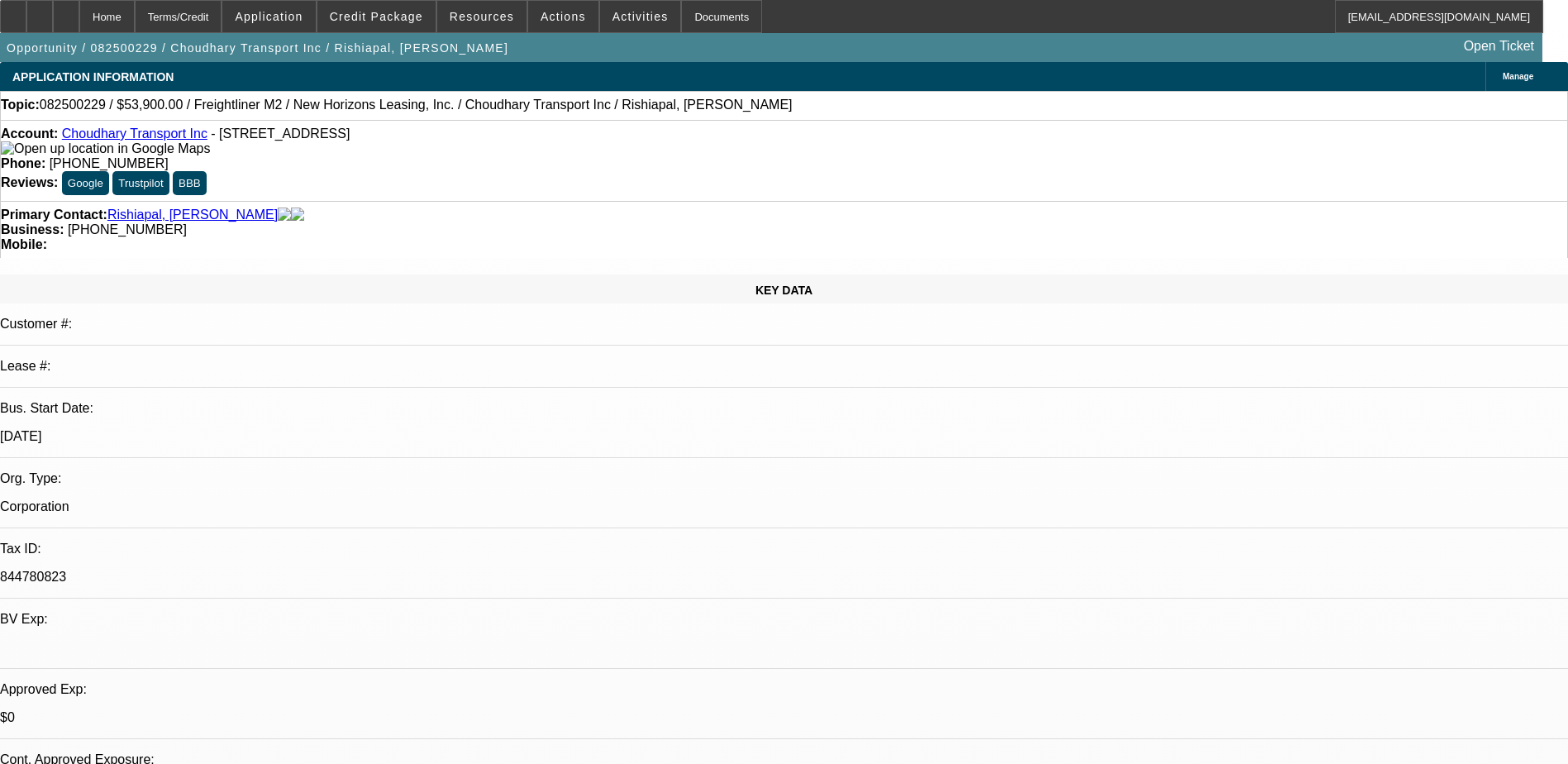
select select "0"
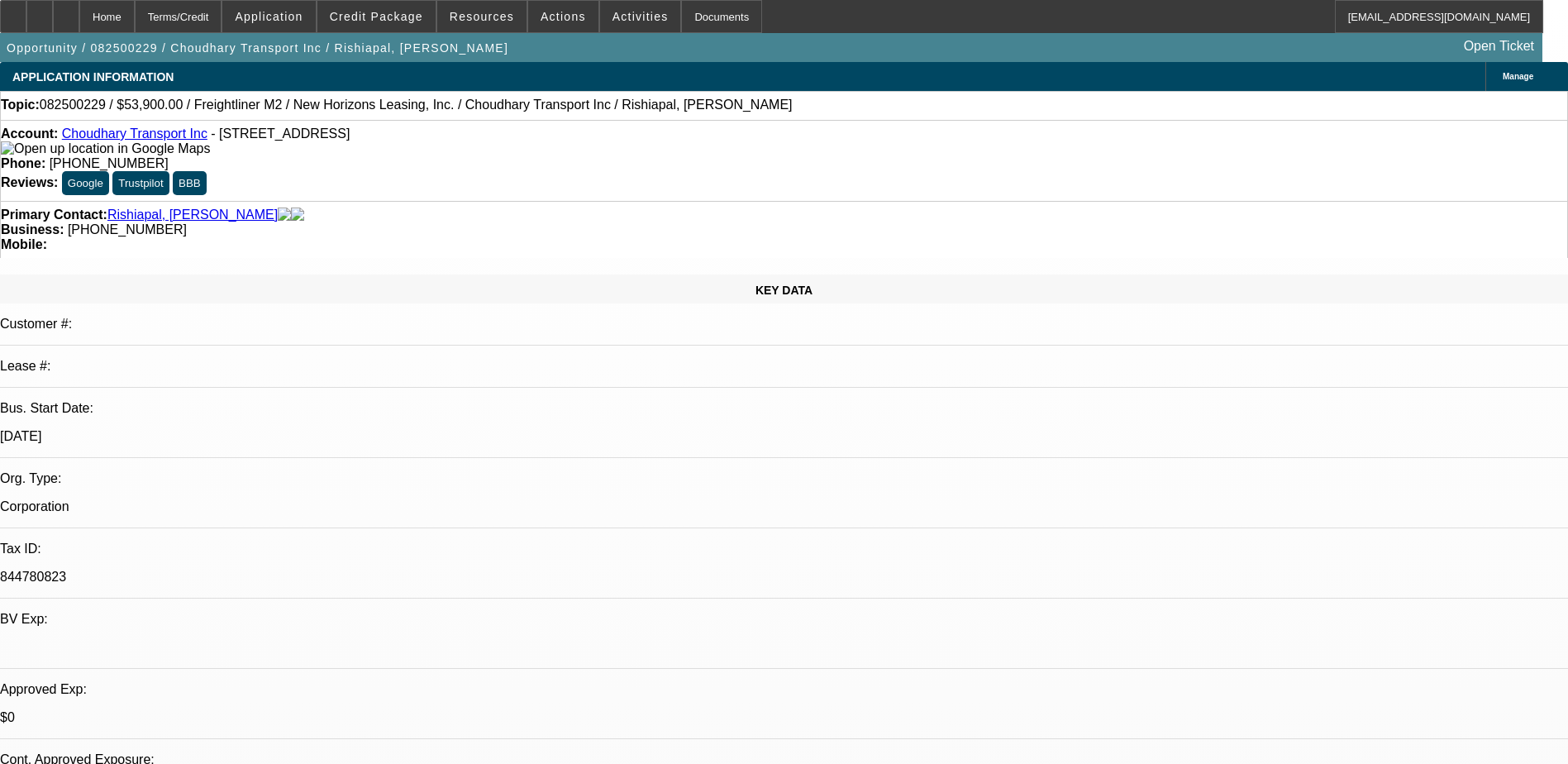
select select "0"
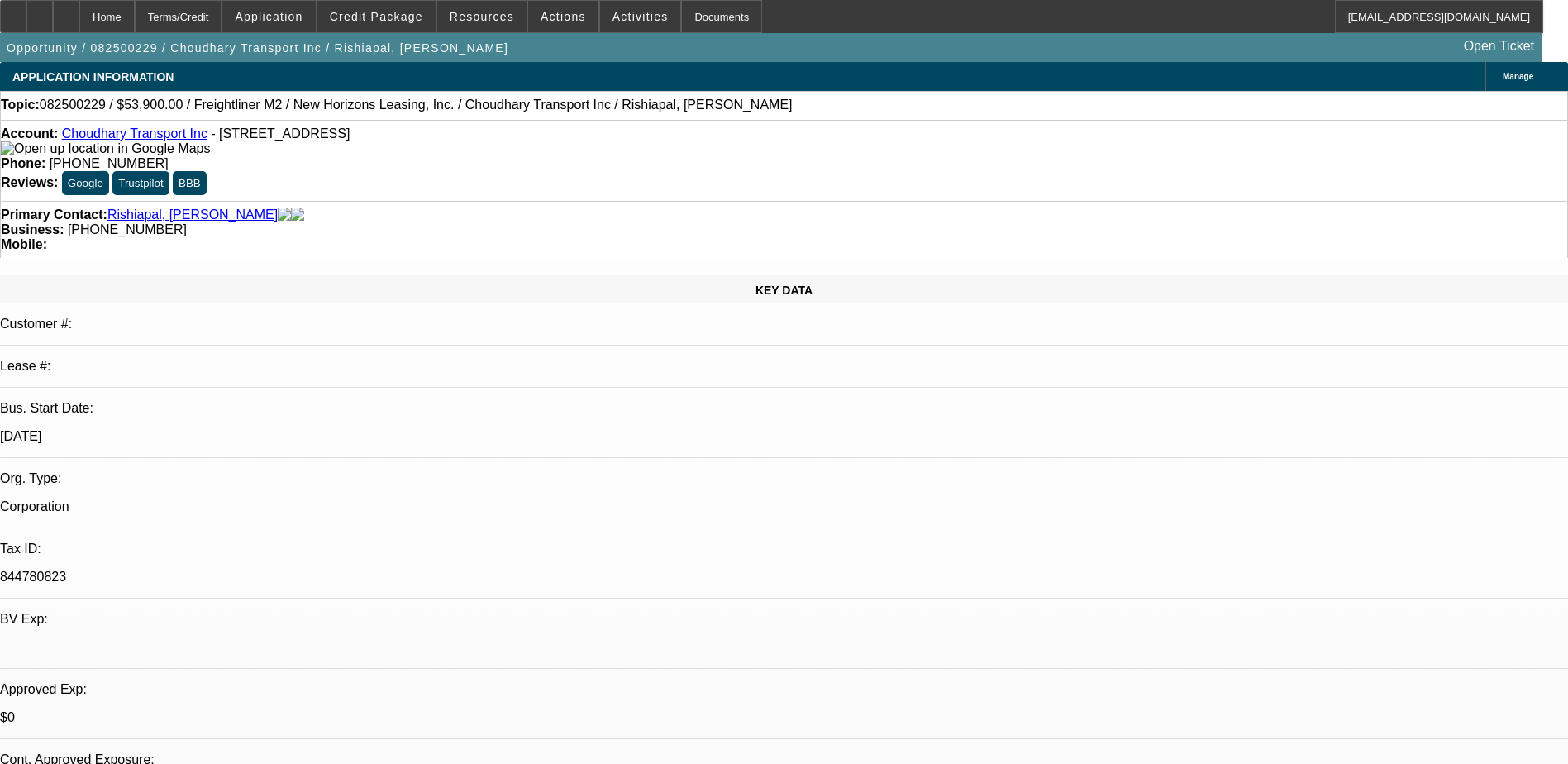
select select "0"
select select "1"
select select "2"
select select "19"
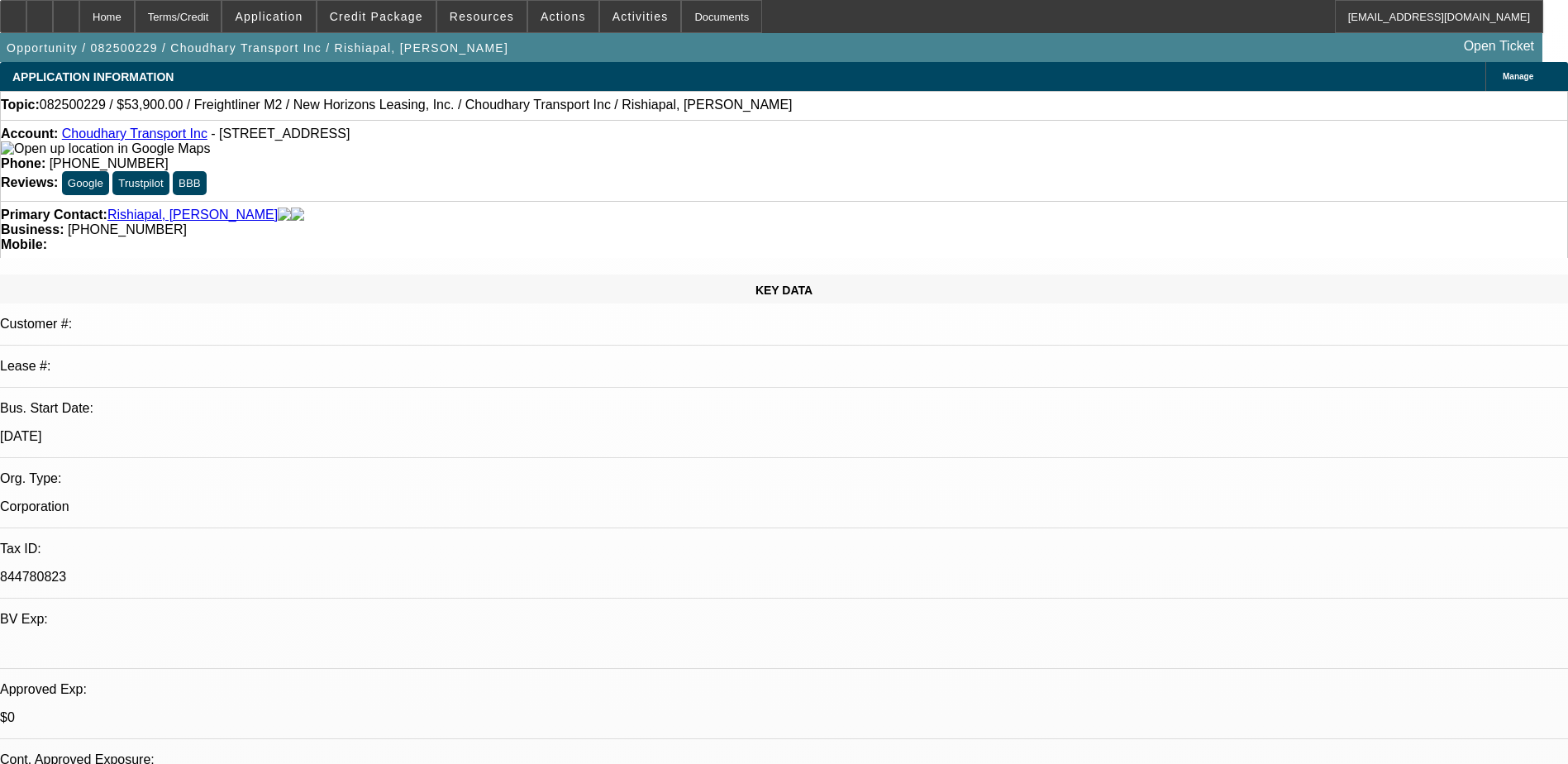
select select "1"
select select "2"
select select "19"
select select "1"
select select "2"
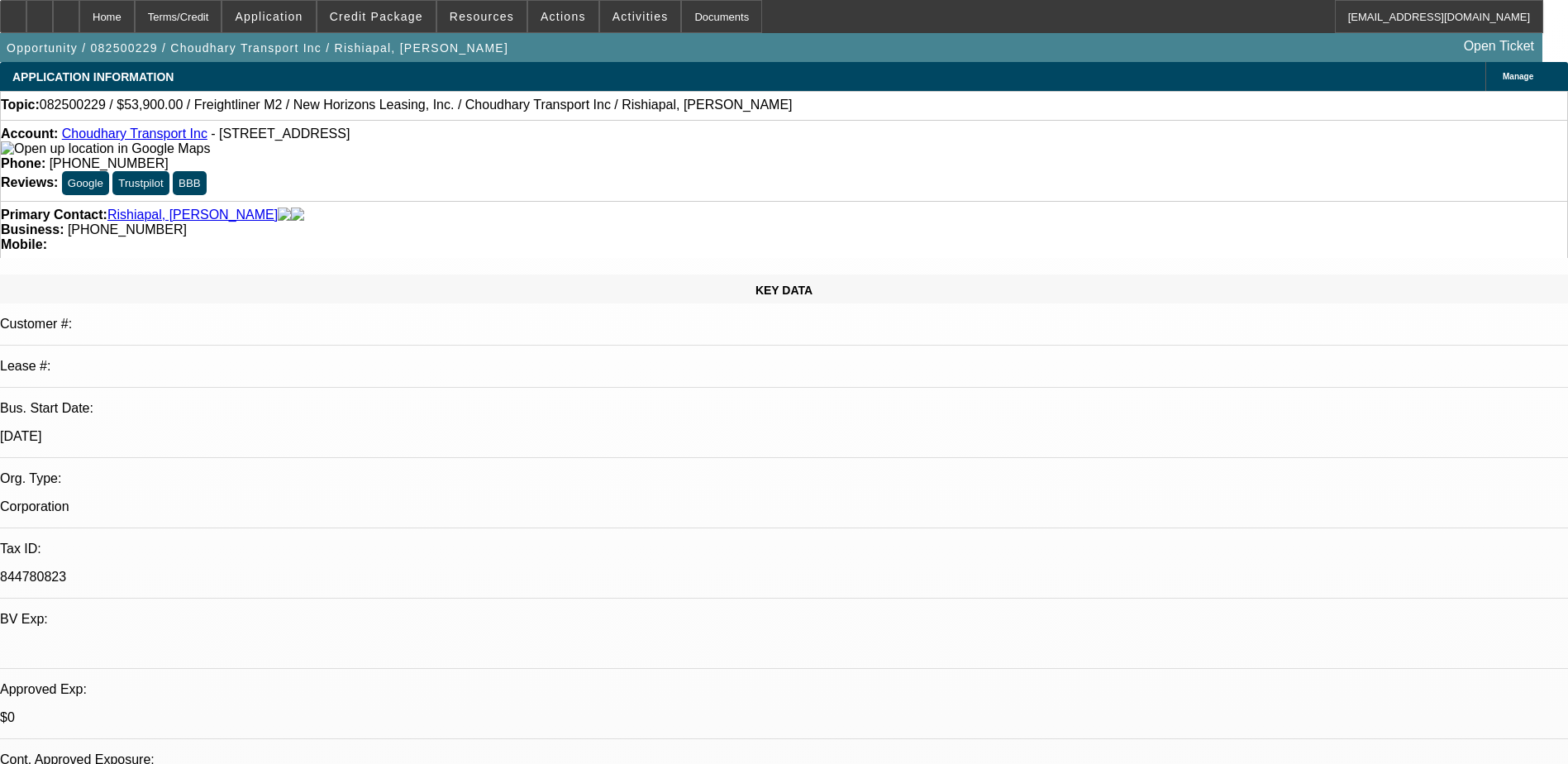
select select "19"
select select "1"
select select "2"
select select "19"
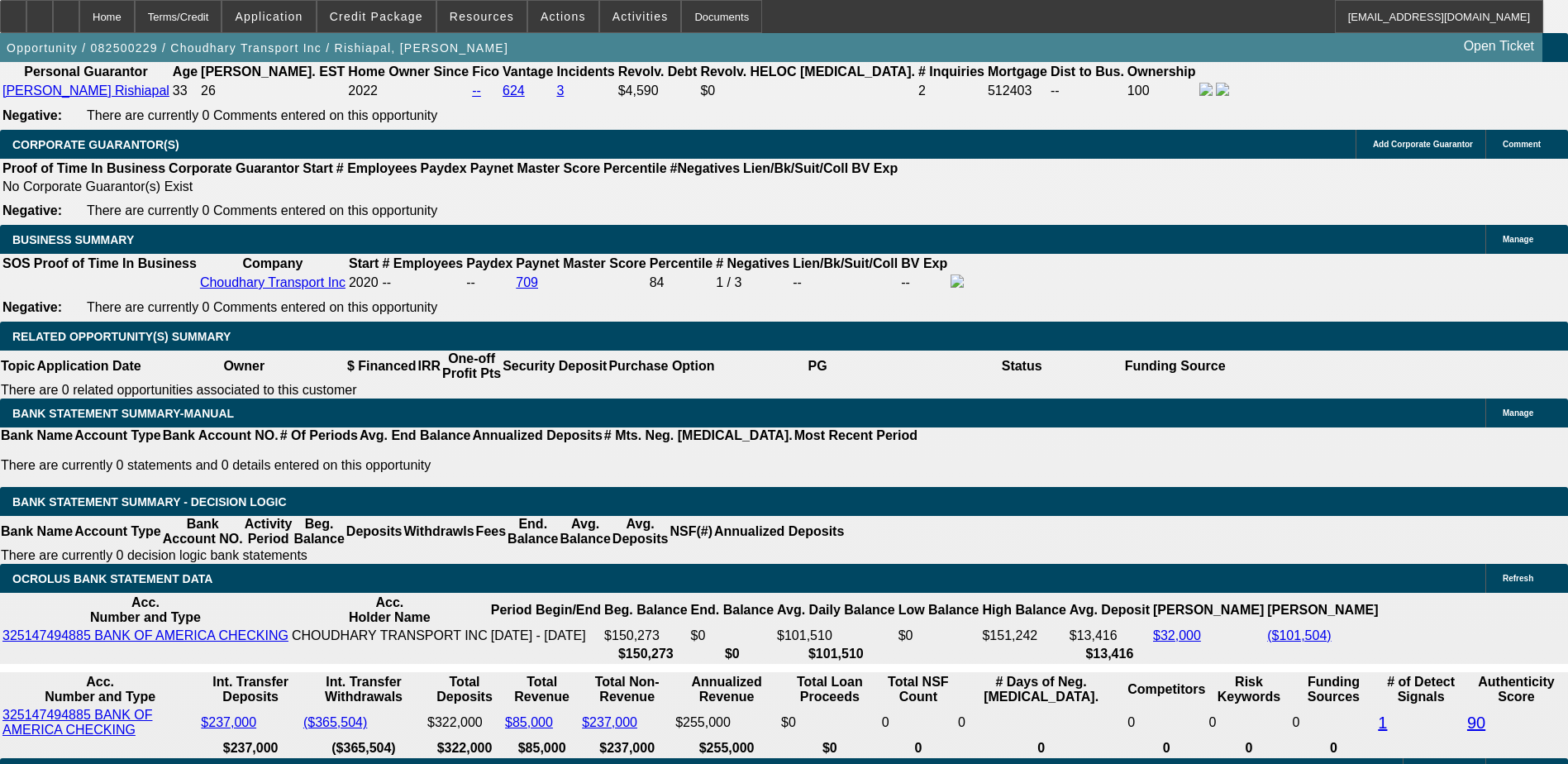
scroll to position [2399, 0]
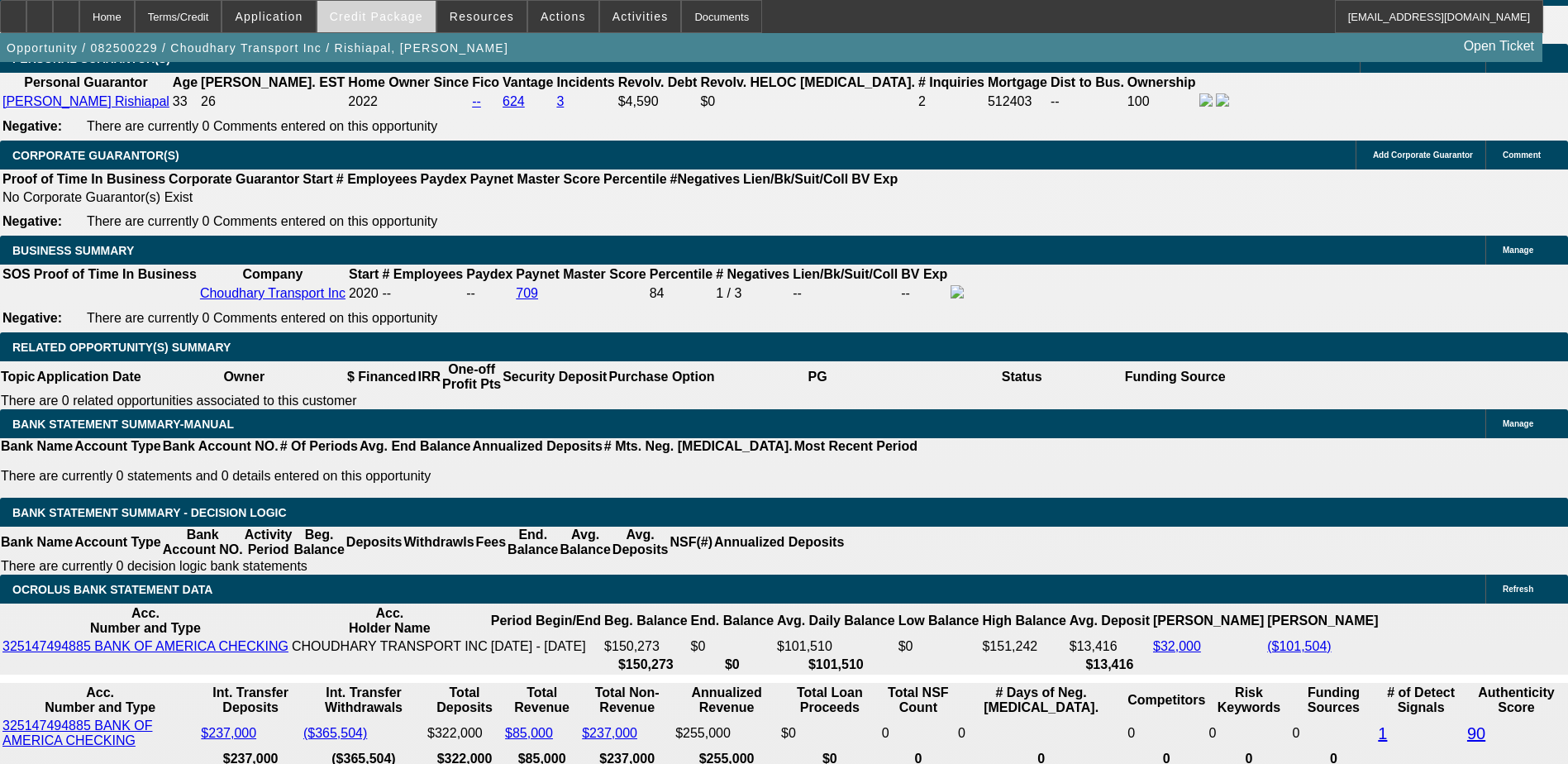
click at [409, 22] on span "Credit Package" at bounding box center [376, 16] width 93 height 14
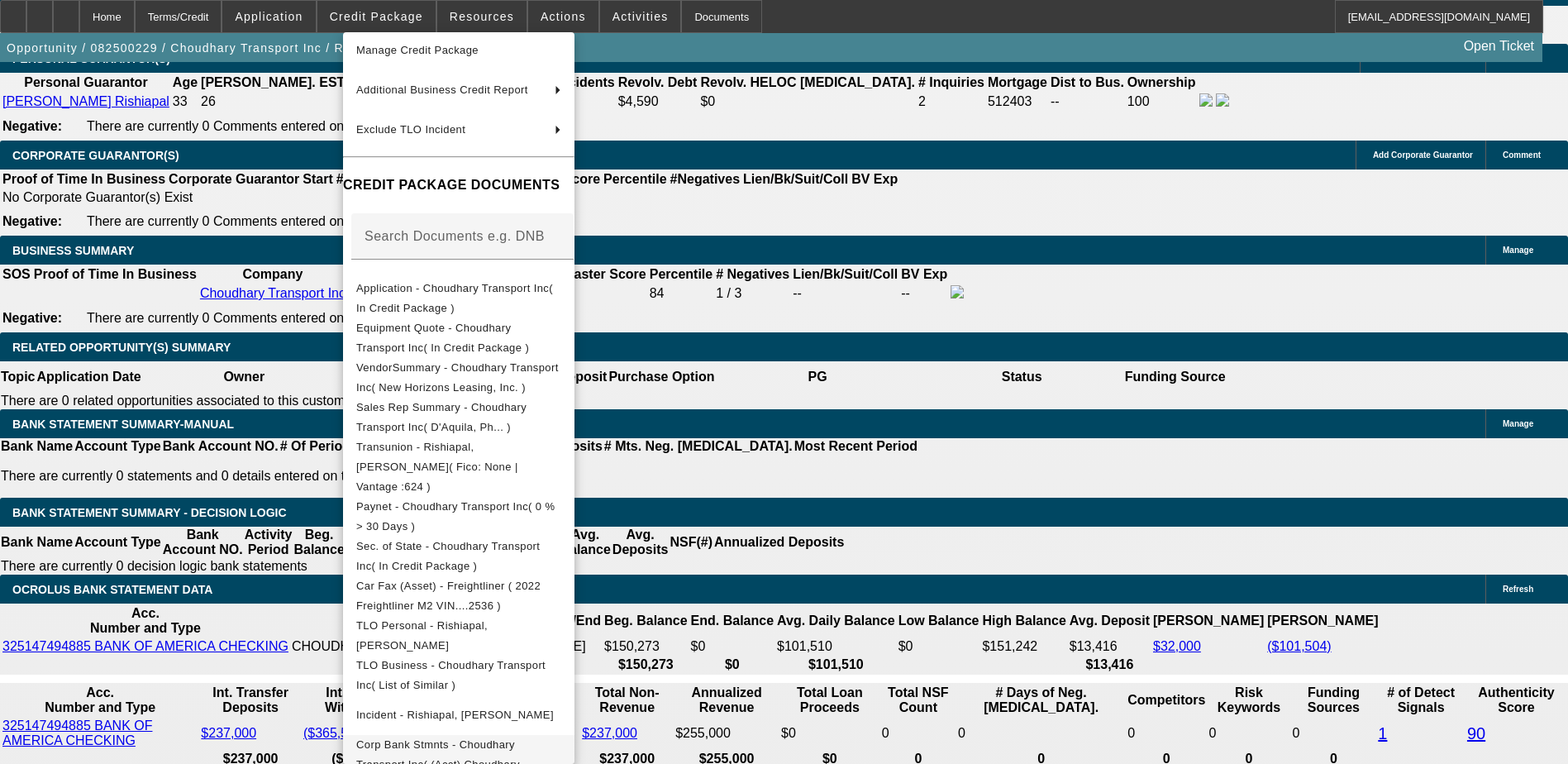
scroll to position [278, 0]
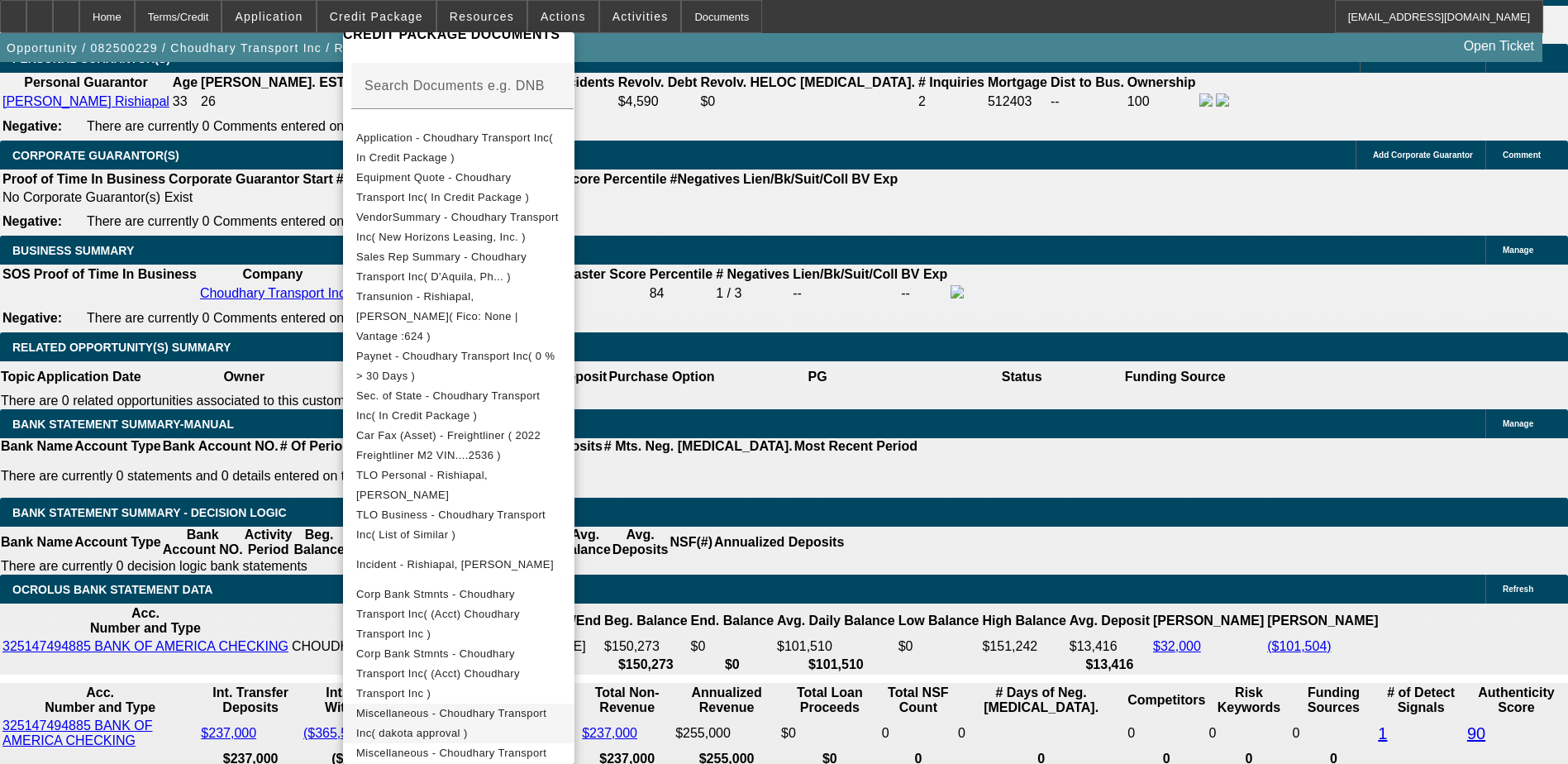
click at [546, 707] on span "Miscellaneous - Choudhary Transport Inc( dakota approval )" at bounding box center [451, 723] width 190 height 33
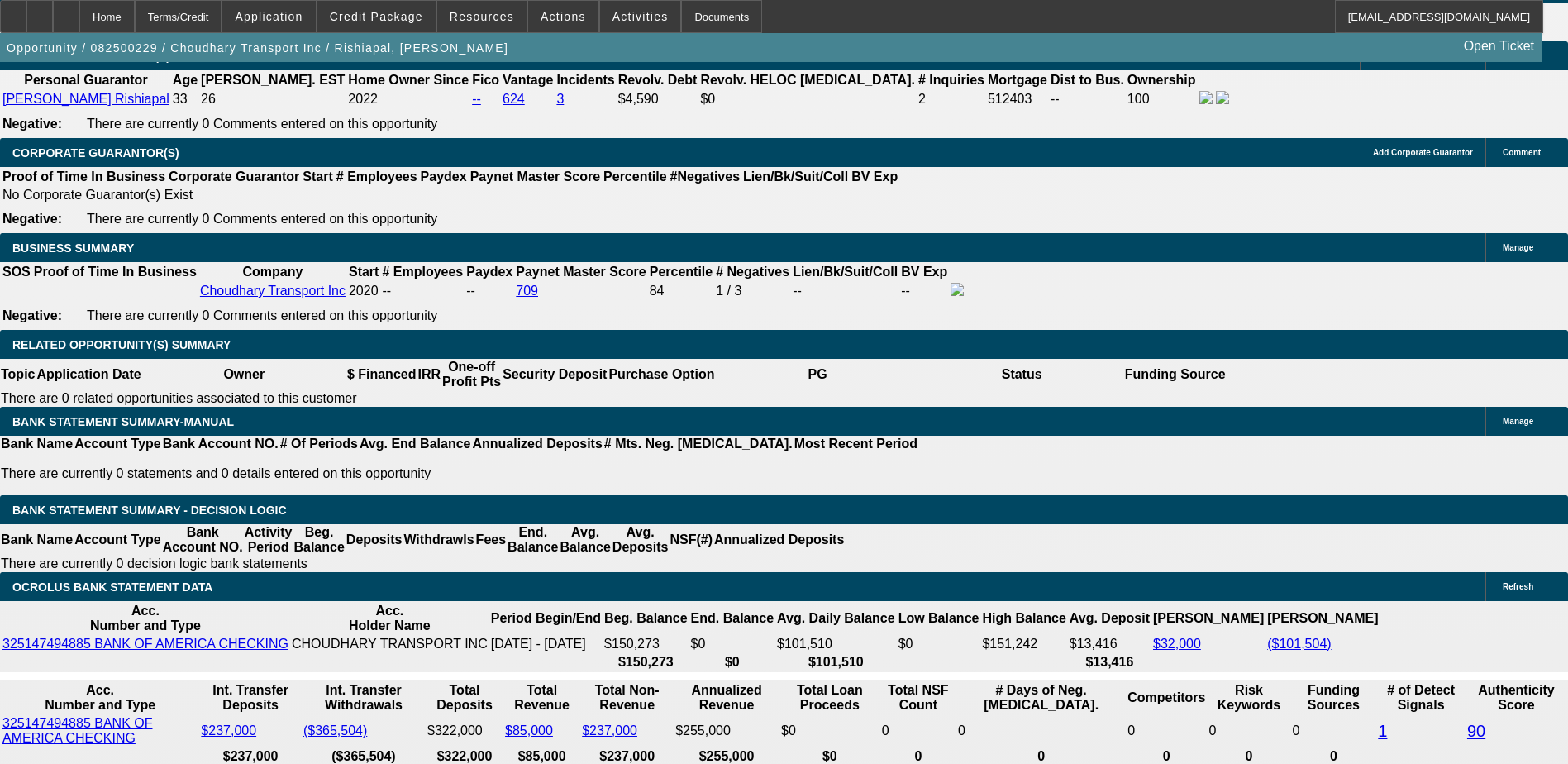
scroll to position [2399, 0]
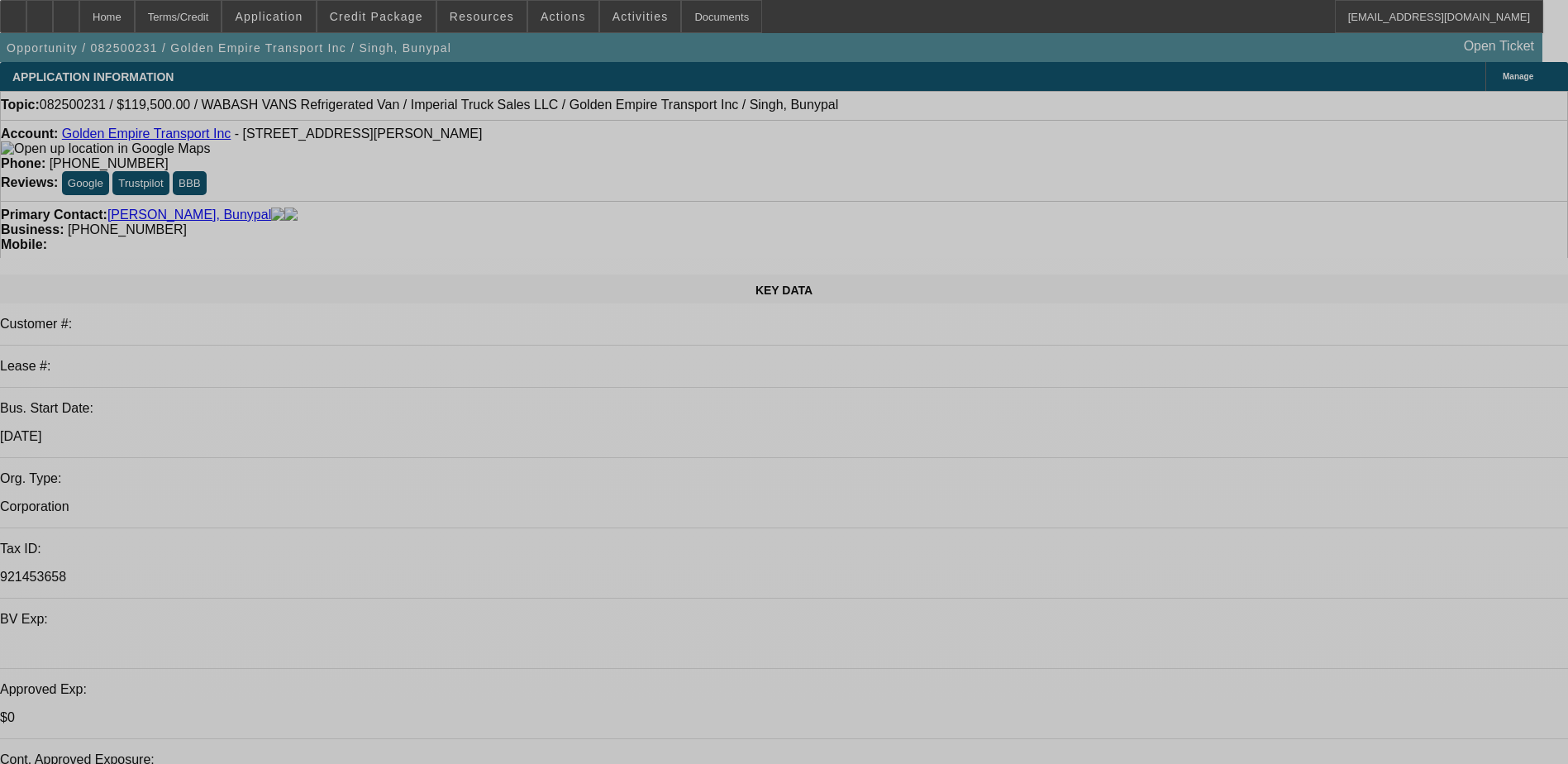
select select "0"
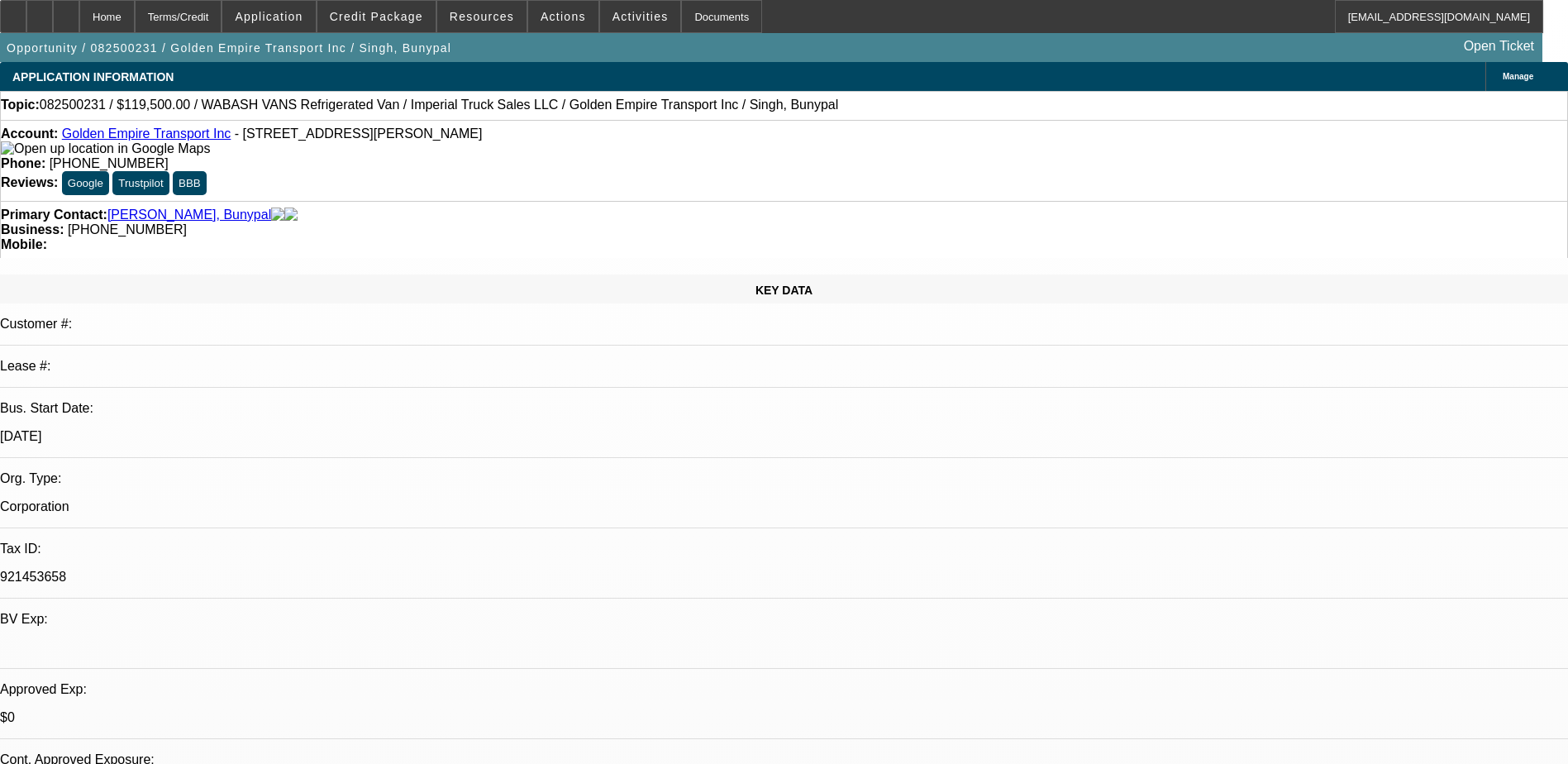
select select "0.1"
select select "0"
select select "0.1"
select select "0"
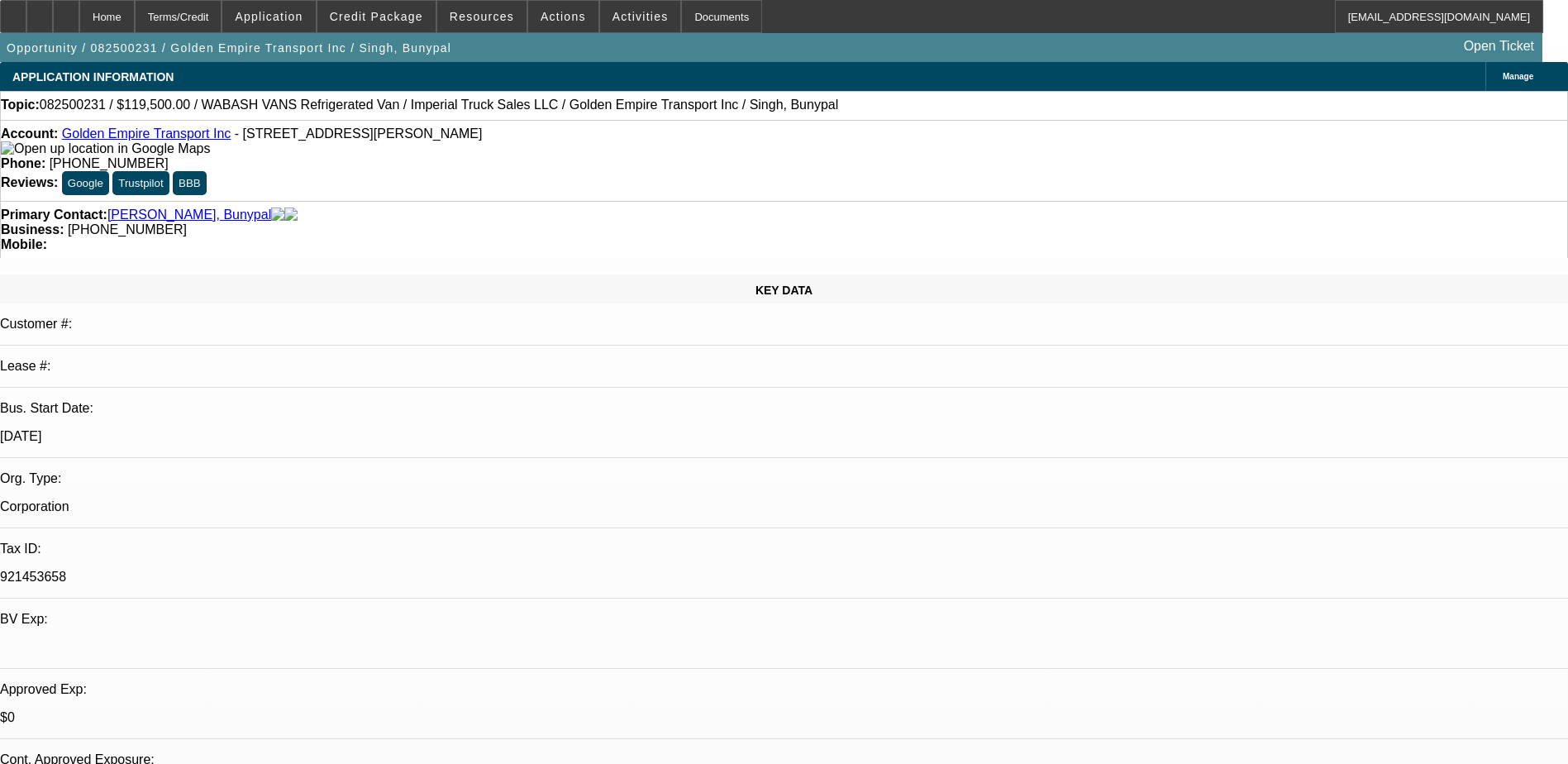
select select "0"
select select "0.1"
select select "0"
select select "0.1"
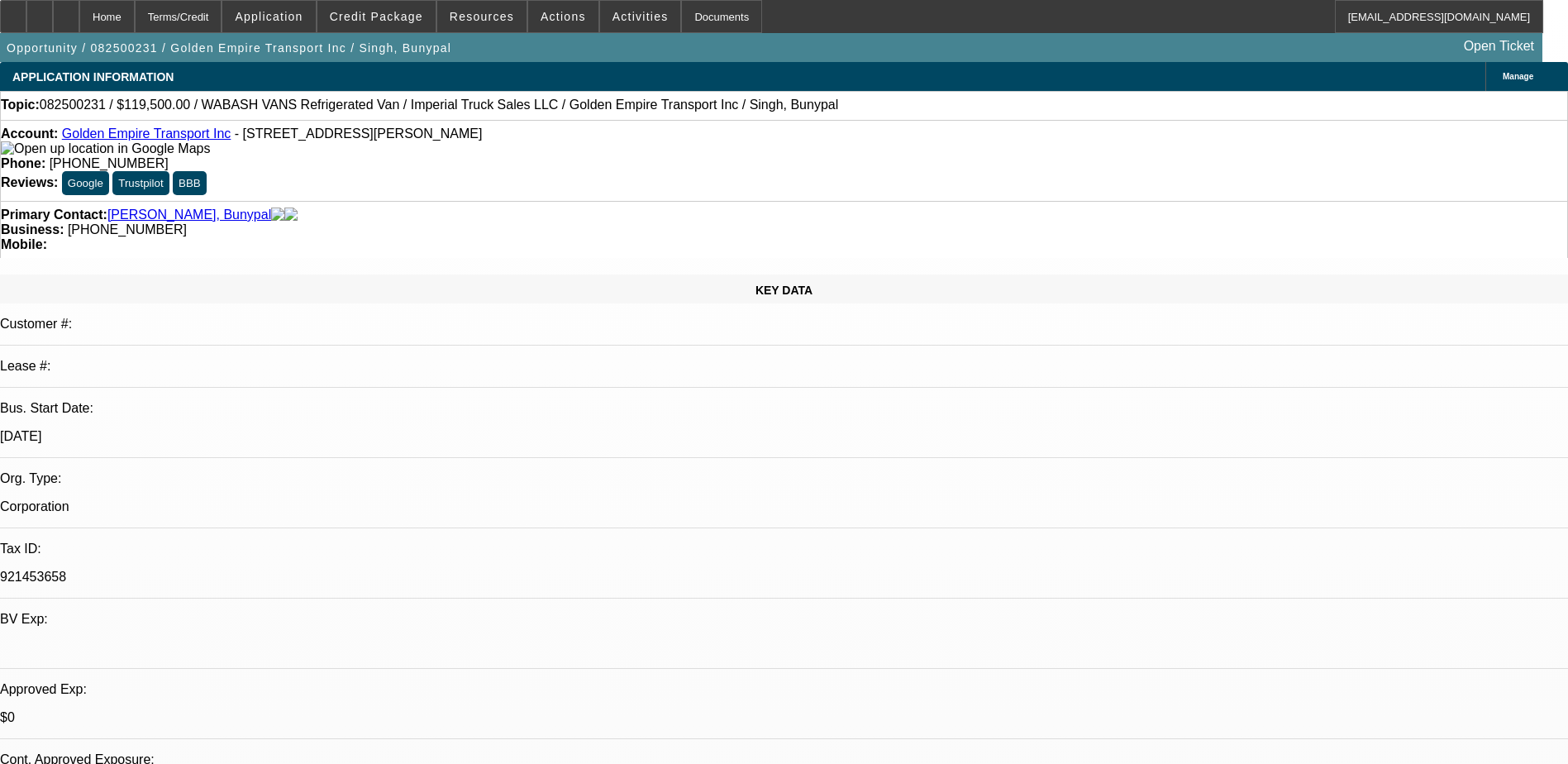
select select "1"
select select "4"
select select "1"
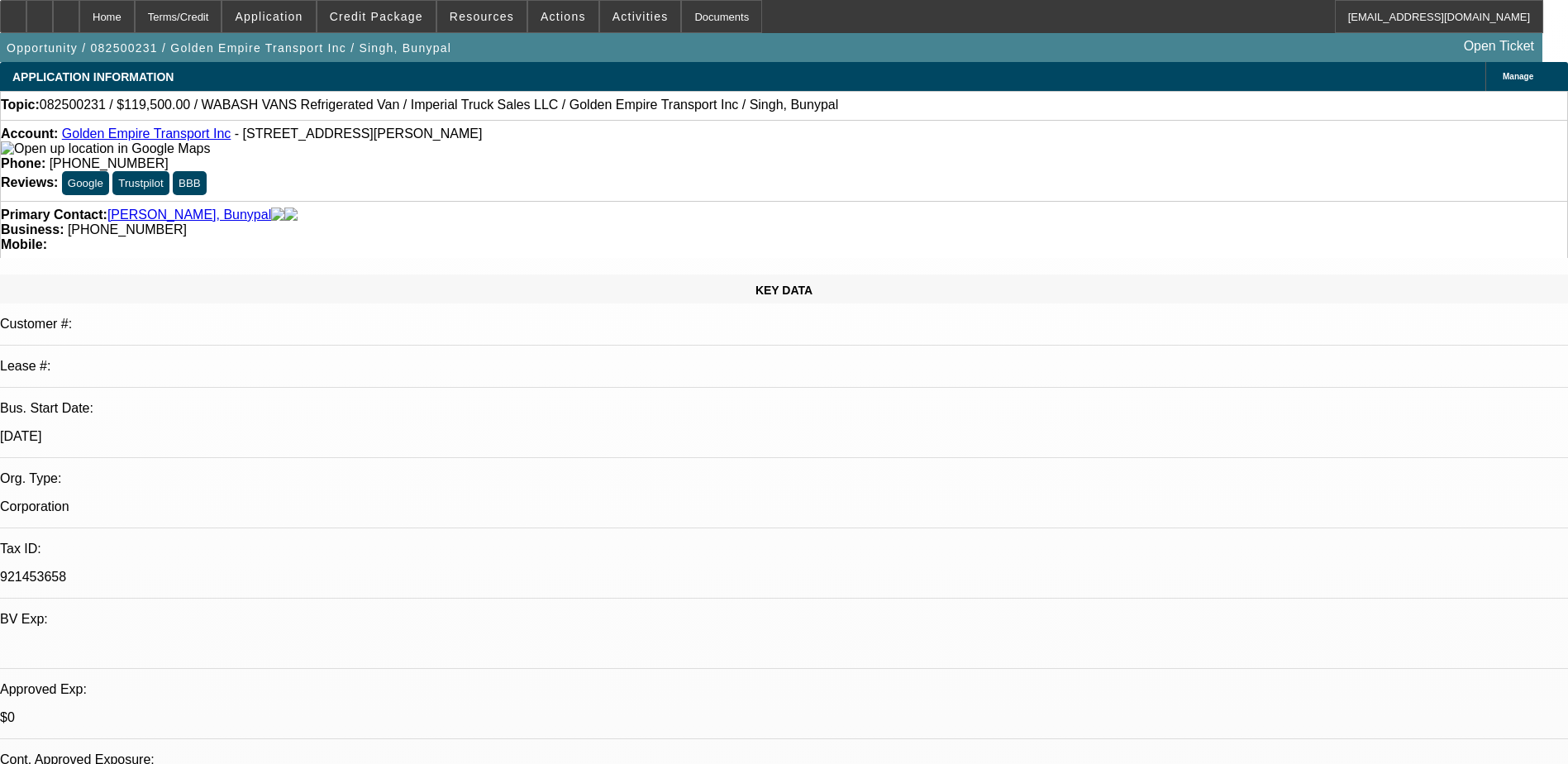
select select "4"
select select "1"
select select "4"
select select "1"
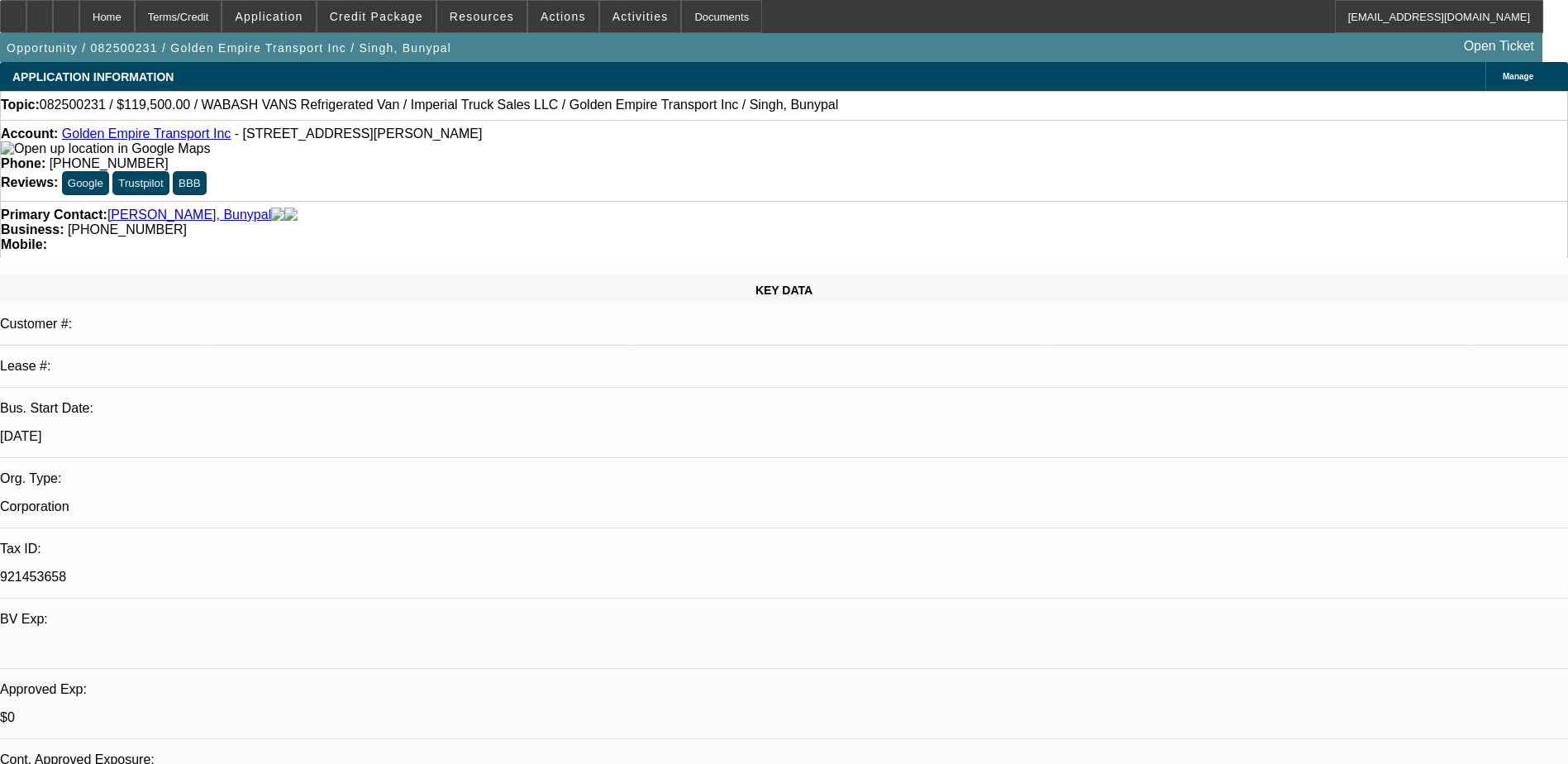
select select "1"
select select "4"
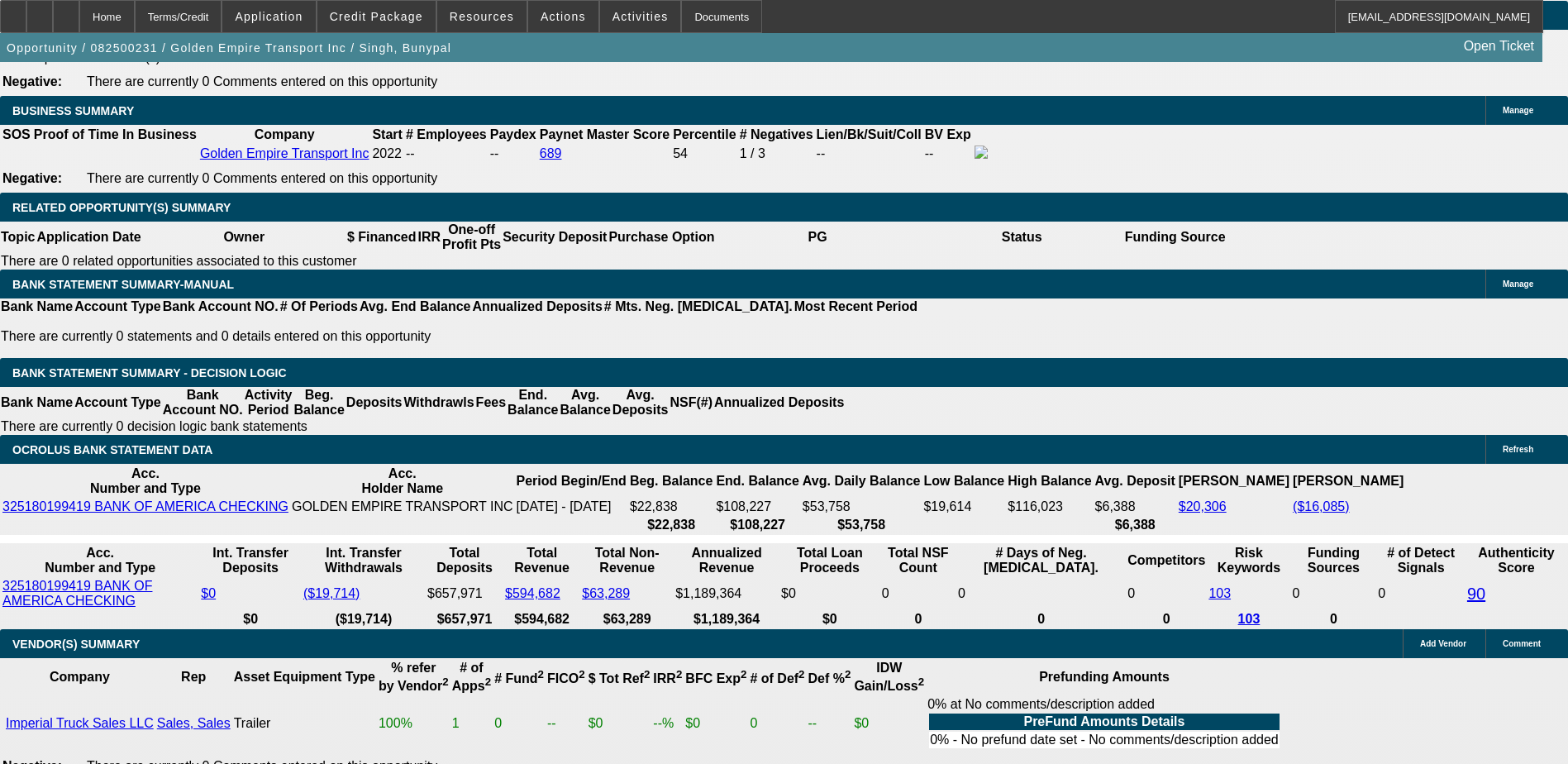
scroll to position [2481, 0]
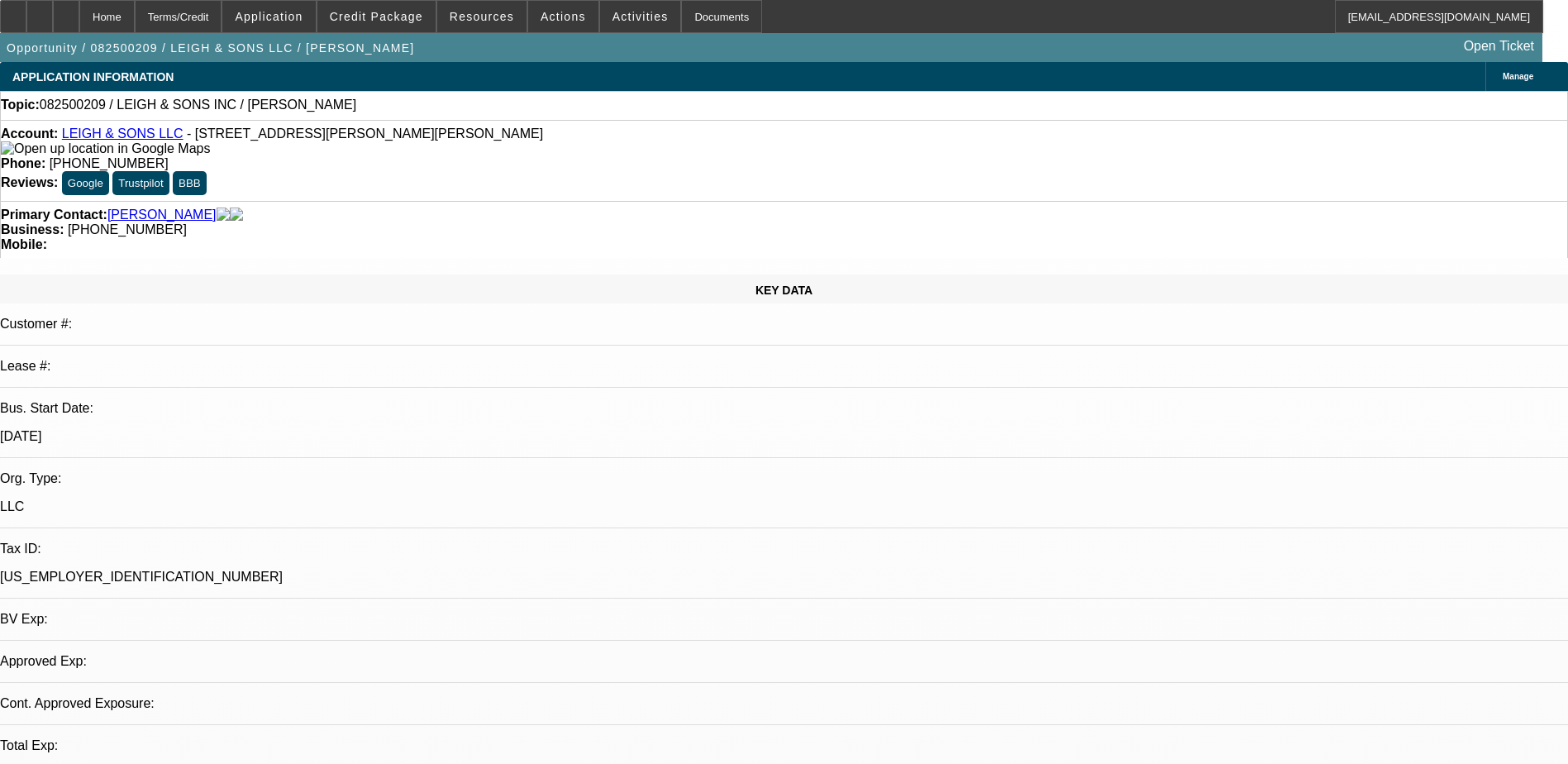
select select "0"
select select "2"
select select "0.1"
select select "1"
select select "2"
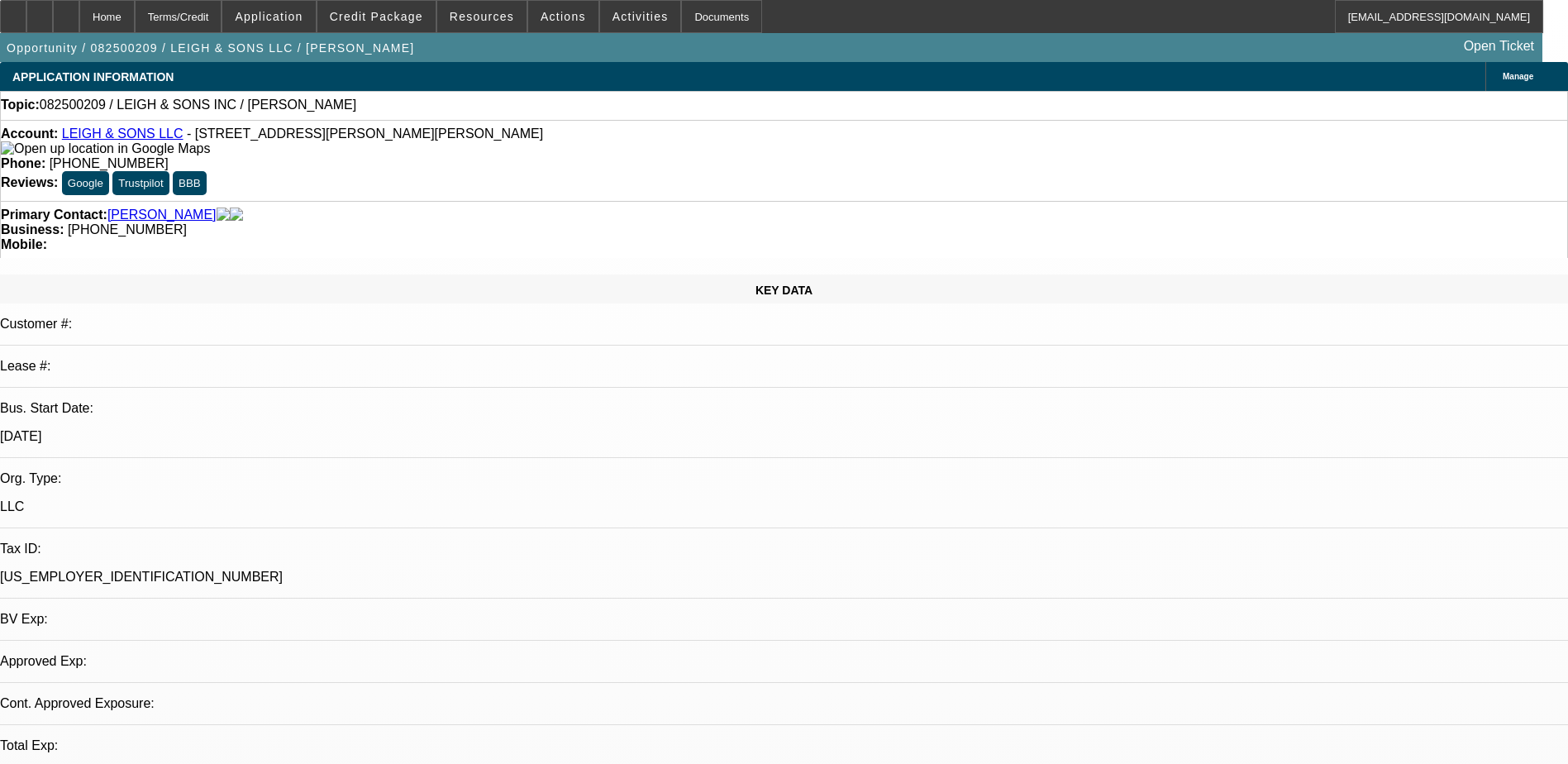
select select "4"
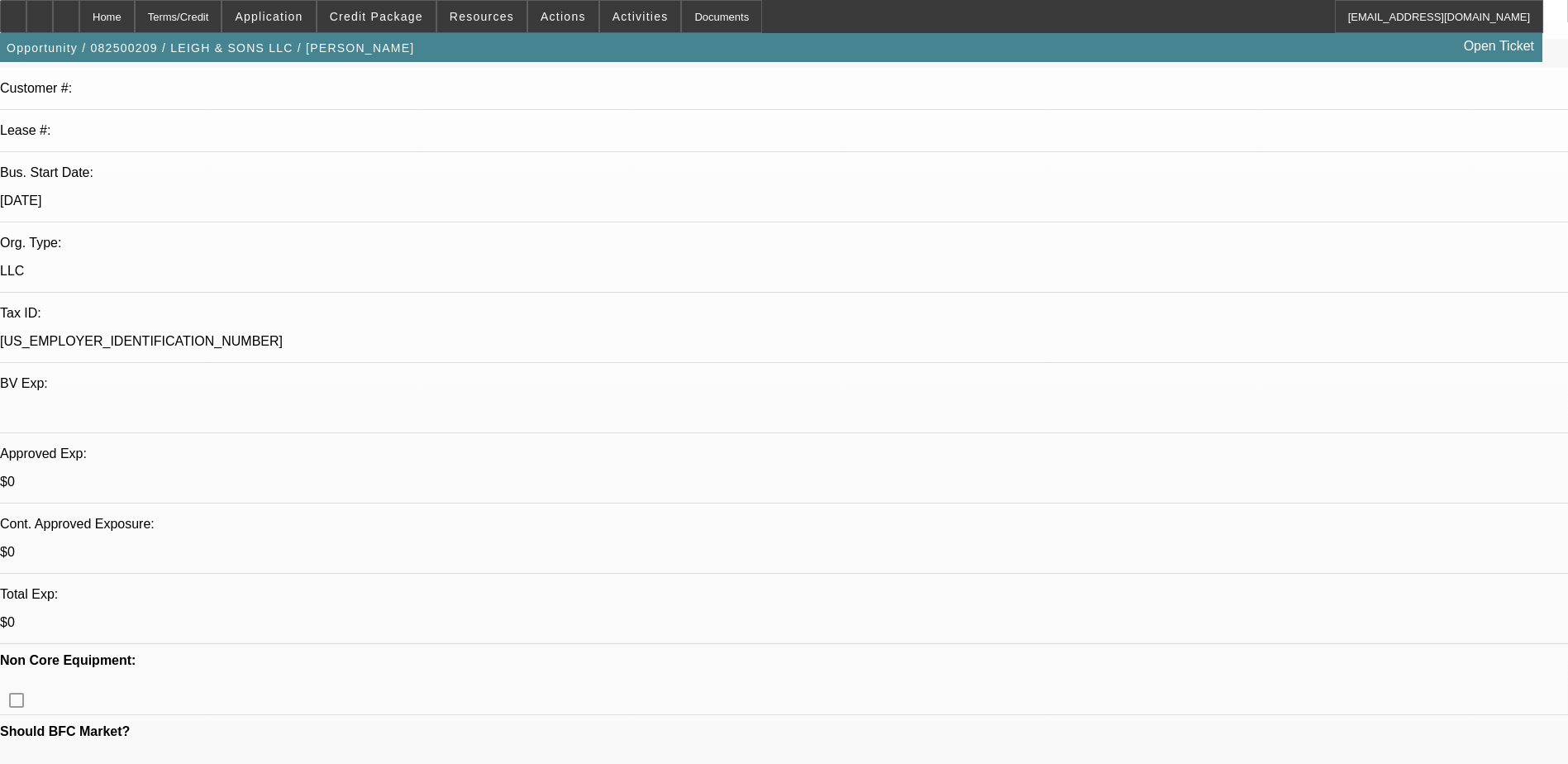
scroll to position [330, 0]
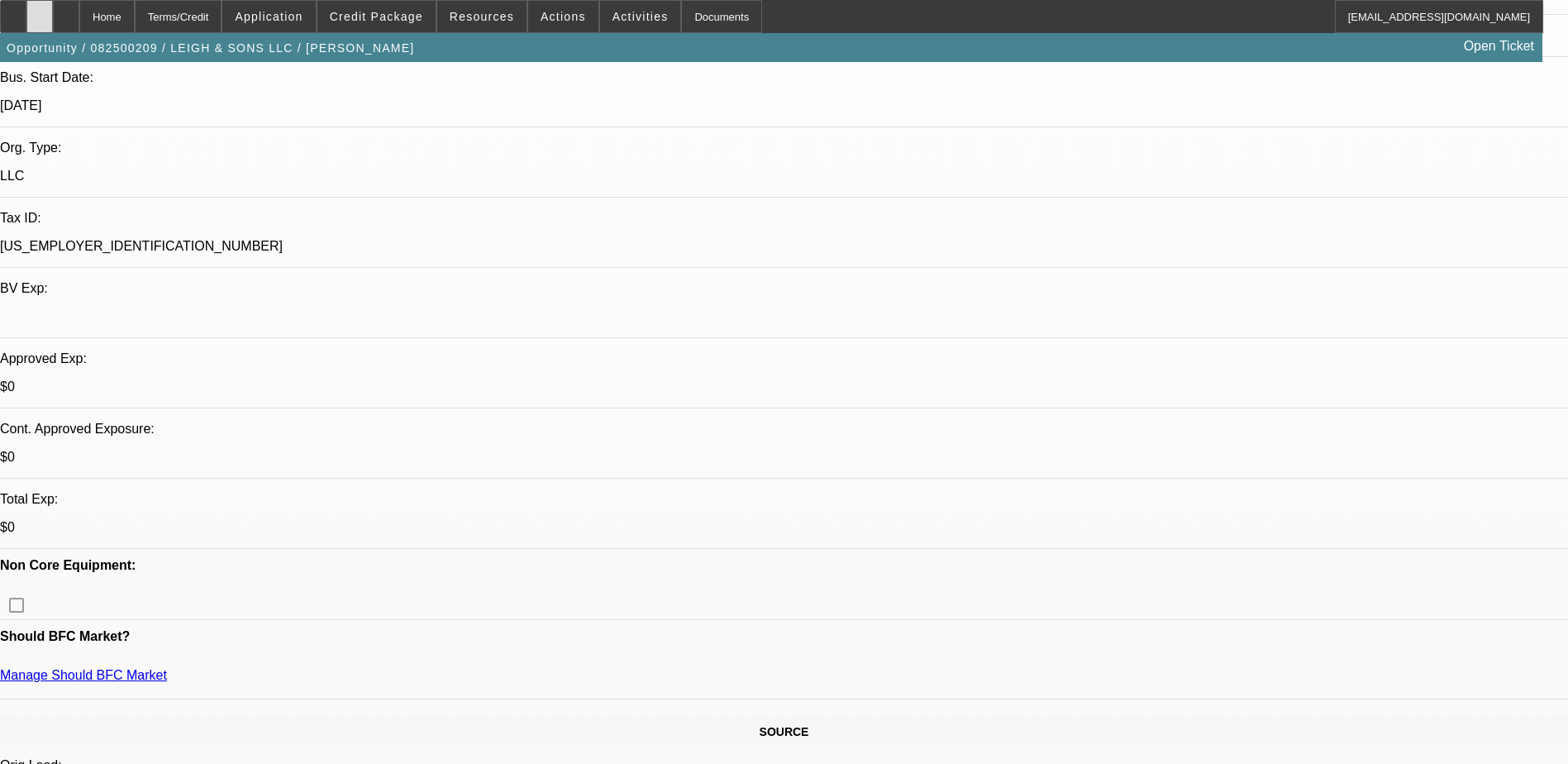
click at [40, 11] on icon at bounding box center [40, 11] width 0 height 0
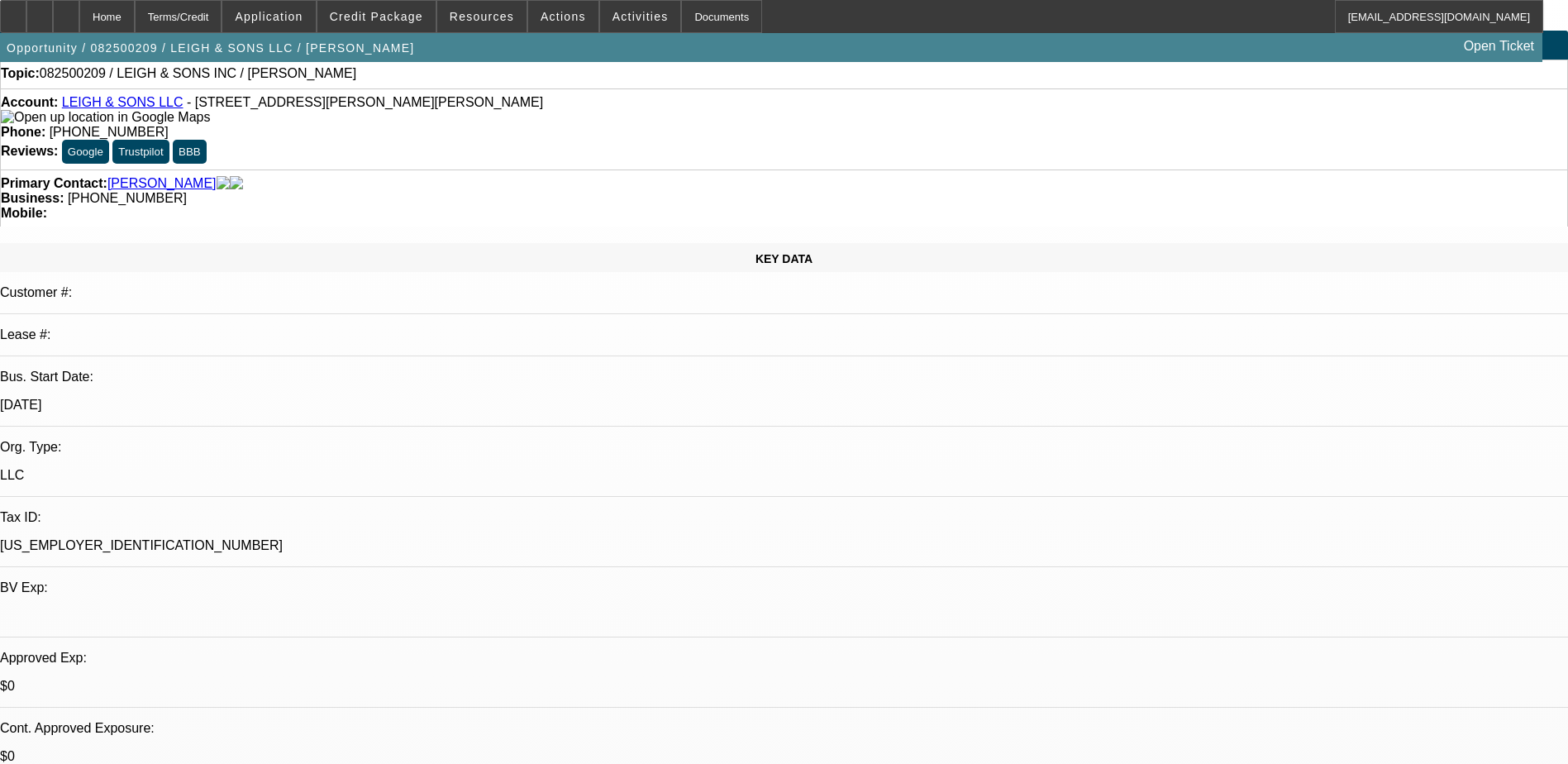
scroll to position [0, 0]
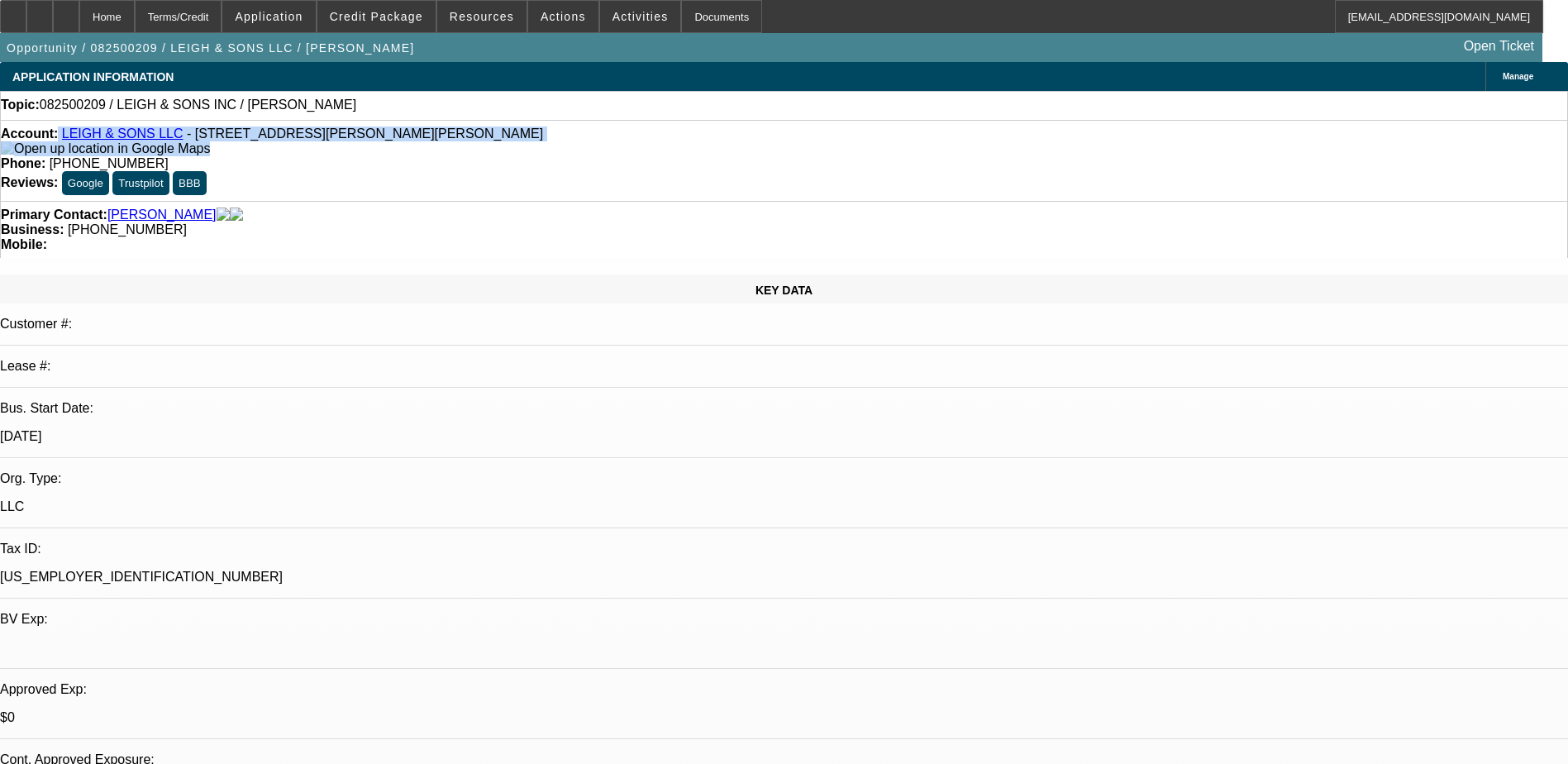
drag, startPoint x: 71, startPoint y: 136, endPoint x: 162, endPoint y: 146, distance: 91.5
click at [162, 146] on div "Account: LEIGH & SONS LLC - [STREET_ADDRESS][PERSON_NAME][PERSON_NAME]" at bounding box center [784, 141] width 1567 height 30
drag, startPoint x: 162, startPoint y: 146, endPoint x: 169, endPoint y: 160, distance: 15.7
click at [169, 157] on div "Account: LEIGH & SONS LLC - [STREET_ADDRESS][PERSON_NAME][PERSON_NAME]" at bounding box center [784, 141] width 1567 height 30
click at [218, 157] on div "Account: LEIGH & SONS LLC - [STREET_ADDRESS][PERSON_NAME][PERSON_NAME]" at bounding box center [784, 141] width 1567 height 30
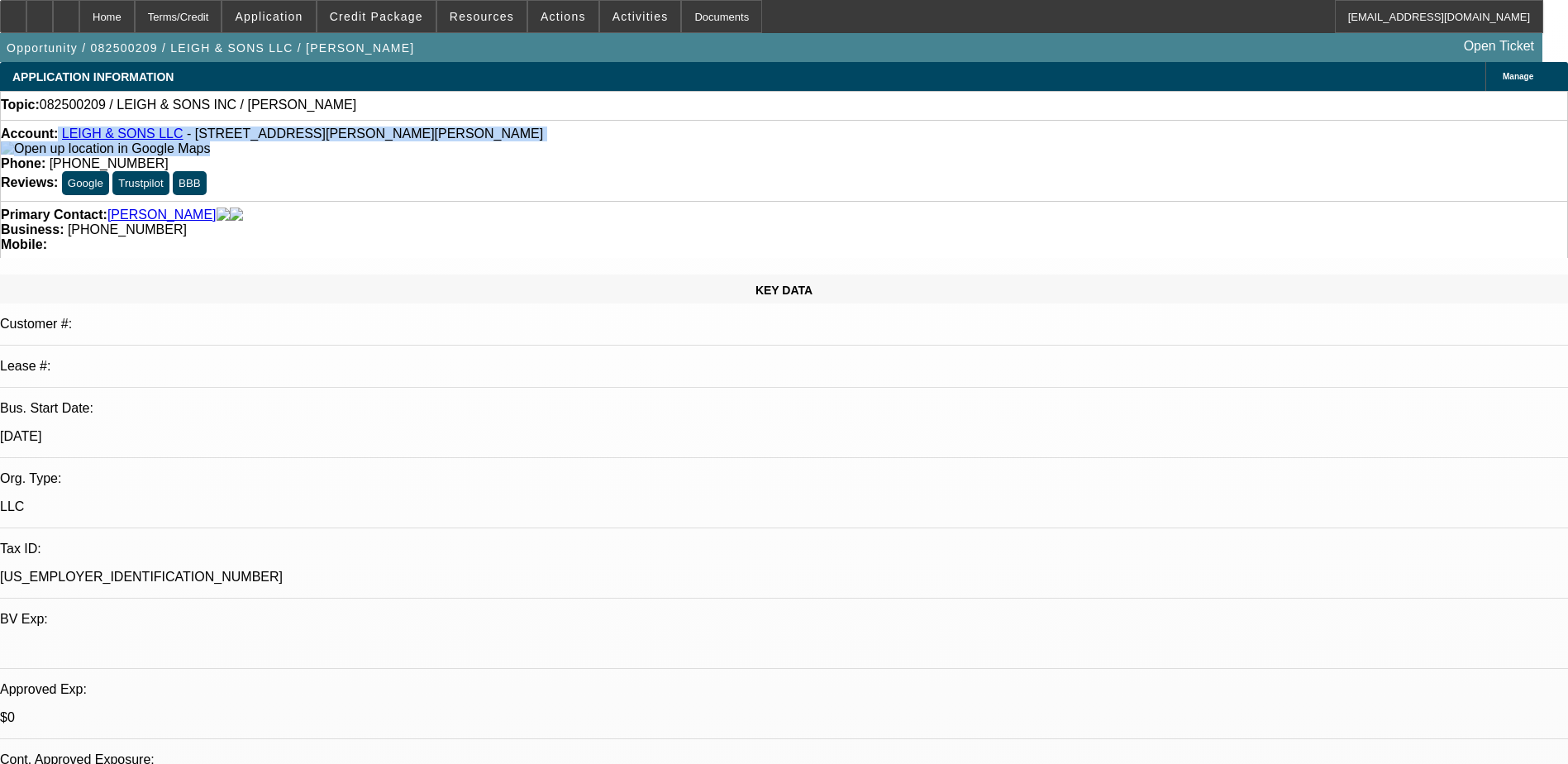
click at [205, 137] on span "- [STREET_ADDRESS][PERSON_NAME][PERSON_NAME]" at bounding box center [366, 134] width 356 height 14
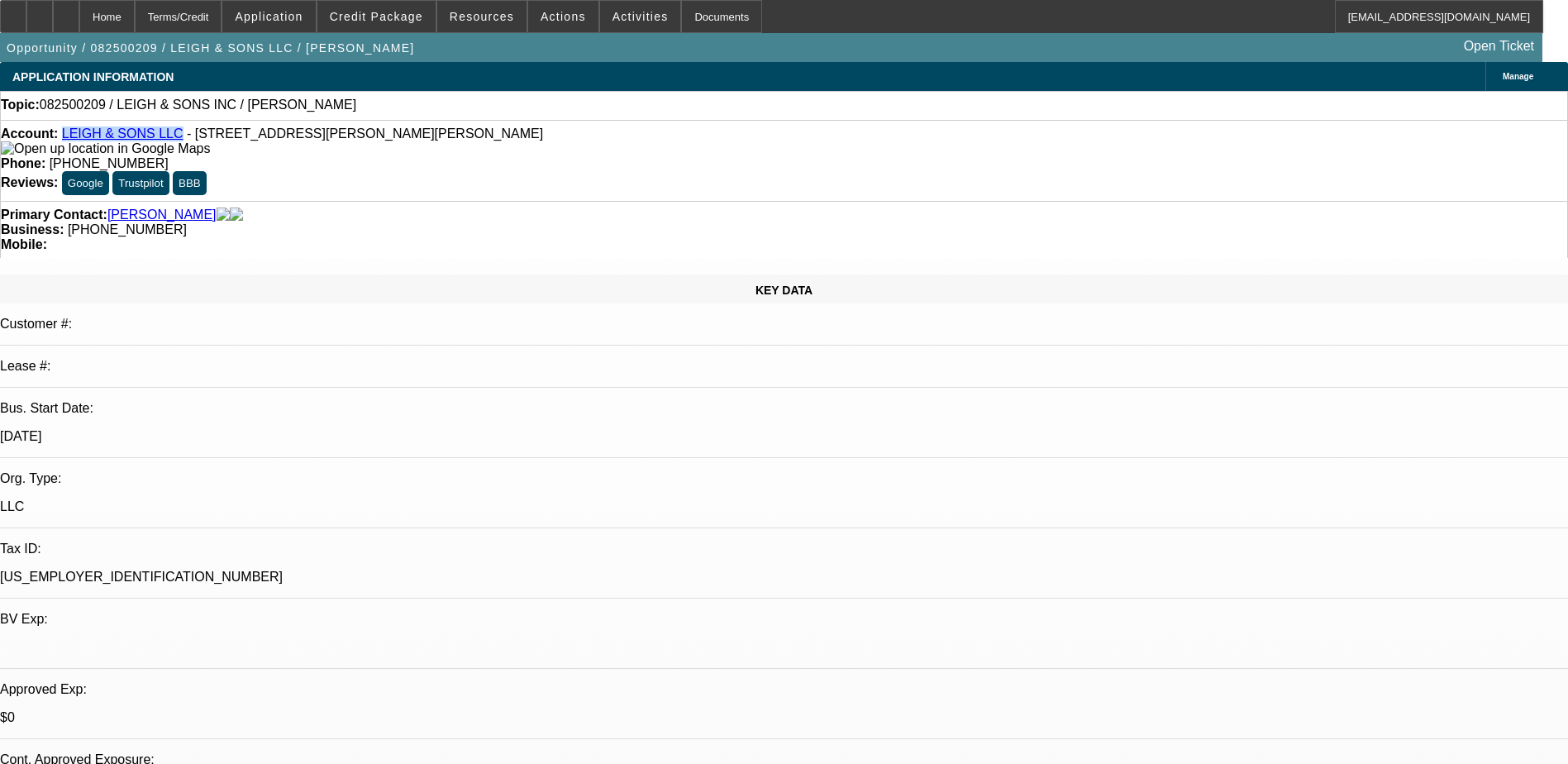
drag, startPoint x: 174, startPoint y: 140, endPoint x: 76, endPoint y: 137, distance: 98.0
click at [76, 137] on div "Account: LEIGH & SONS LLC - [STREET_ADDRESS][PERSON_NAME][PERSON_NAME]" at bounding box center [784, 141] width 1567 height 30
click at [404, 13] on span "Credit Package" at bounding box center [376, 16] width 93 height 14
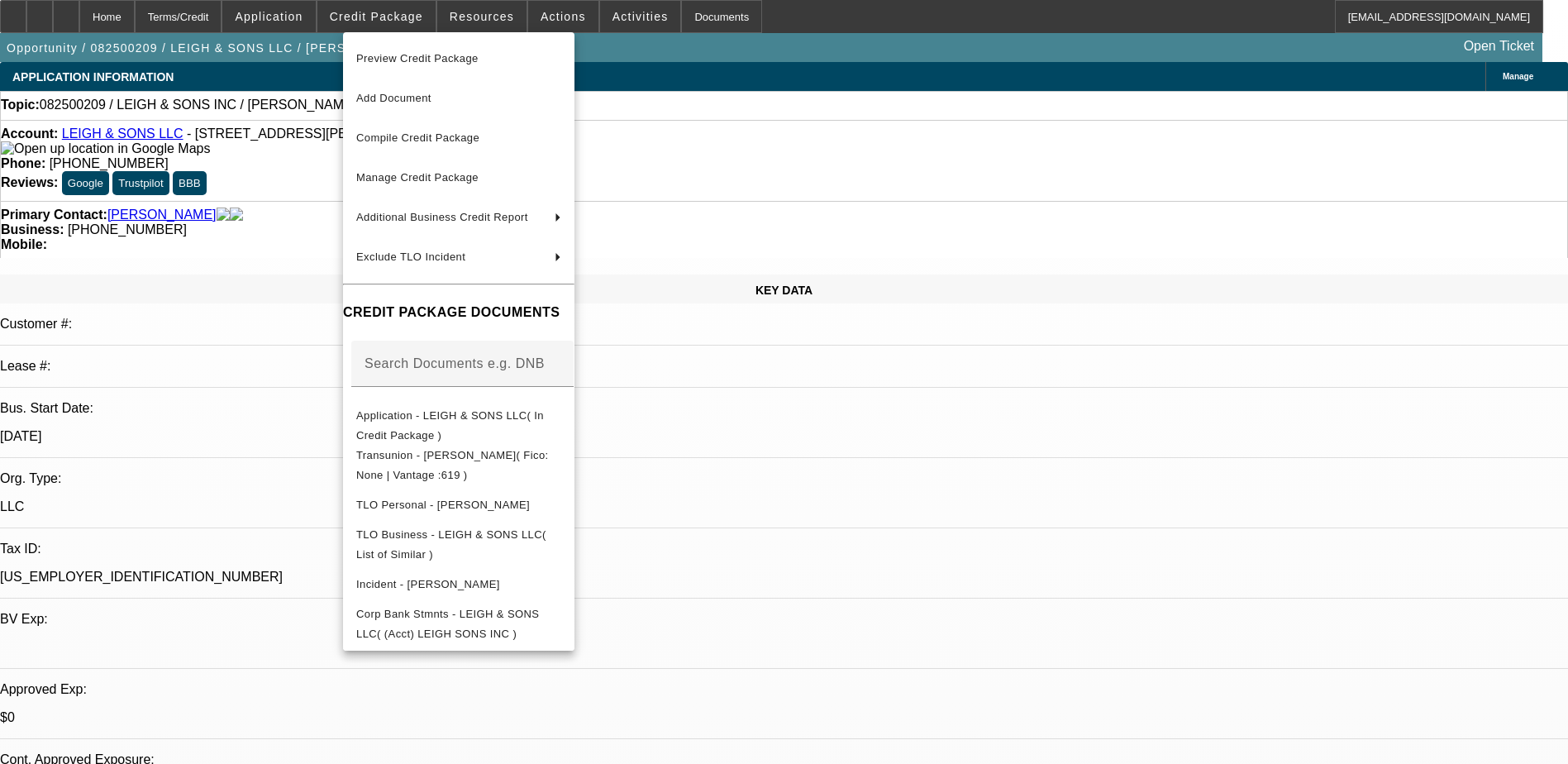
click at [889, 497] on div at bounding box center [784, 382] width 1568 height 764
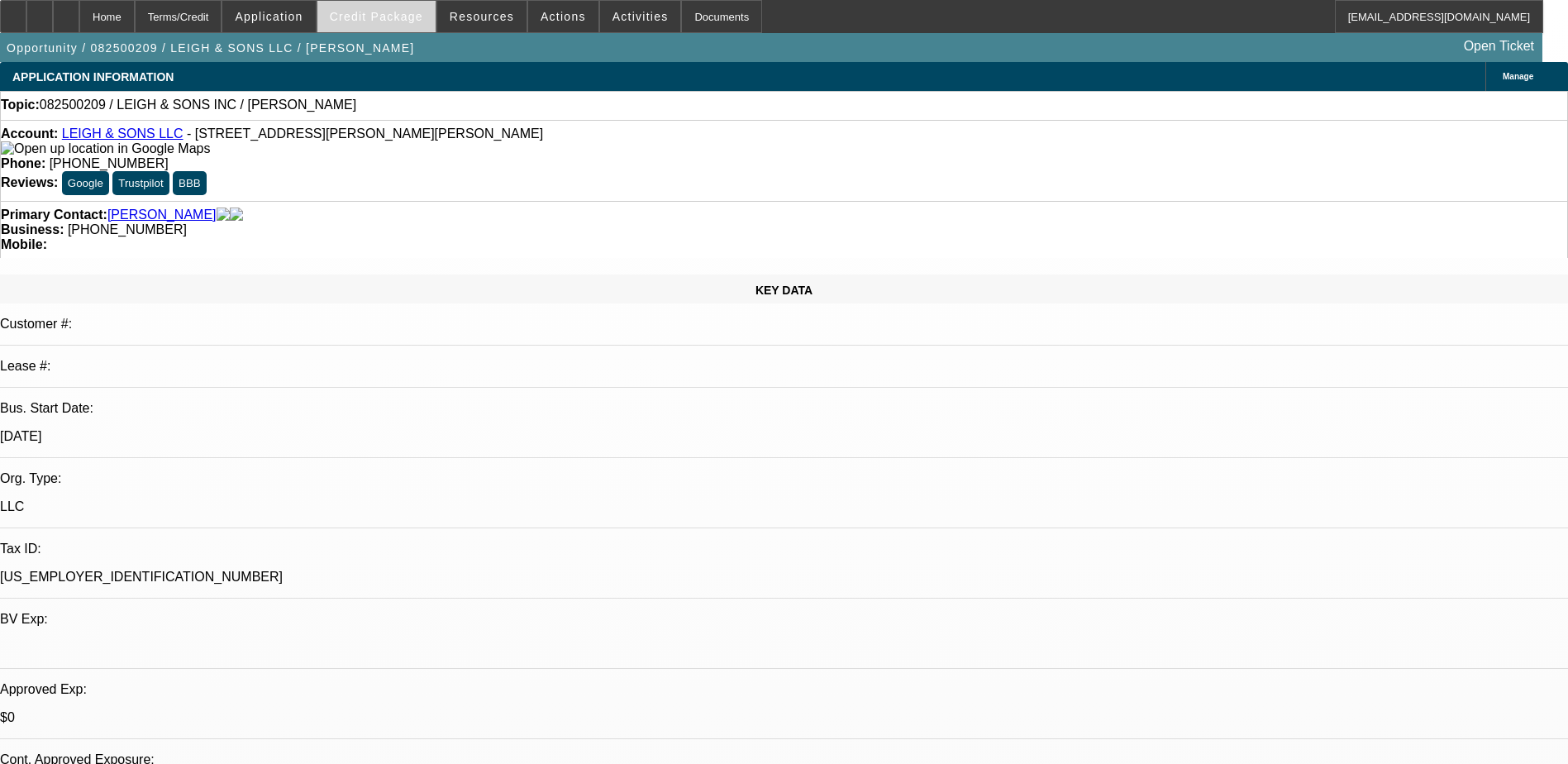
click at [391, 9] on span at bounding box center [376, 16] width 119 height 40
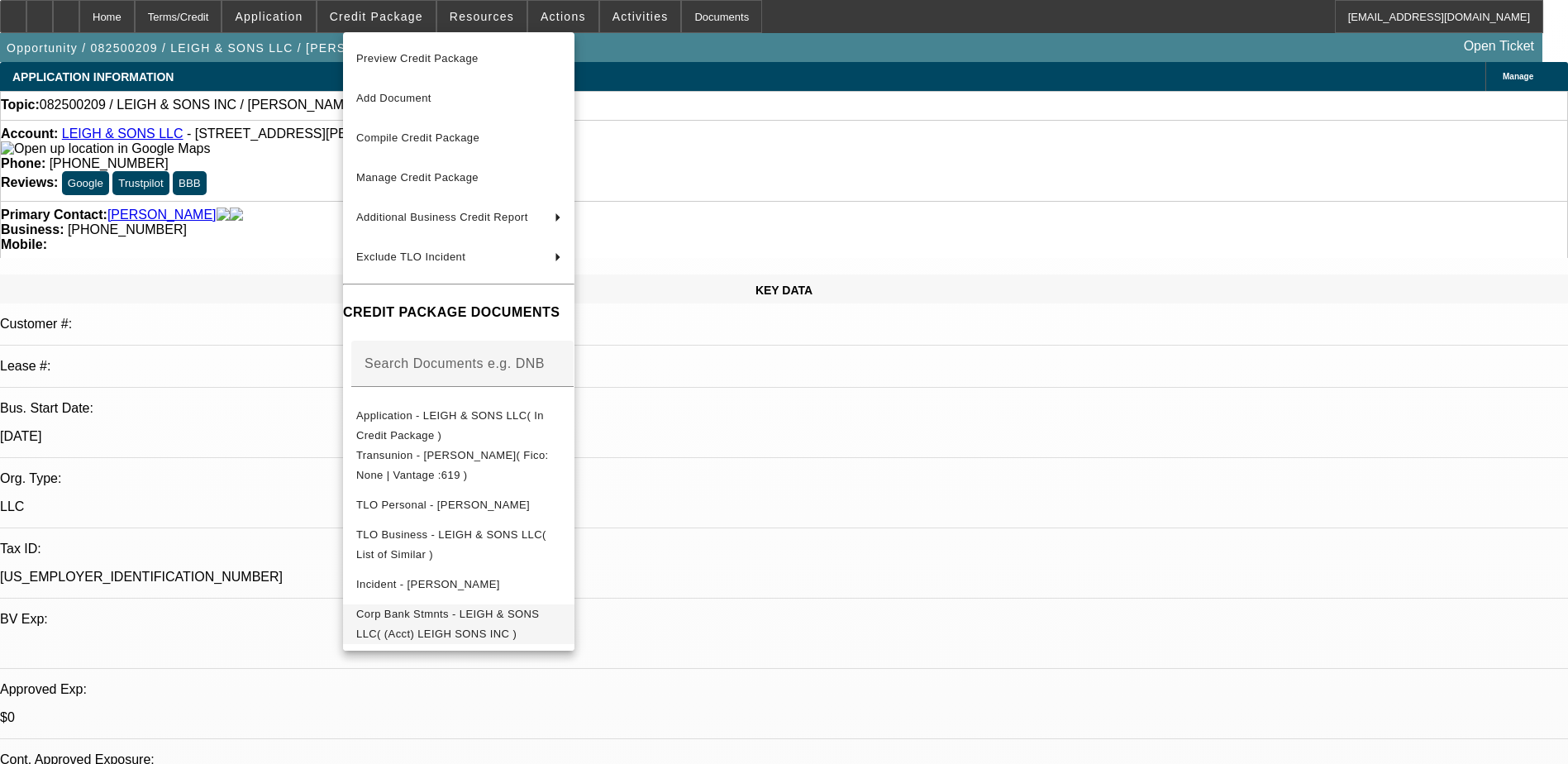
click at [538, 622] on span "Corp Bank Stmnts - LEIGH & SONS LLC( (Acct) LEIGH SONS INC )" at bounding box center [448, 625] width 183 height 33
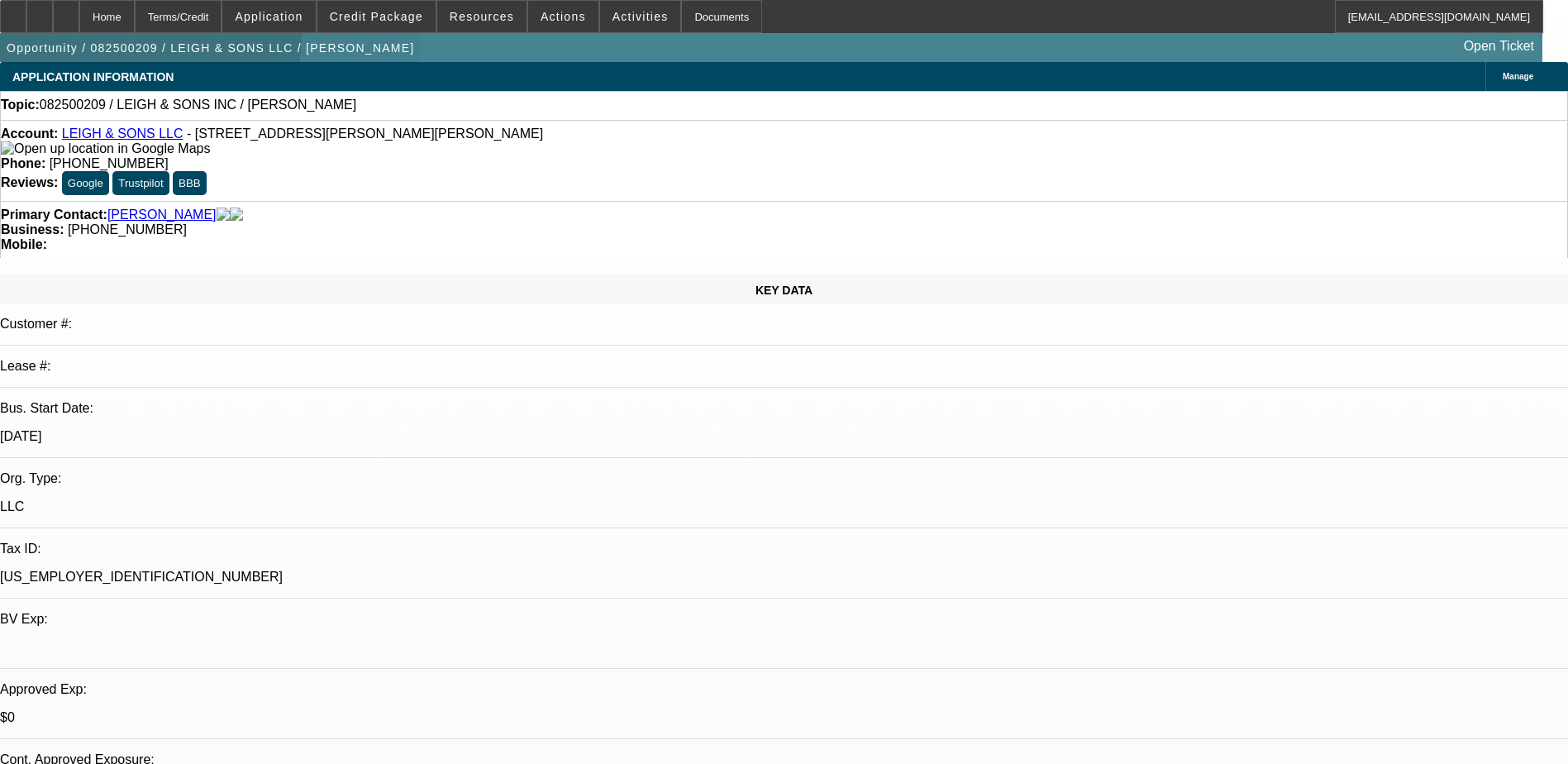
click at [100, 33] on span "button" at bounding box center [210, 48] width 421 height 40
click at [66, 11] on icon at bounding box center [66, 11] width 0 height 0
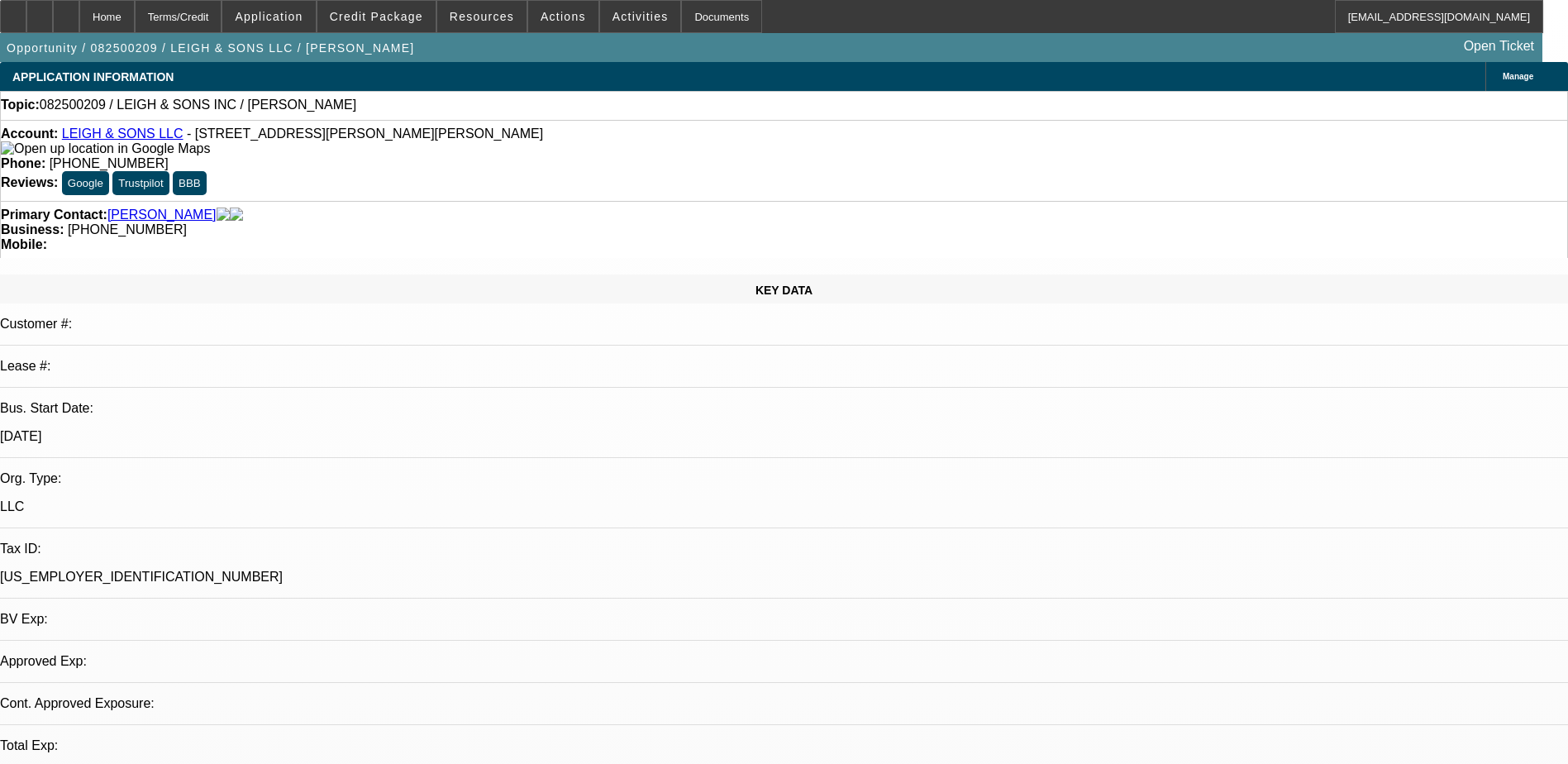
select select "0"
select select "2"
select select "0.1"
select select "1"
select select "2"
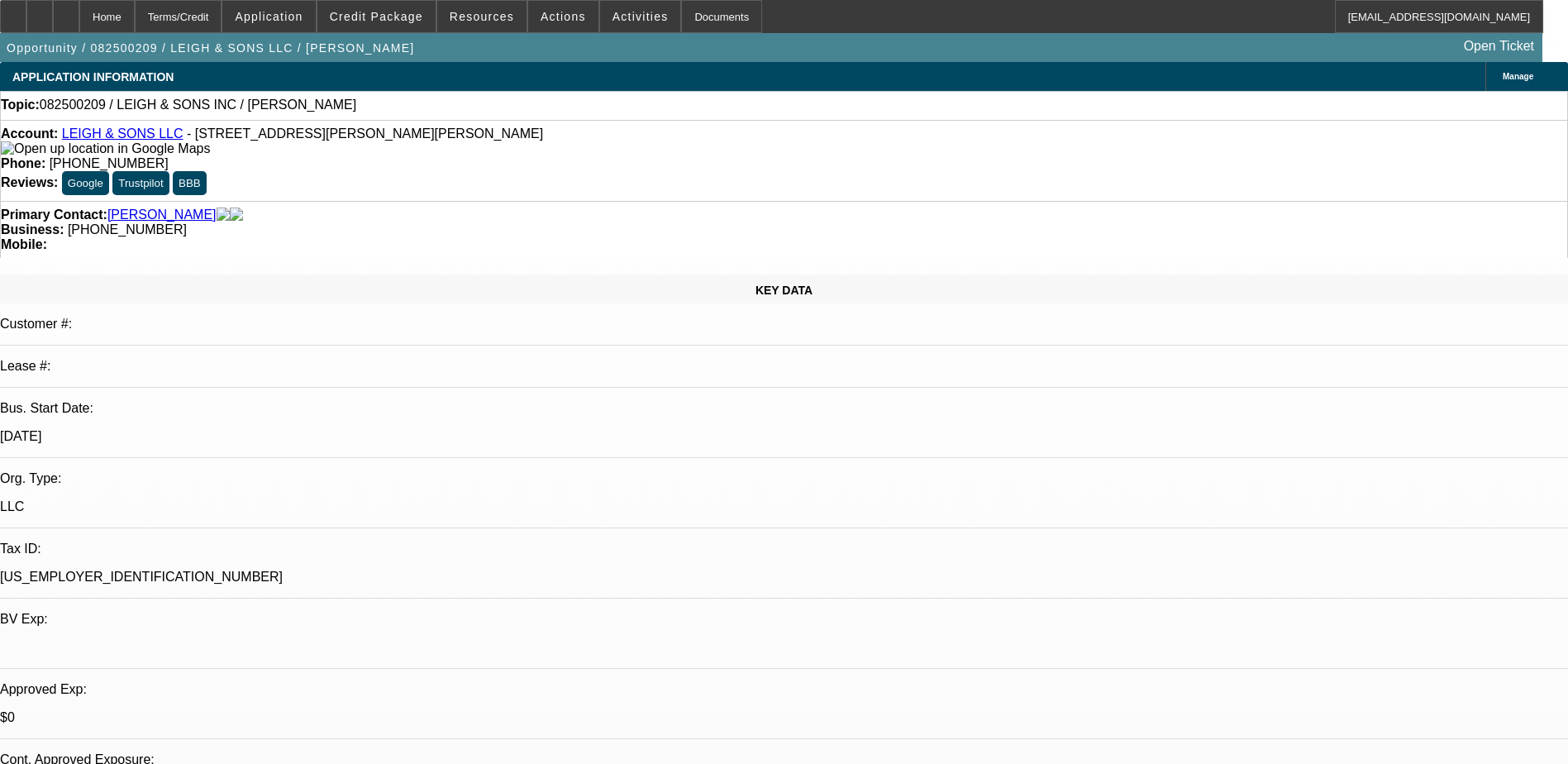
select select "4"
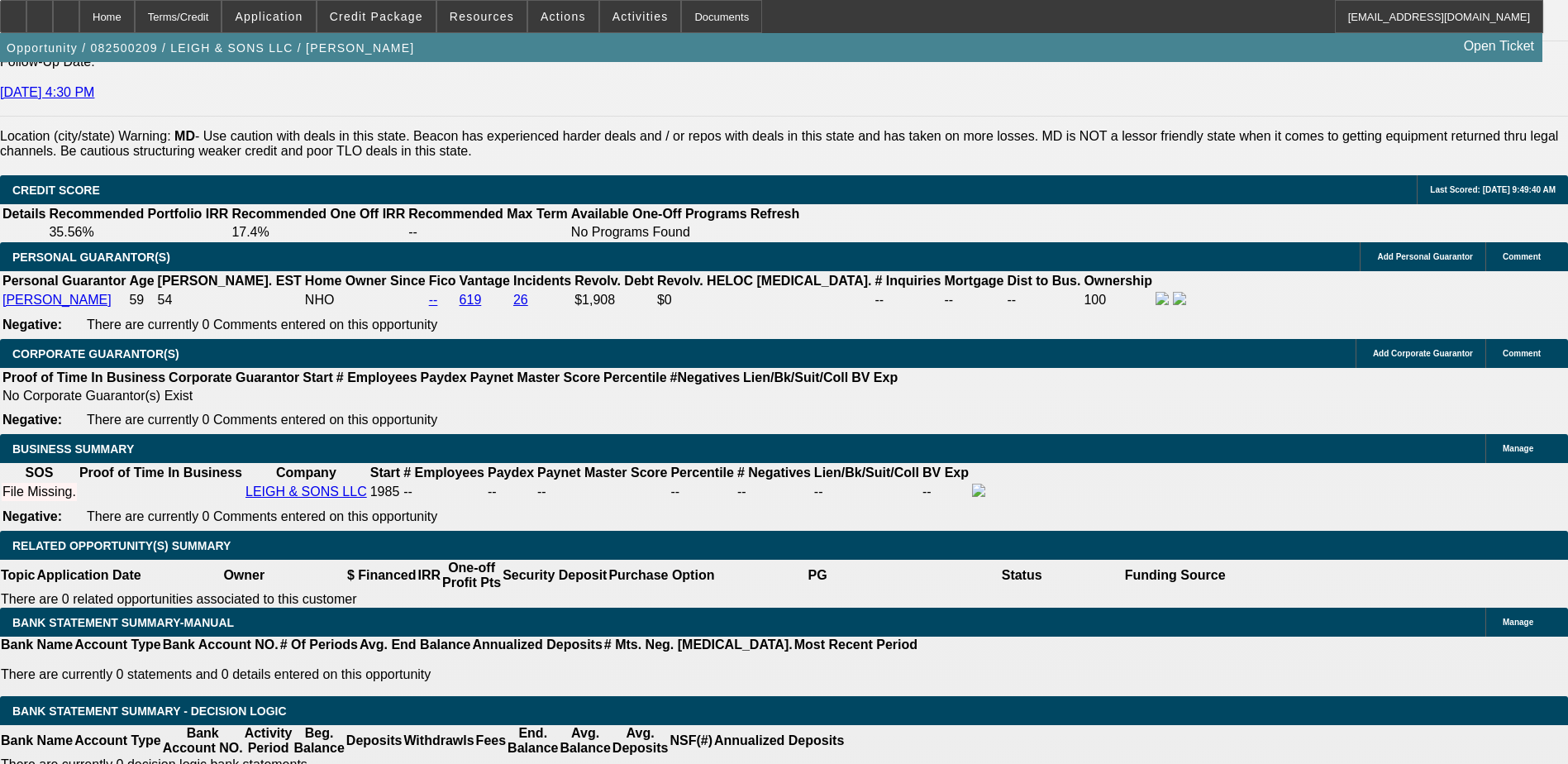
scroll to position [2316, 0]
